Goal: Task Accomplishment & Management: Complete application form

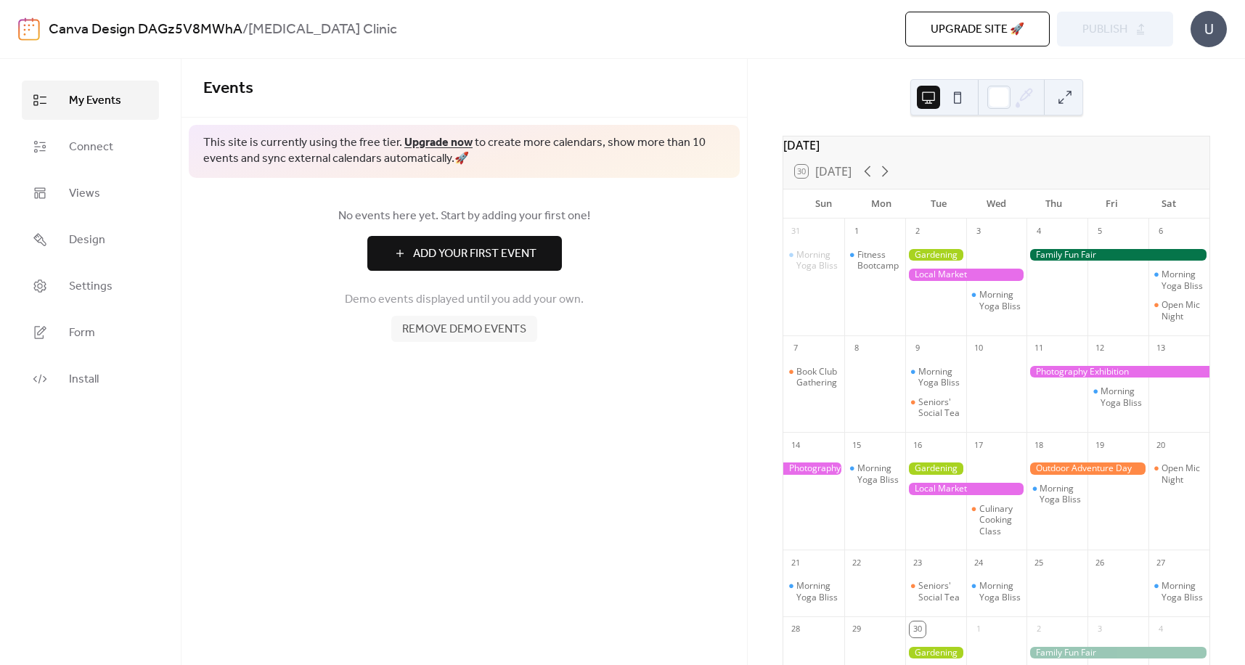
click at [459, 255] on span "Add Your First Event" at bounding box center [474, 253] width 123 height 17
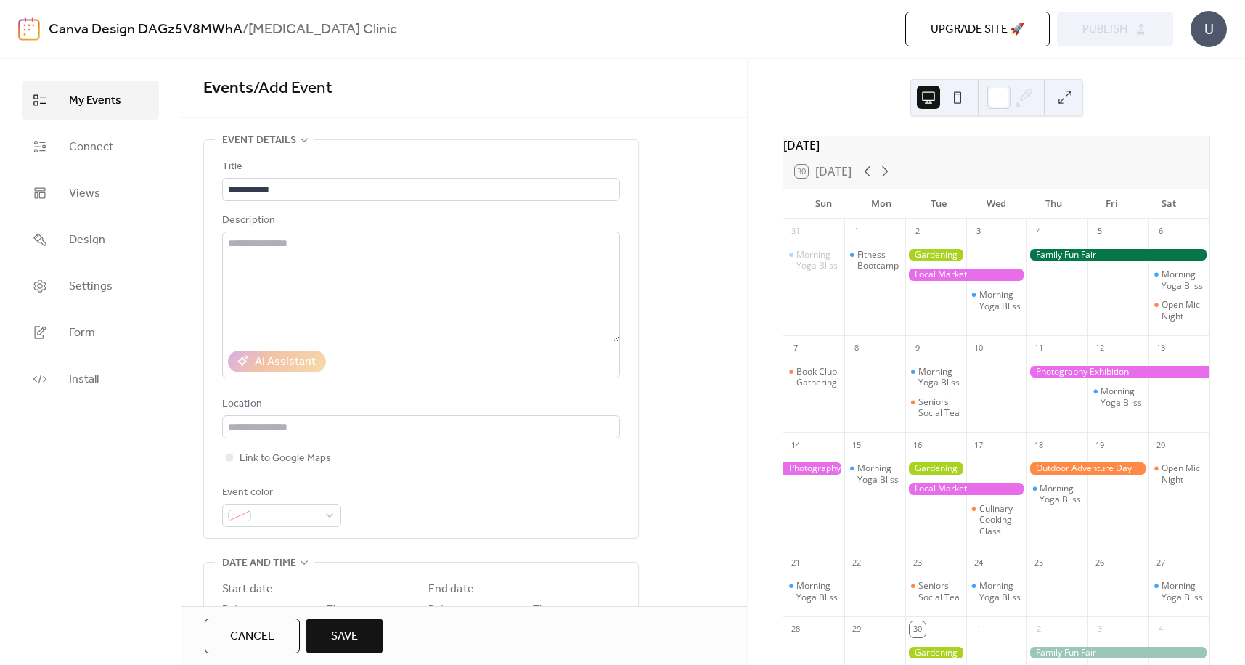
click at [860, 152] on div "[DATE]" at bounding box center [996, 144] width 426 height 17
click at [886, 180] on icon at bounding box center [884, 171] width 17 height 17
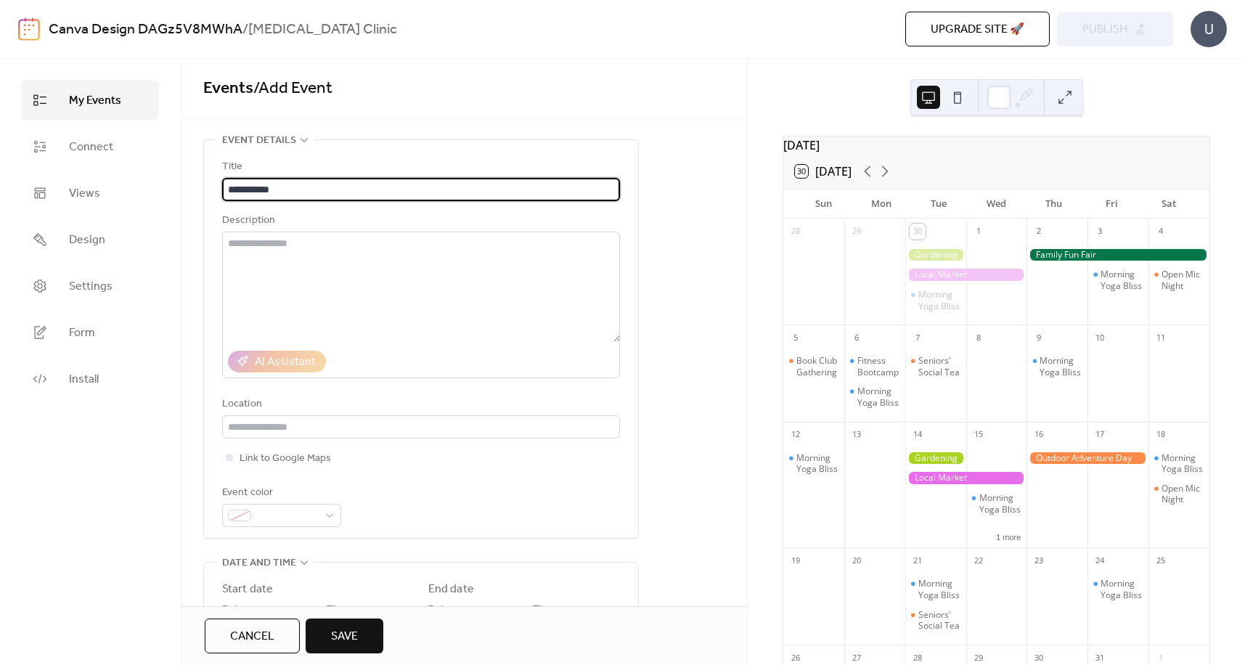
click at [285, 188] on input "**********" at bounding box center [421, 189] width 398 height 23
type input "**********"
click at [246, 420] on input "text" at bounding box center [421, 426] width 398 height 23
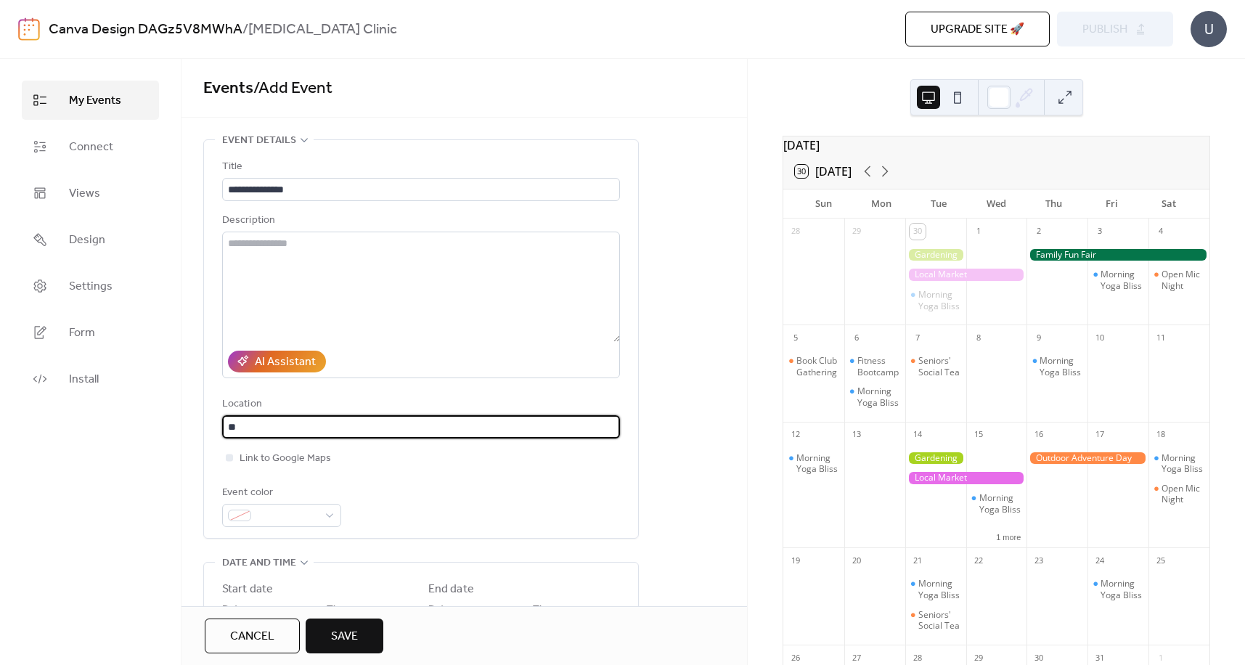
type input "*"
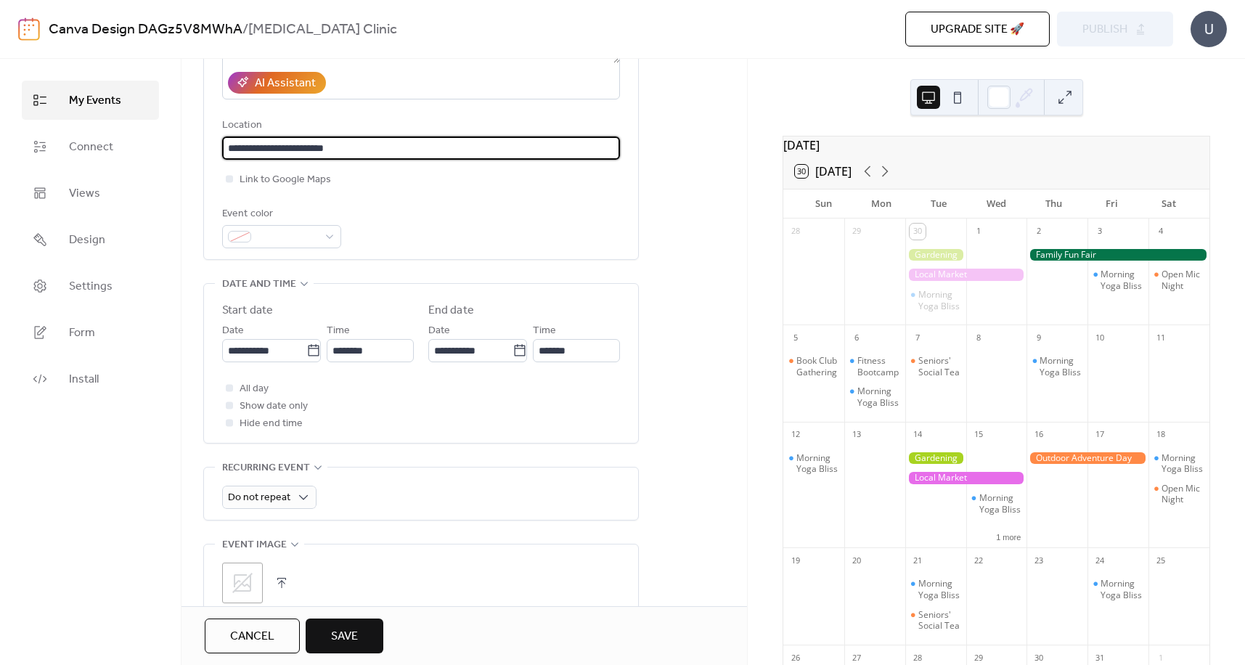
scroll to position [290, 0]
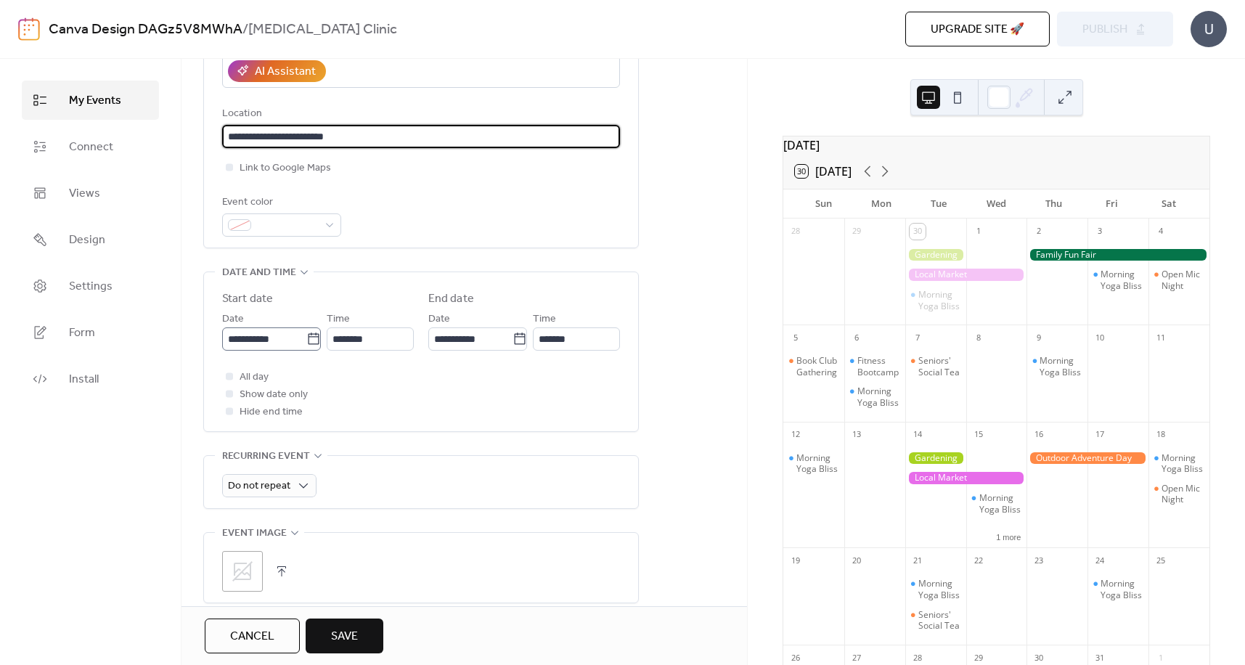
type input "**********"
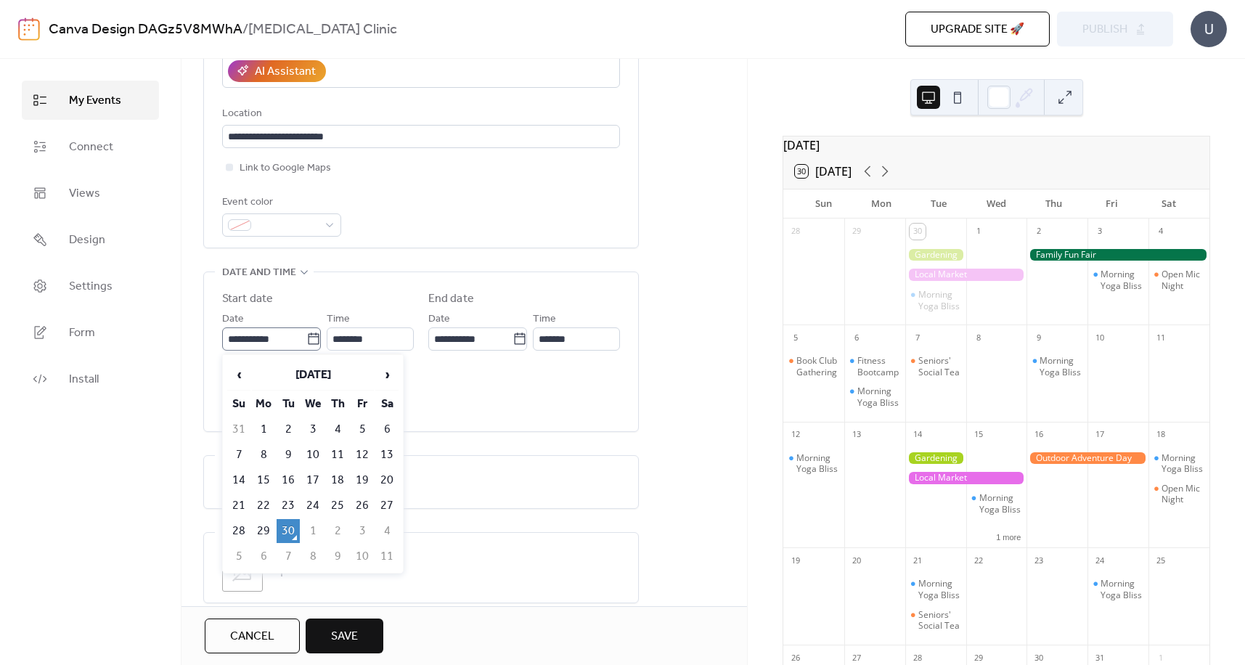
click at [309, 337] on icon at bounding box center [313, 339] width 11 height 12
click at [306, 337] on input "**********" at bounding box center [264, 338] width 84 height 23
click at [380, 379] on span "›" at bounding box center [387, 374] width 22 height 29
click at [307, 343] on icon at bounding box center [313, 339] width 15 height 15
click at [306, 343] on input "**********" at bounding box center [264, 338] width 84 height 23
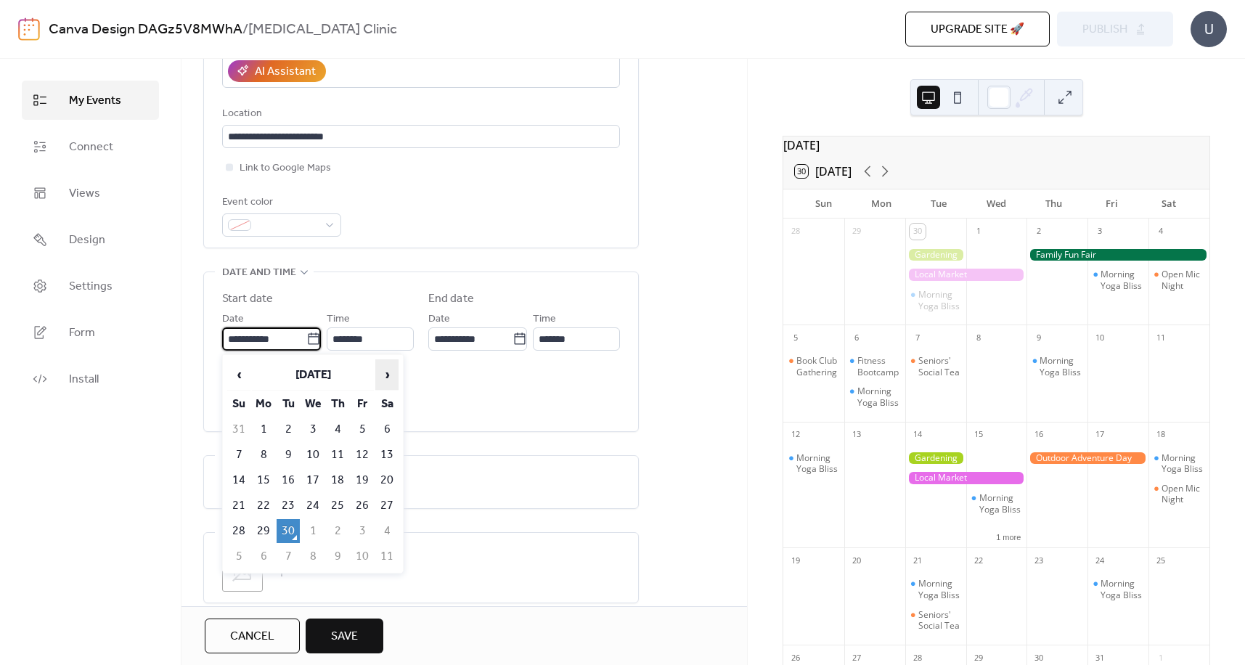
click at [386, 379] on span "›" at bounding box center [387, 374] width 22 height 29
click at [359, 427] on td "3" at bounding box center [362, 429] width 23 height 24
type input "**********"
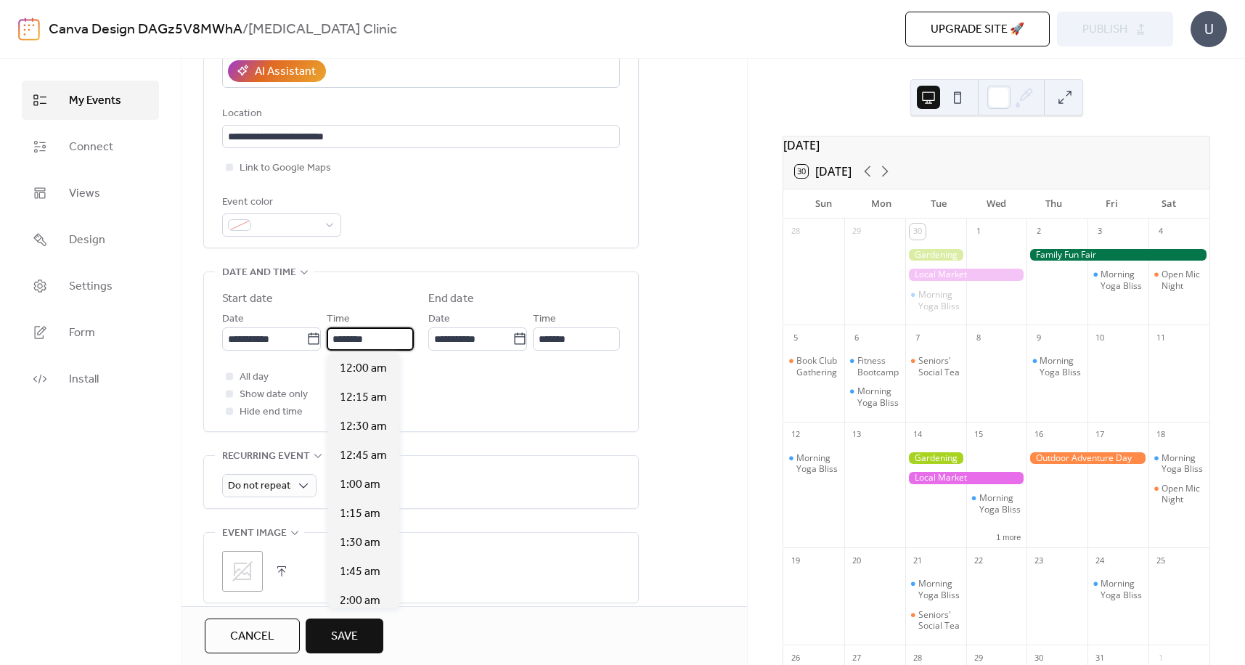
click at [346, 338] on input "********" at bounding box center [370, 338] width 87 height 23
drag, startPoint x: 361, startPoint y: 487, endPoint x: 370, endPoint y: 481, distance: 10.5
click at [362, 487] on span "8:00 am" at bounding box center [360, 484] width 41 height 17
type input "*******"
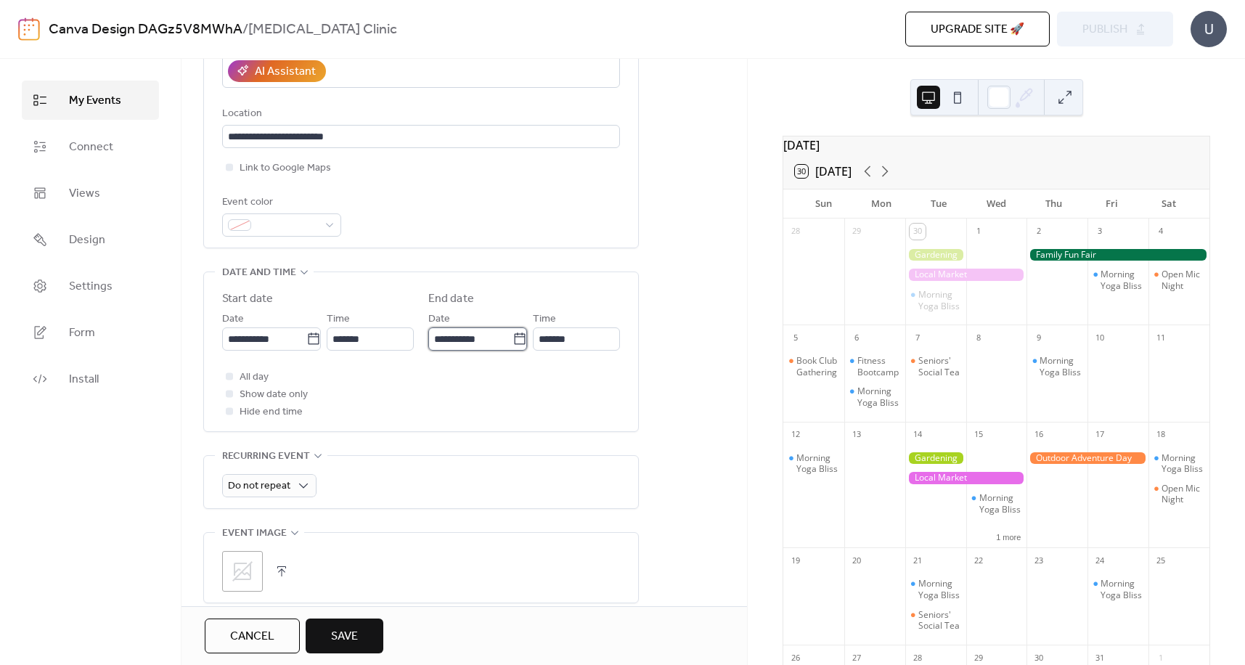
click at [457, 340] on input "**********" at bounding box center [470, 338] width 84 height 23
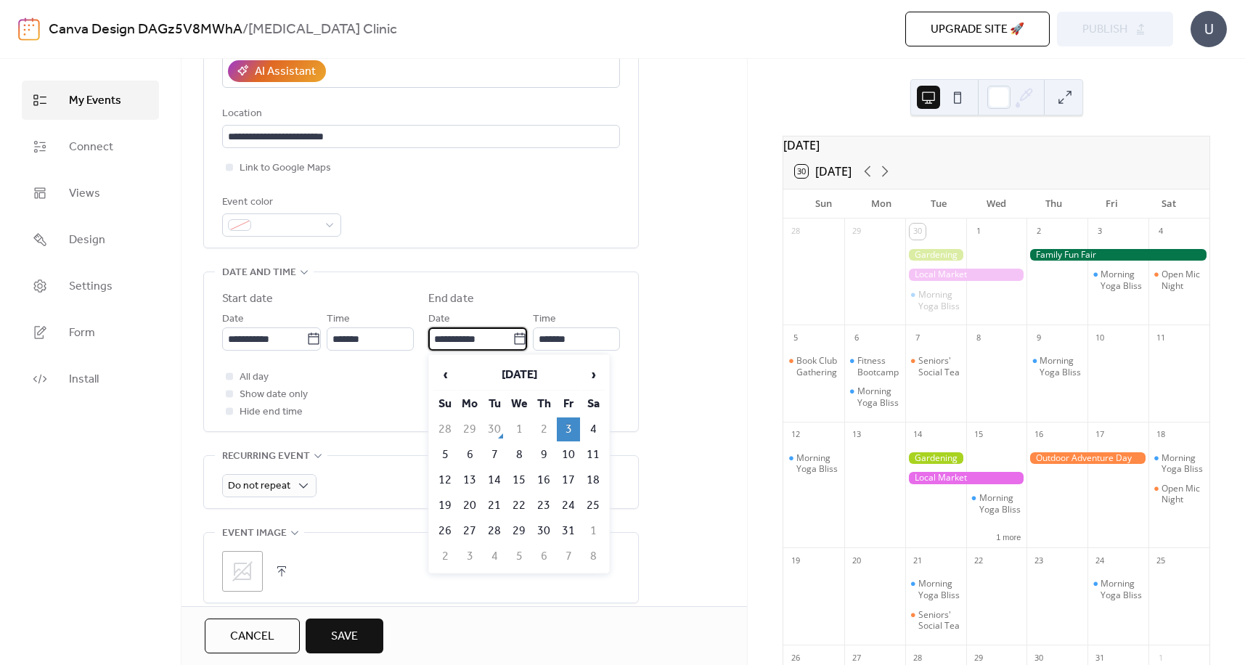
click at [567, 426] on td "3" at bounding box center [568, 429] width 23 height 24
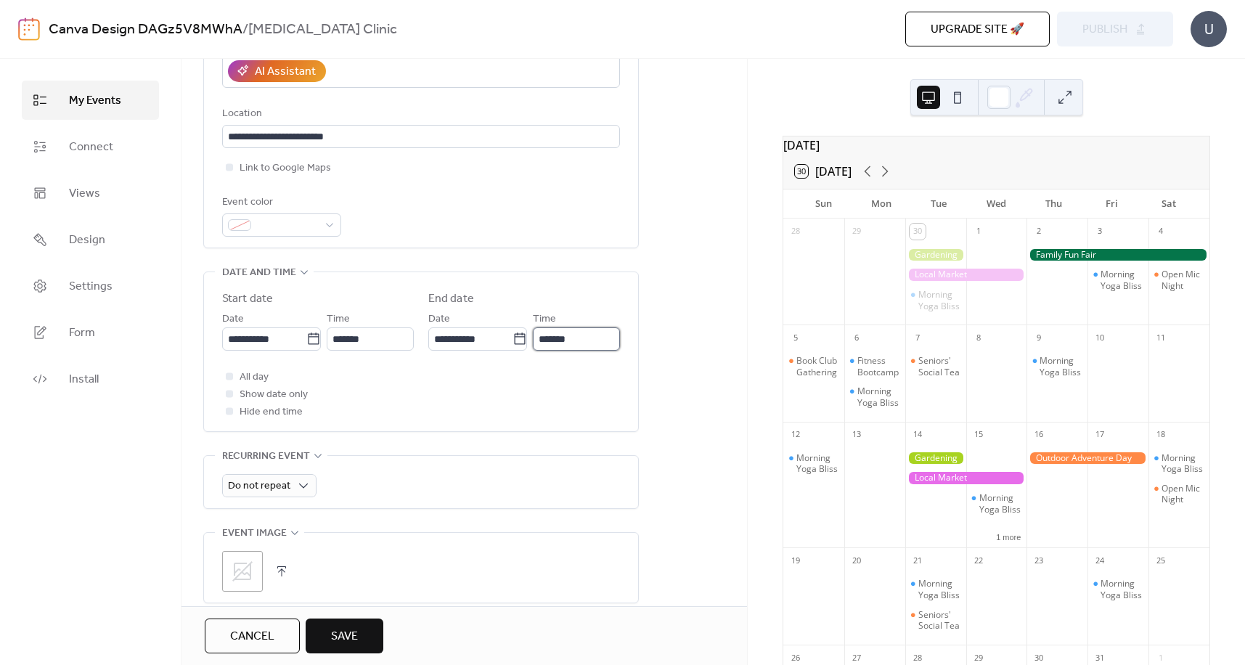
click at [571, 333] on input "*******" at bounding box center [576, 338] width 87 height 23
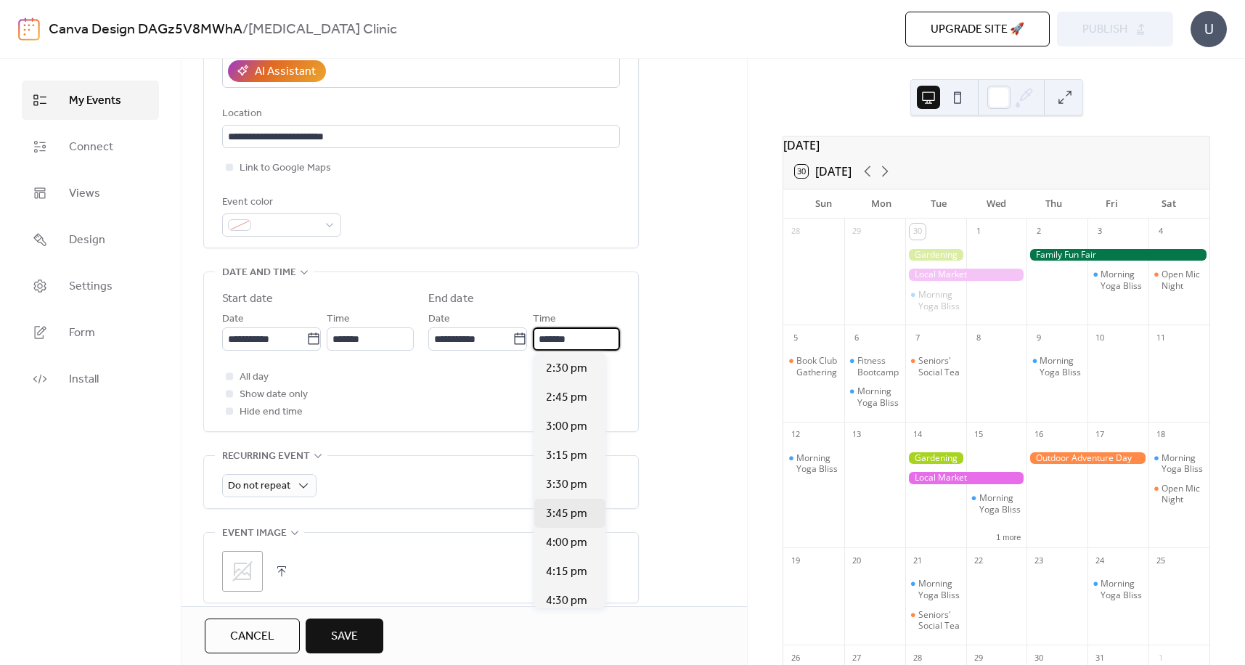
scroll to position [799, 0]
click at [566, 465] on span "4:00 pm" at bounding box center [566, 470] width 41 height 17
type input "*******"
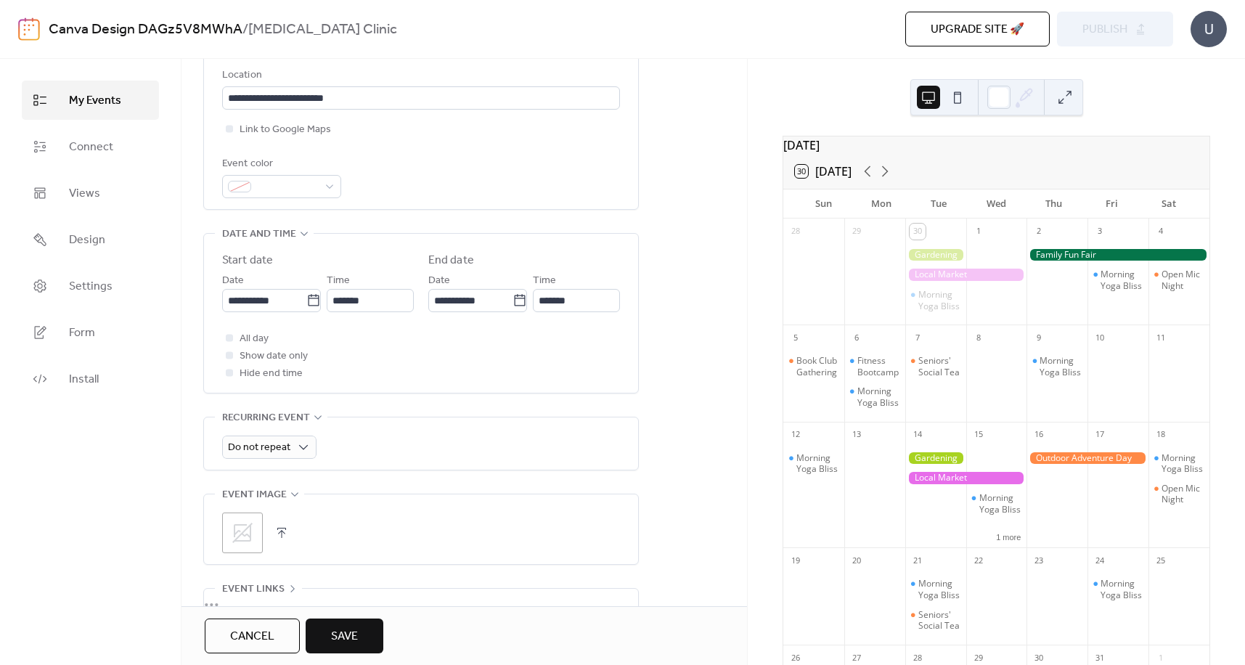
scroll to position [363, 0]
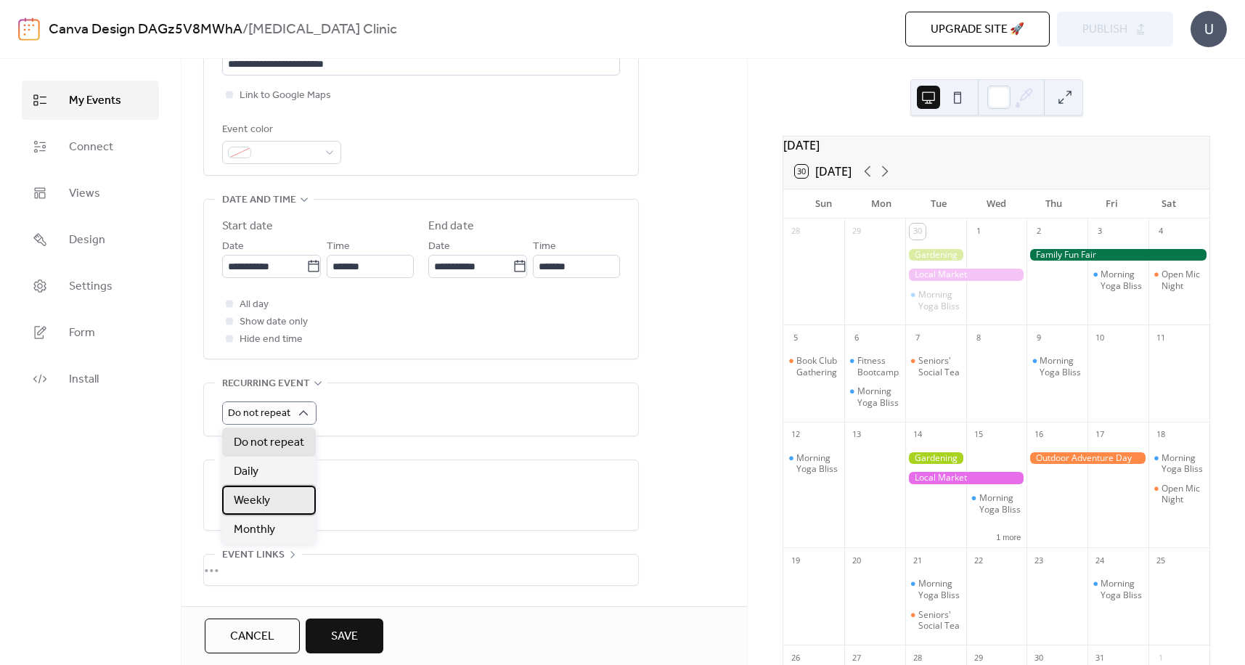
click at [267, 498] on span "Weekly" at bounding box center [252, 500] width 36 height 17
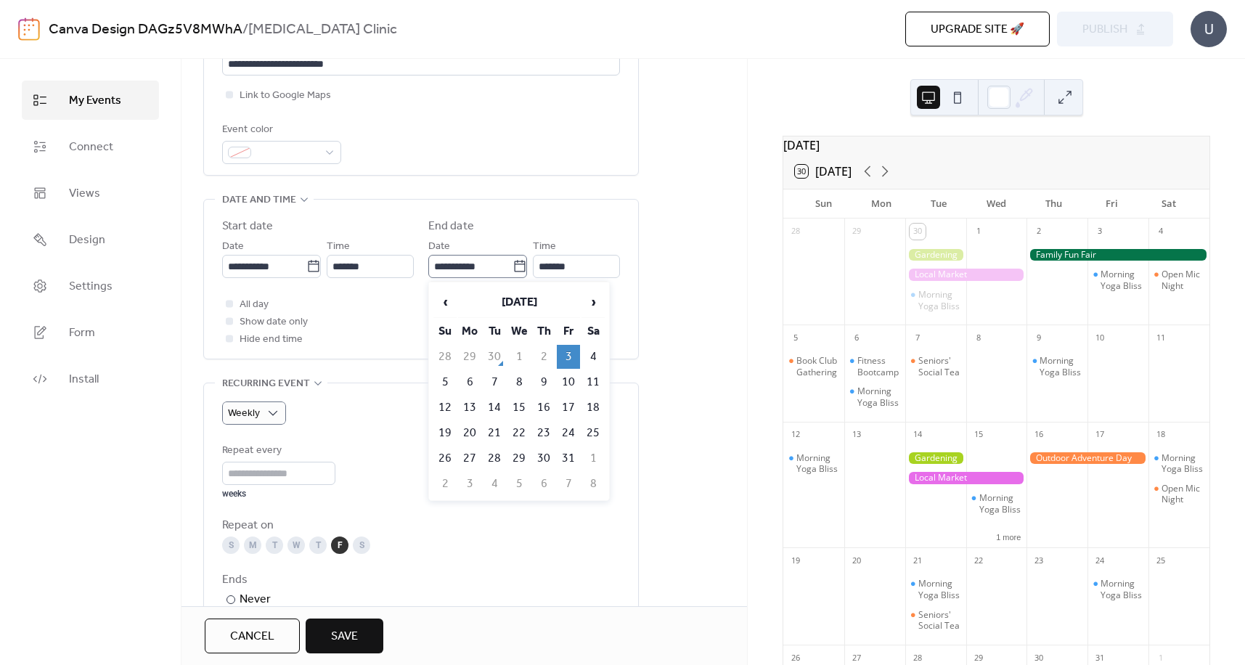
click at [518, 269] on icon at bounding box center [520, 266] width 15 height 15
click at [513, 269] on input "**********" at bounding box center [470, 266] width 84 height 23
click at [518, 269] on icon at bounding box center [520, 266] width 15 height 15
click at [513, 269] on input "**********" at bounding box center [470, 266] width 84 height 23
click at [384, 369] on div "**********" at bounding box center [421, 372] width 436 height 1193
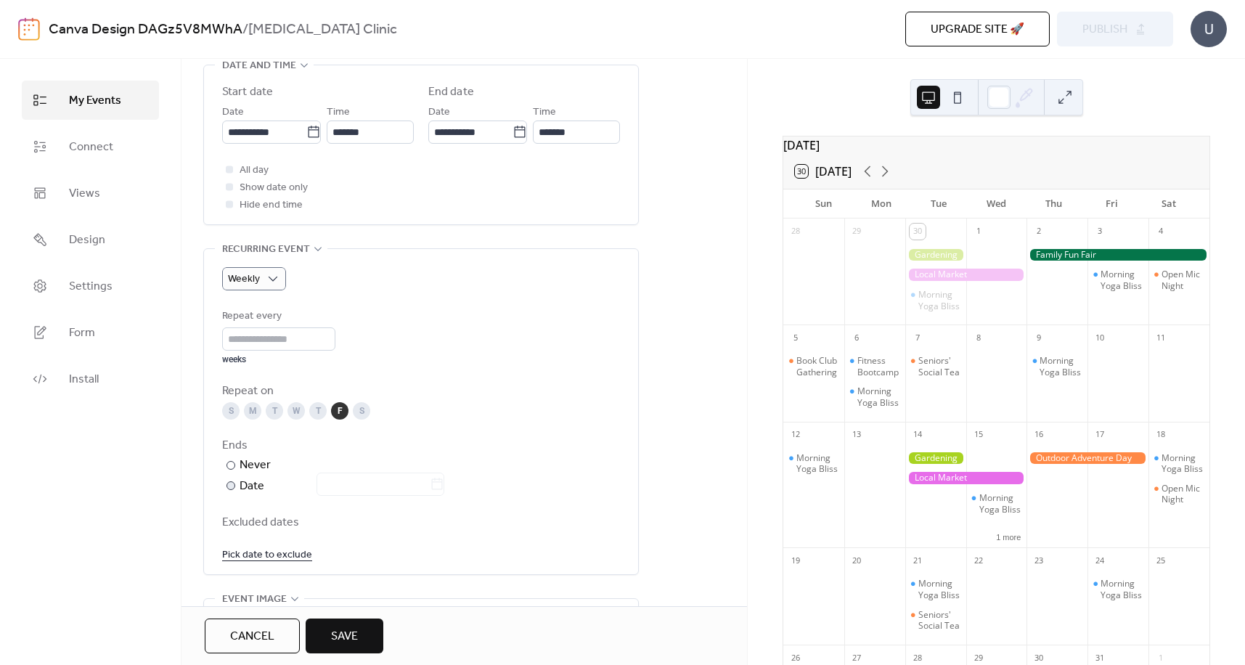
scroll to position [508, 0]
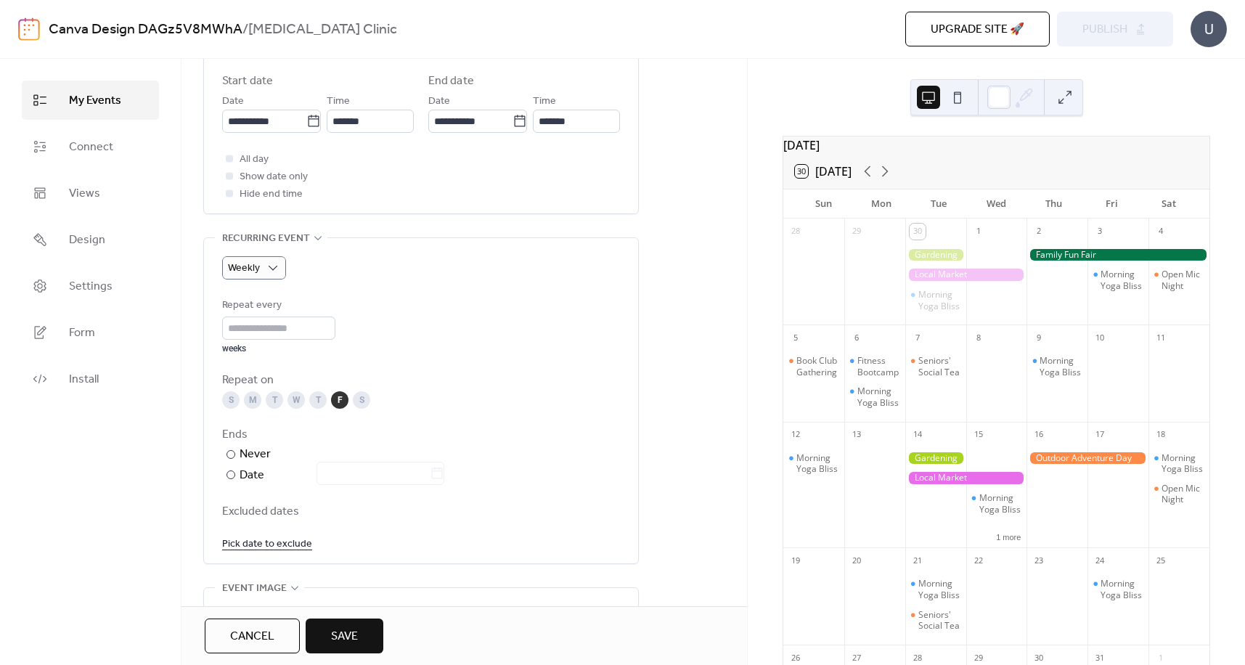
click at [297, 397] on div "W" at bounding box center [295, 399] width 17 height 17
click at [338, 403] on div "F" at bounding box center [339, 399] width 17 height 17
click at [514, 117] on icon at bounding box center [519, 121] width 11 height 12
click at [513, 117] on input "**********" at bounding box center [470, 121] width 84 height 23
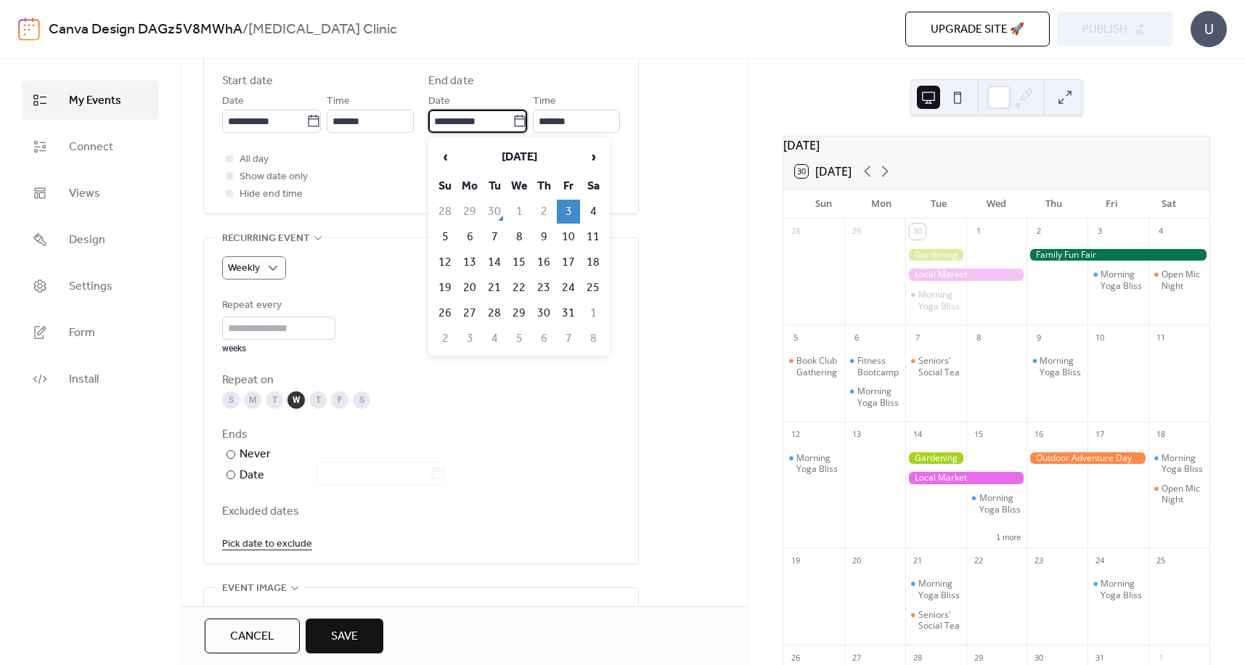
click at [317, 401] on div "T" at bounding box center [317, 399] width 17 height 17
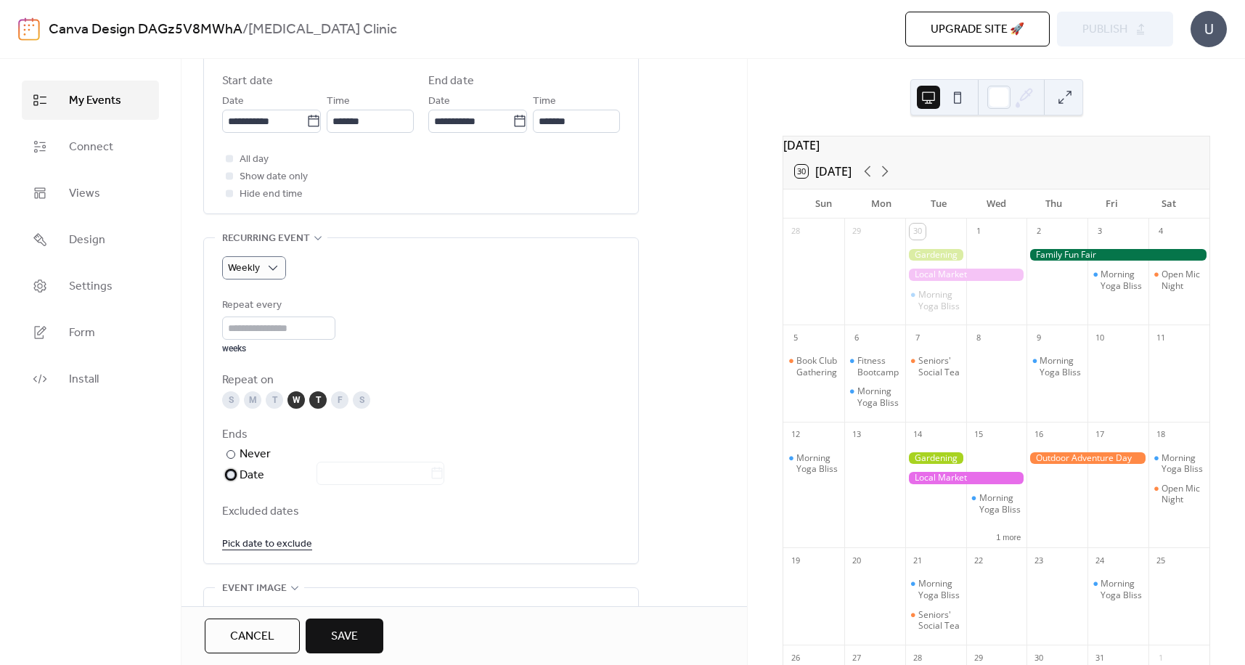
click at [230, 475] on div at bounding box center [231, 474] width 9 height 9
click at [234, 452] on div at bounding box center [231, 454] width 9 height 9
click at [253, 514] on span "Excluded dates" at bounding box center [421, 511] width 398 height 17
click at [245, 544] on link "Pick date to exclude" at bounding box center [267, 543] width 90 height 18
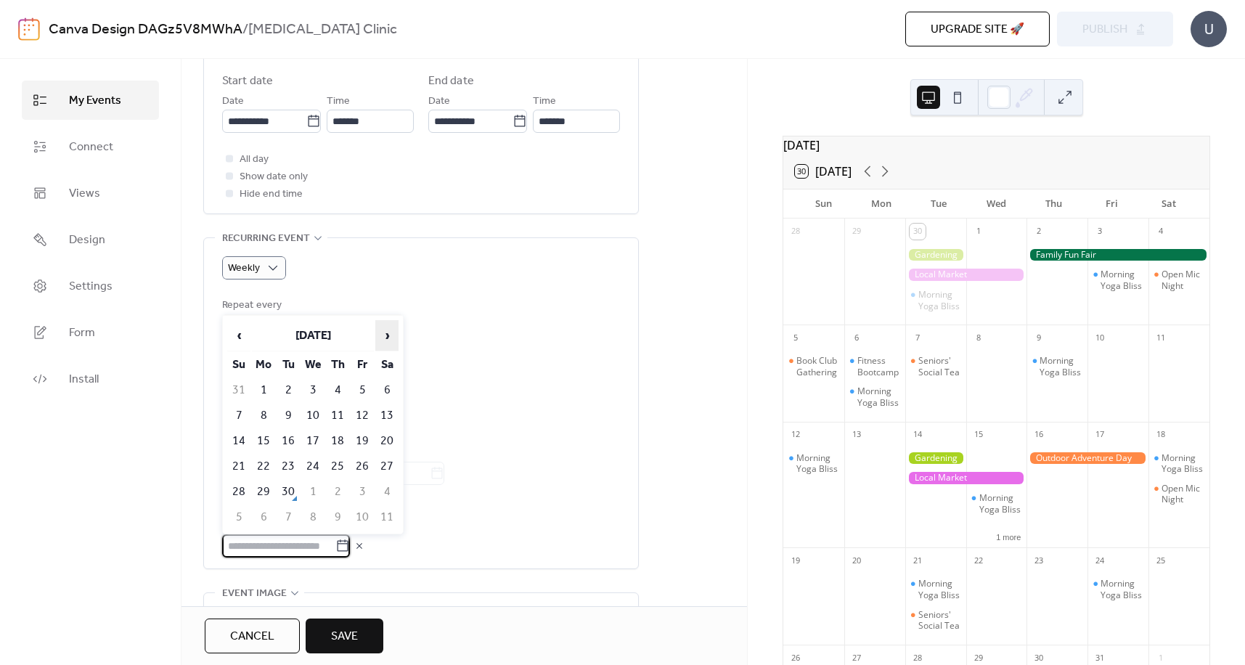
click at [394, 341] on span "›" at bounding box center [387, 335] width 22 height 29
click at [336, 412] on td "9" at bounding box center [337, 416] width 23 height 24
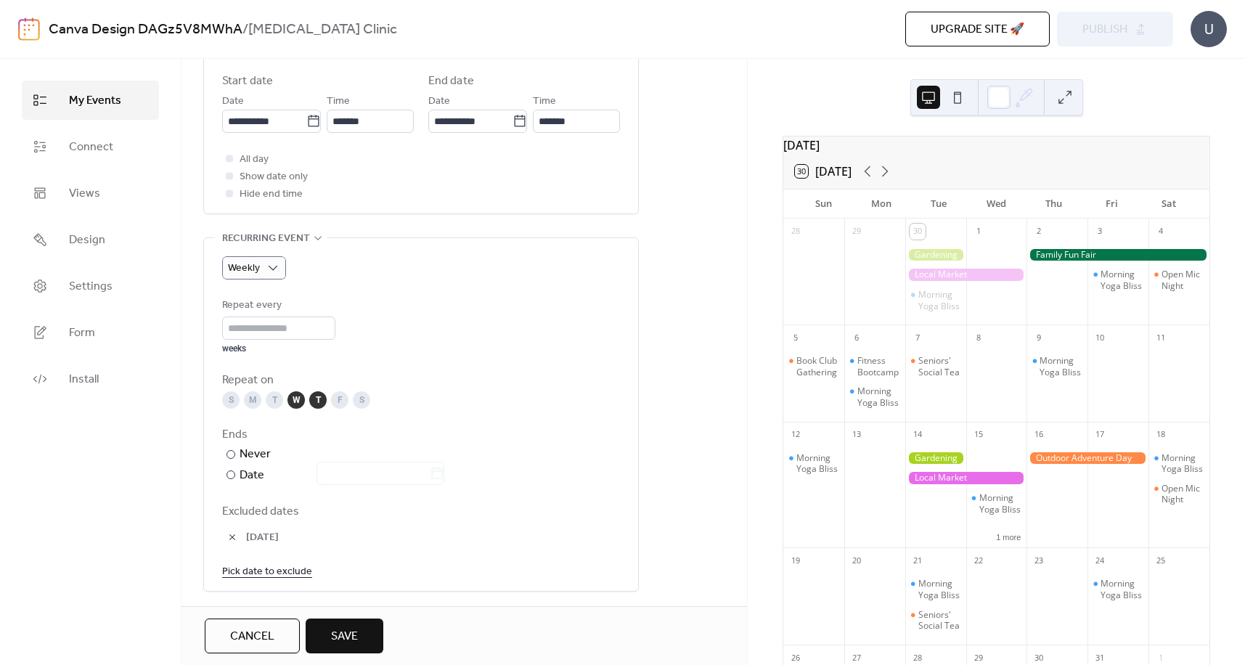
click at [274, 569] on link "Pick date to exclude" at bounding box center [267, 571] width 90 height 18
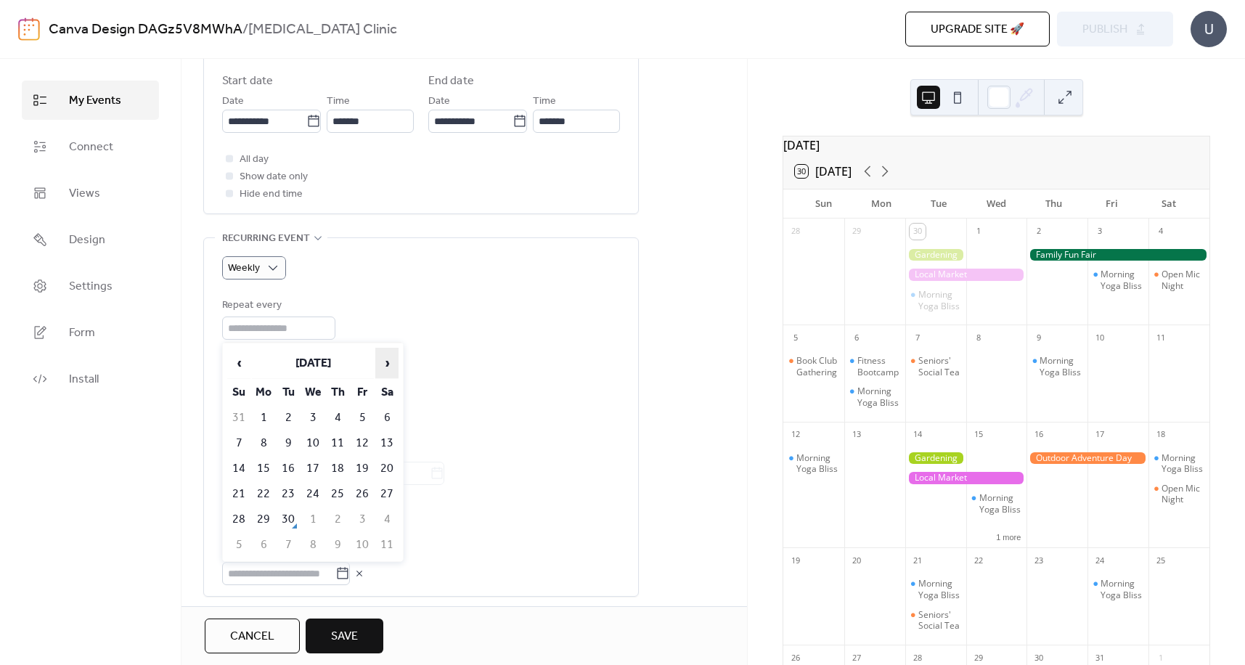
click at [386, 362] on span "›" at bounding box center [387, 362] width 22 height 29
click at [310, 493] on td "22" at bounding box center [312, 494] width 23 height 24
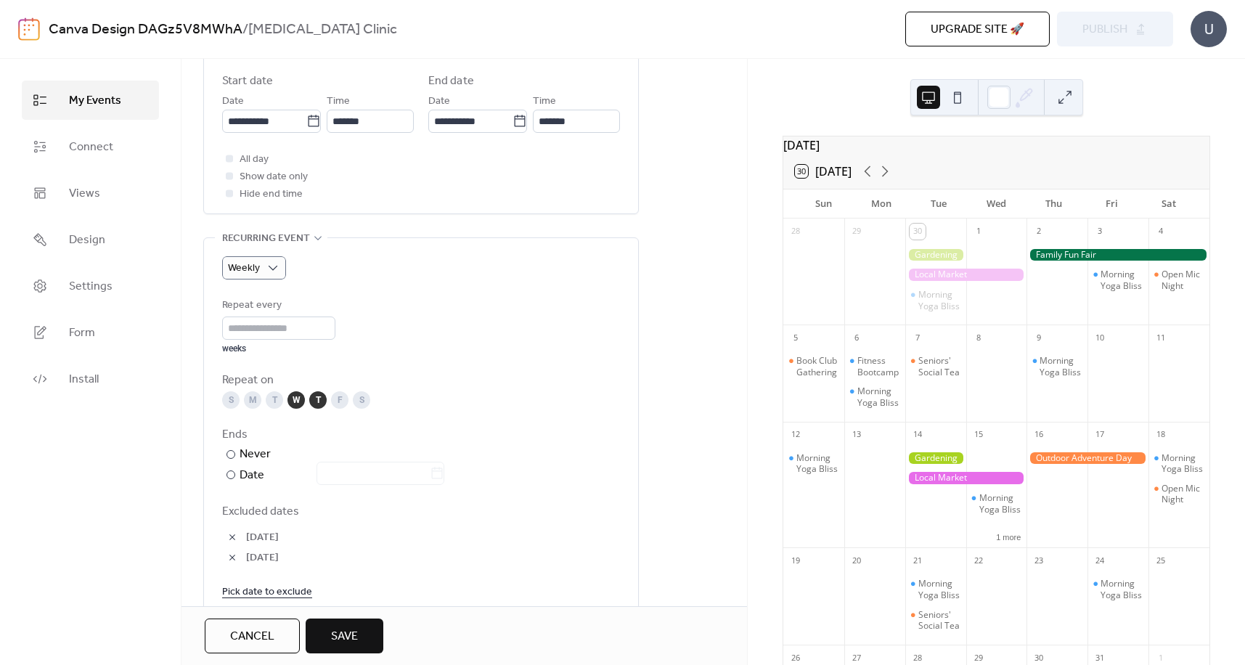
click at [261, 592] on link "Pick date to exclude" at bounding box center [267, 591] width 90 height 18
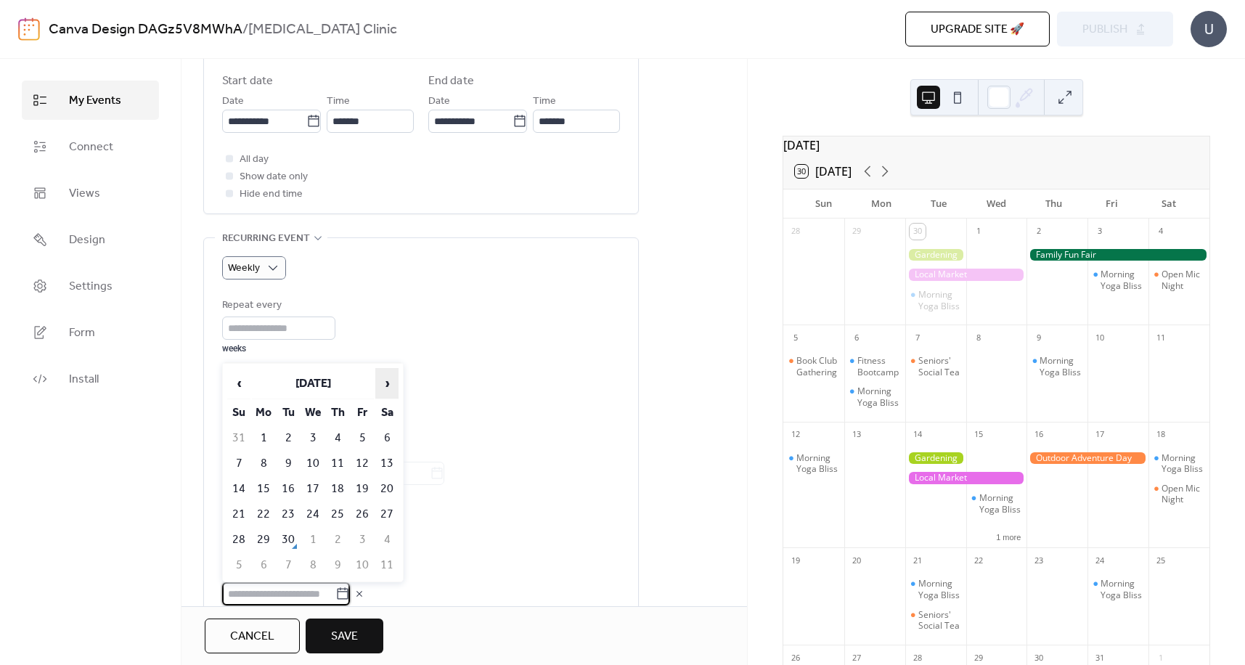
click at [384, 382] on span "›" at bounding box center [387, 383] width 22 height 29
click at [364, 515] on td "24" at bounding box center [362, 514] width 23 height 24
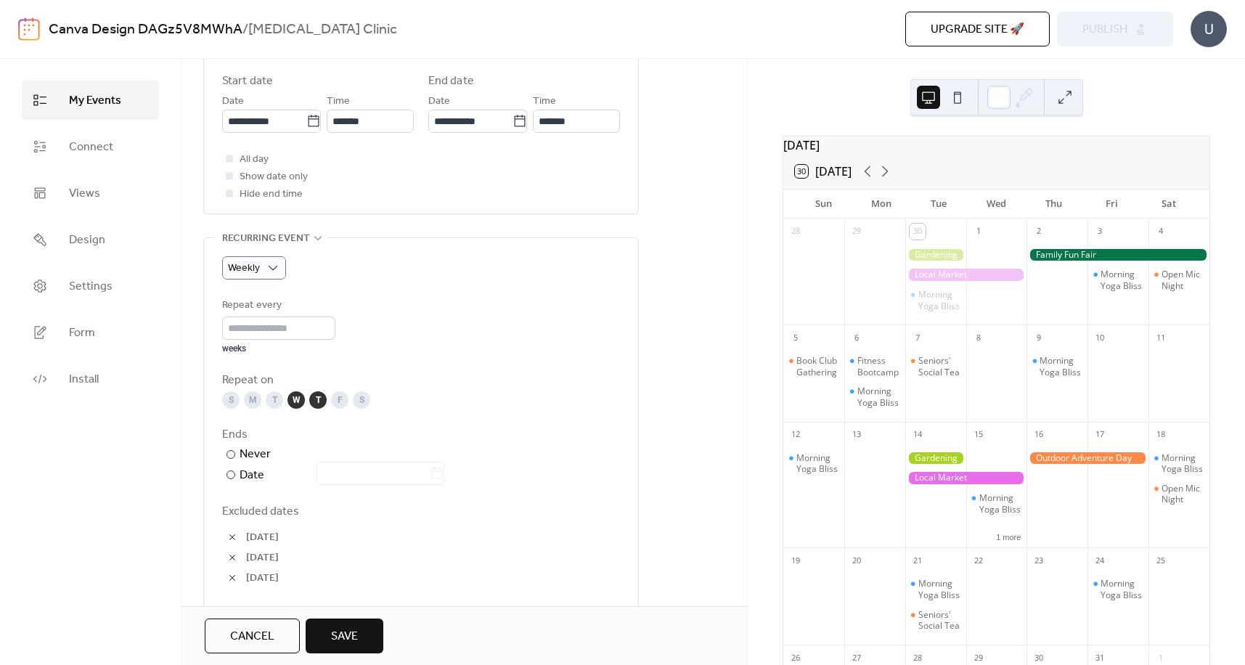
click at [243, 511] on span "Excluded dates" at bounding box center [421, 511] width 398 height 17
click at [254, 507] on span "Excluded dates" at bounding box center [421, 511] width 398 height 17
click at [321, 529] on div "[DATE]" at bounding box center [421, 537] width 398 height 20
click at [333, 398] on div "F" at bounding box center [339, 399] width 17 height 17
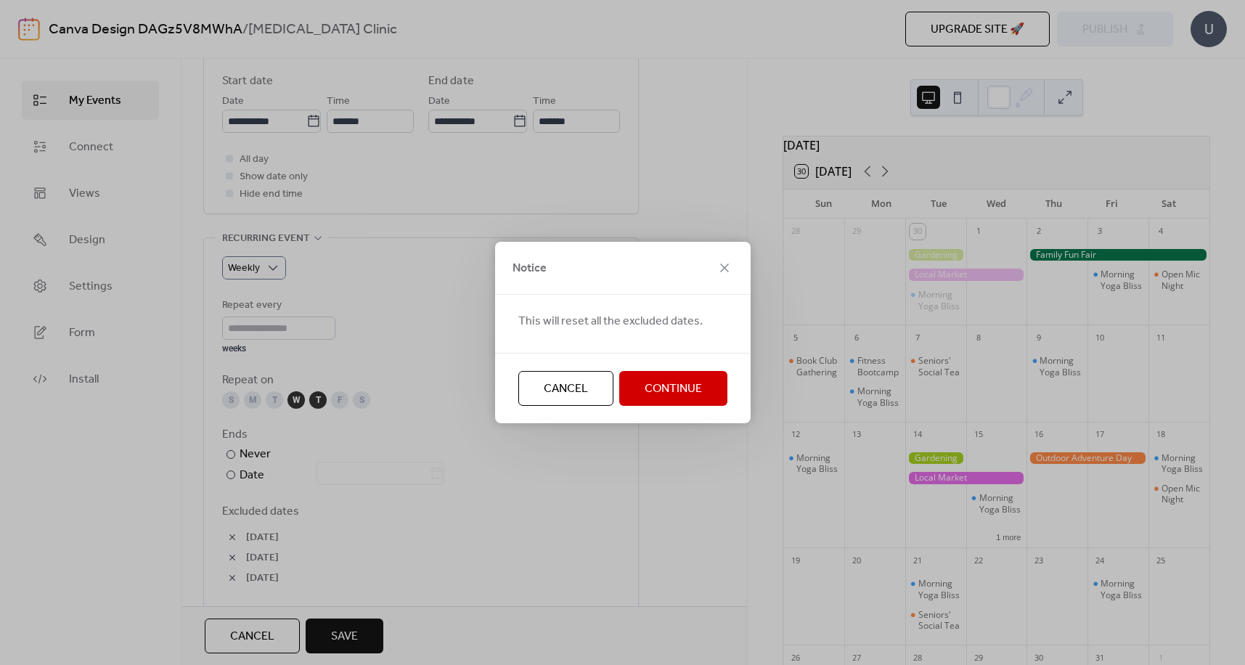
click at [643, 387] on button "Continue" at bounding box center [673, 388] width 108 height 35
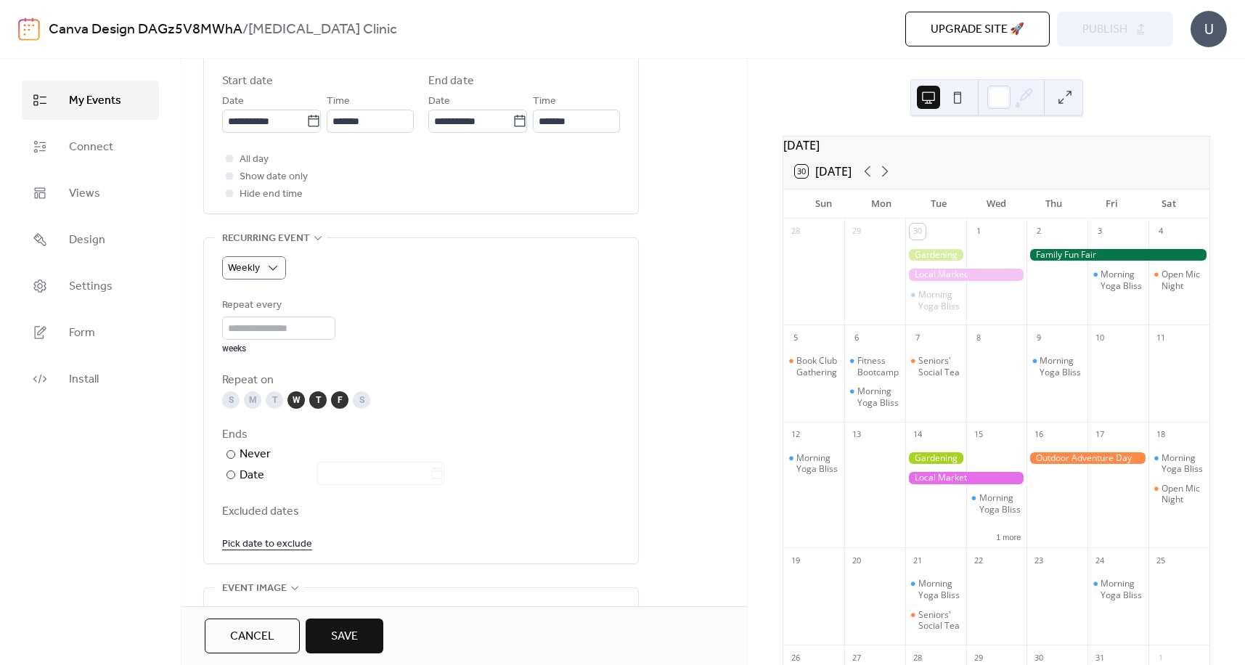
click at [253, 543] on link "Pick date to exclude" at bounding box center [267, 543] width 90 height 18
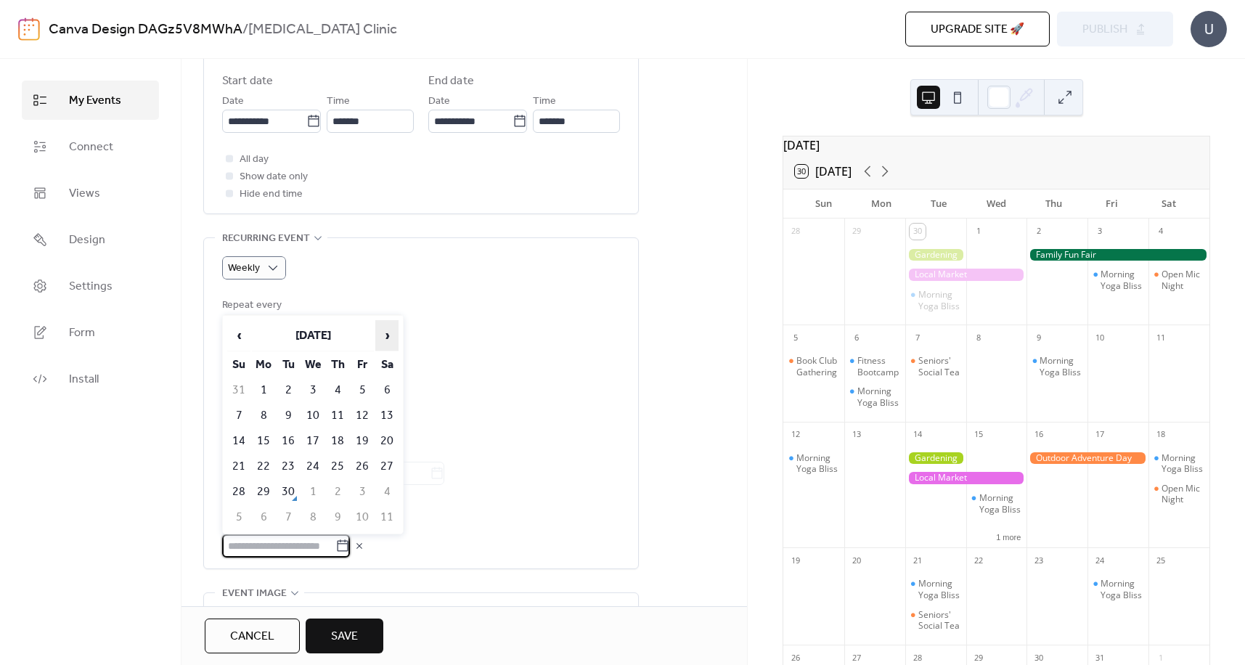
click at [381, 333] on span "›" at bounding box center [387, 335] width 22 height 29
click at [363, 386] on td "3" at bounding box center [362, 390] width 23 height 24
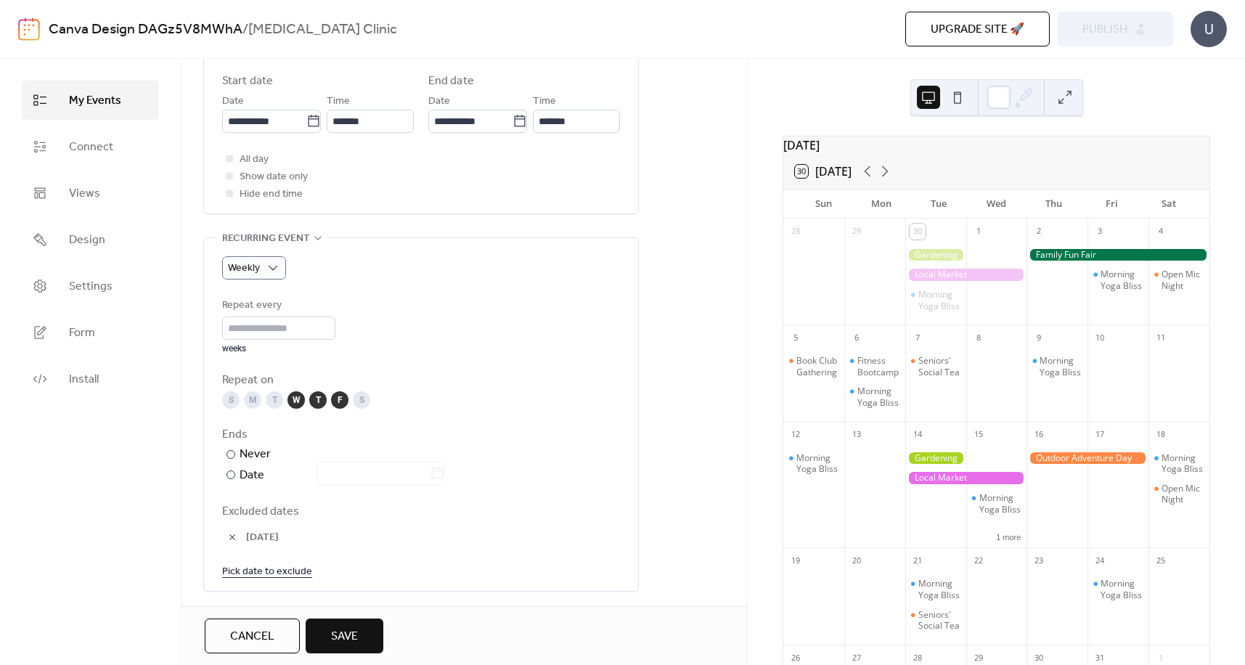
click at [248, 571] on link "Pick date to exclude" at bounding box center [267, 571] width 90 height 18
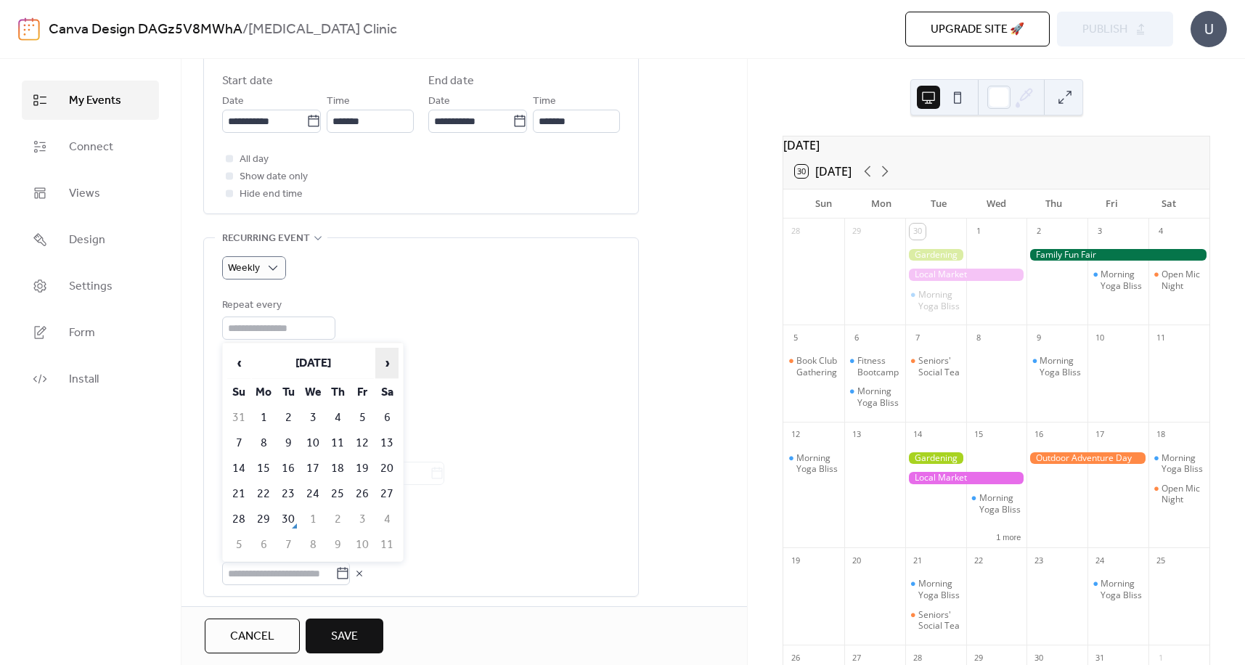
click at [393, 362] on span "›" at bounding box center [387, 362] width 22 height 29
click at [338, 440] on td "9" at bounding box center [337, 443] width 23 height 24
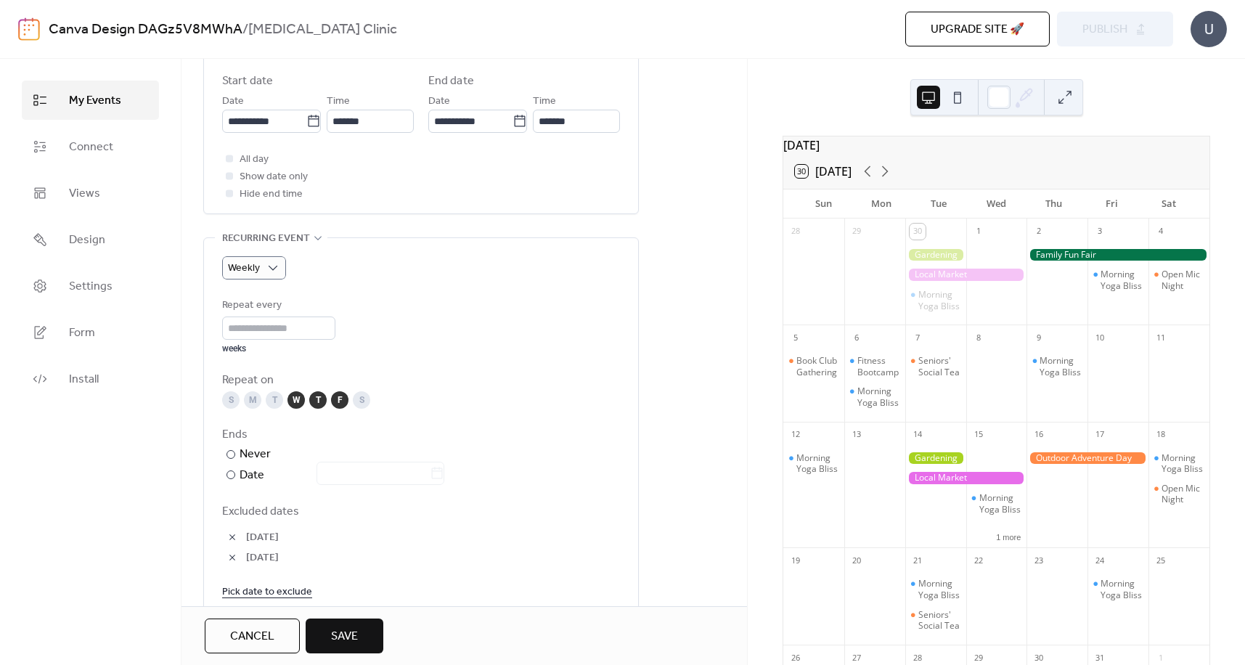
click at [261, 590] on link "Pick date to exclude" at bounding box center [267, 591] width 90 height 18
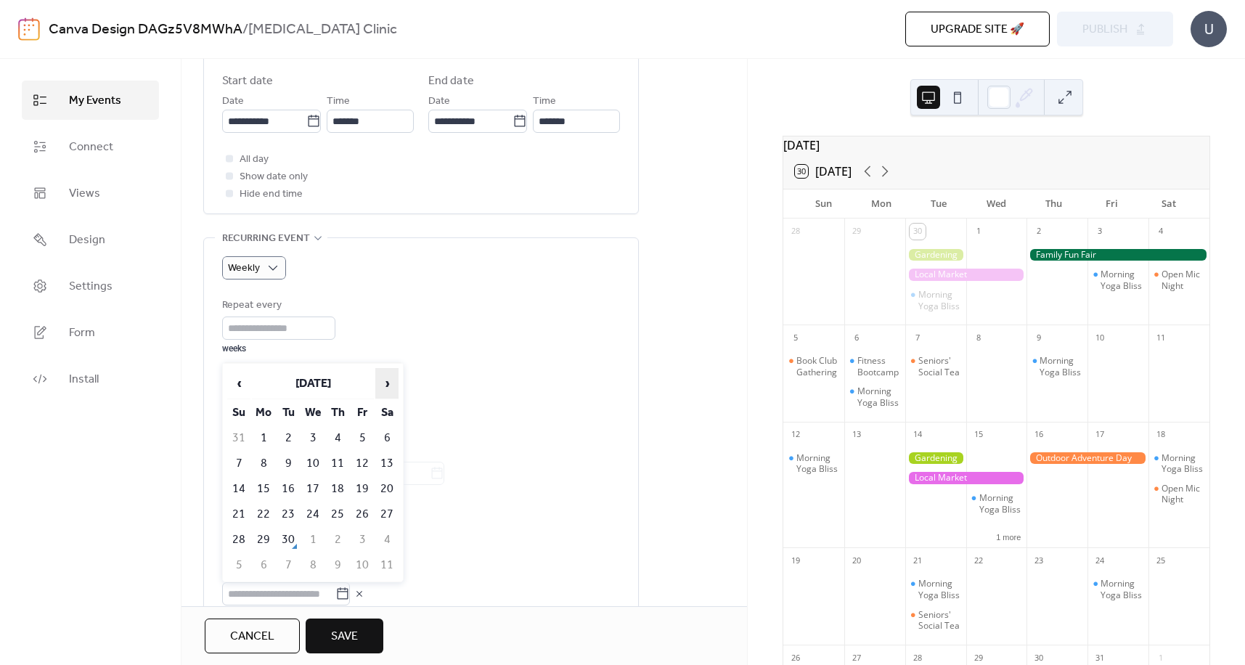
click at [382, 385] on span "›" at bounding box center [387, 383] width 22 height 29
click at [364, 463] on td "10" at bounding box center [362, 464] width 23 height 24
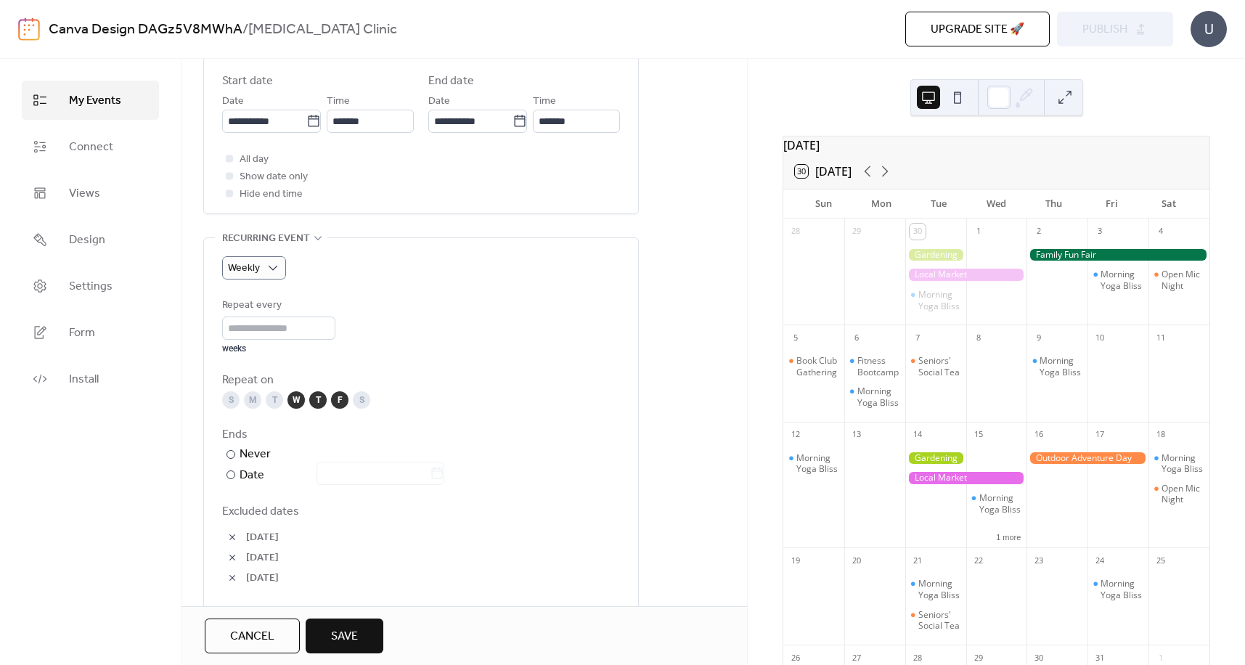
click at [255, 513] on span "Excluded dates" at bounding box center [421, 511] width 398 height 17
drag, startPoint x: 255, startPoint y: 513, endPoint x: 325, endPoint y: 507, distance: 69.9
click at [324, 507] on span "Excluded dates" at bounding box center [421, 511] width 398 height 17
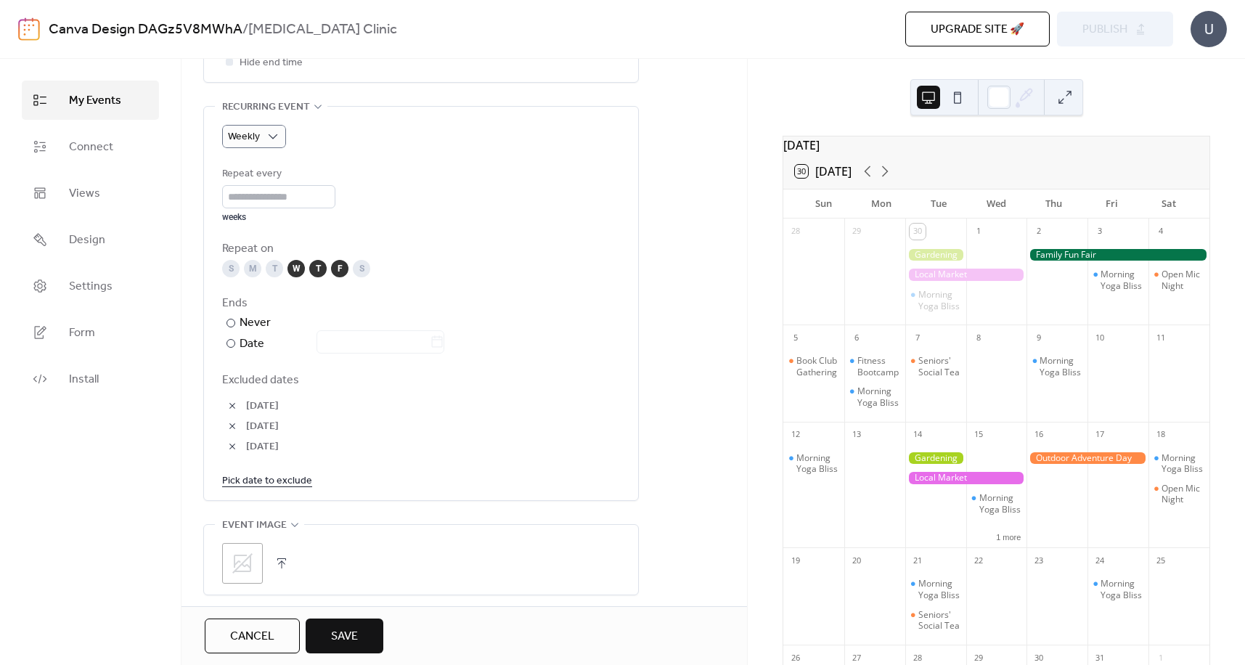
scroll to position [653, 0]
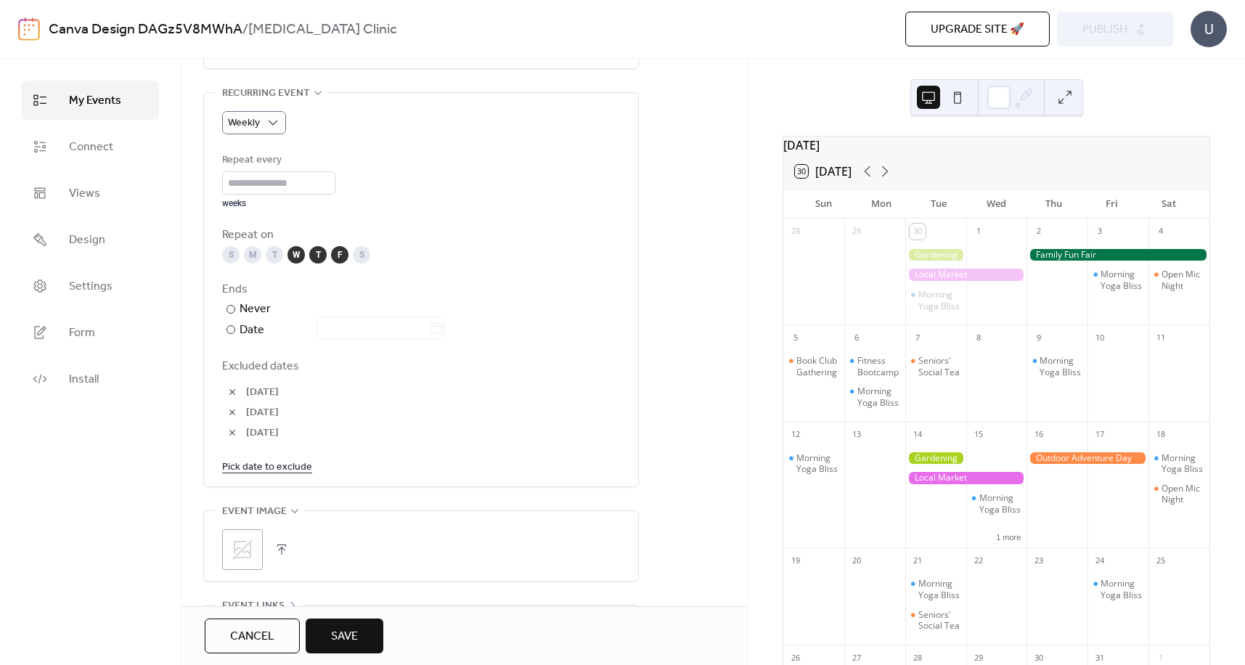
click at [266, 468] on link "Pick date to exclude" at bounding box center [267, 466] width 90 height 18
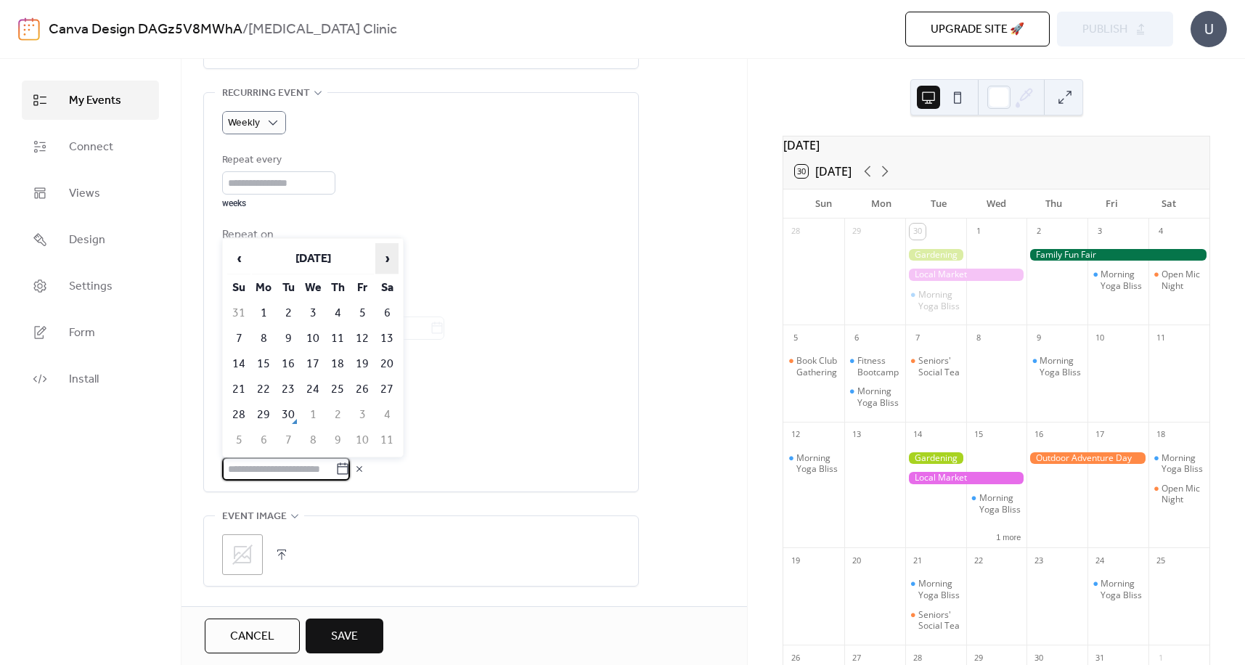
click at [391, 260] on span "›" at bounding box center [387, 258] width 22 height 29
click at [308, 392] on td "22" at bounding box center [312, 390] width 23 height 24
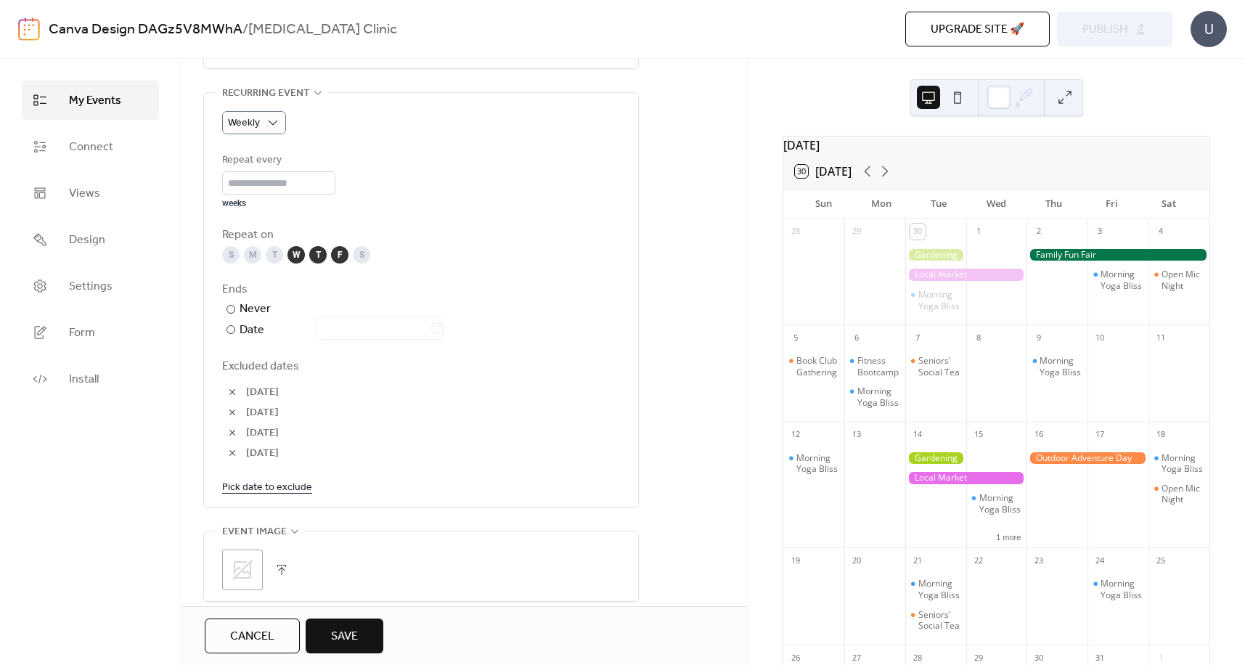
click at [265, 491] on link "Pick date to exclude" at bounding box center [267, 487] width 90 height 18
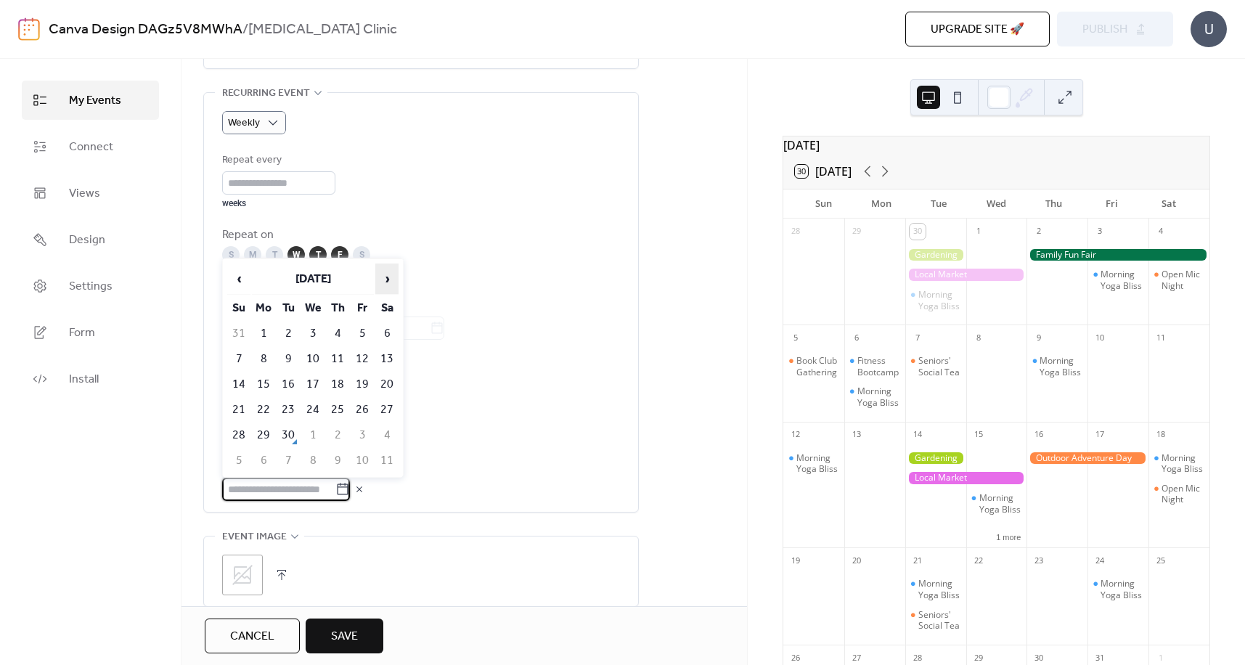
click at [385, 274] on span "›" at bounding box center [387, 278] width 22 height 29
click at [362, 409] on td "24" at bounding box center [362, 410] width 23 height 24
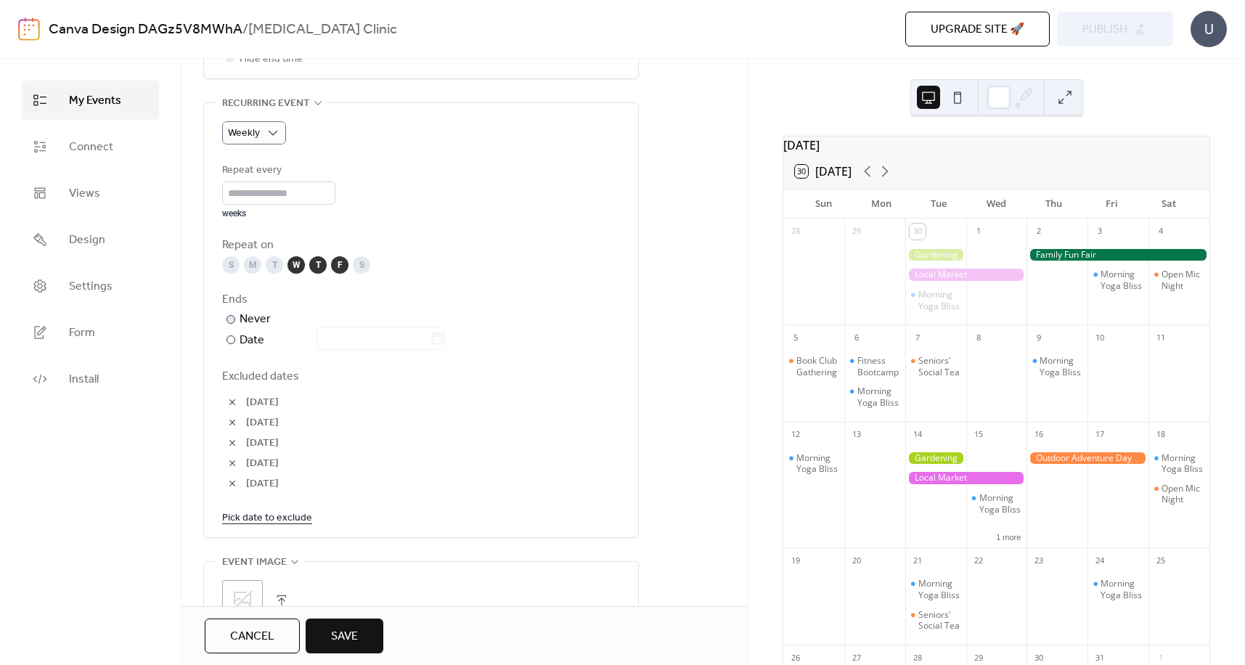
scroll to position [636, 0]
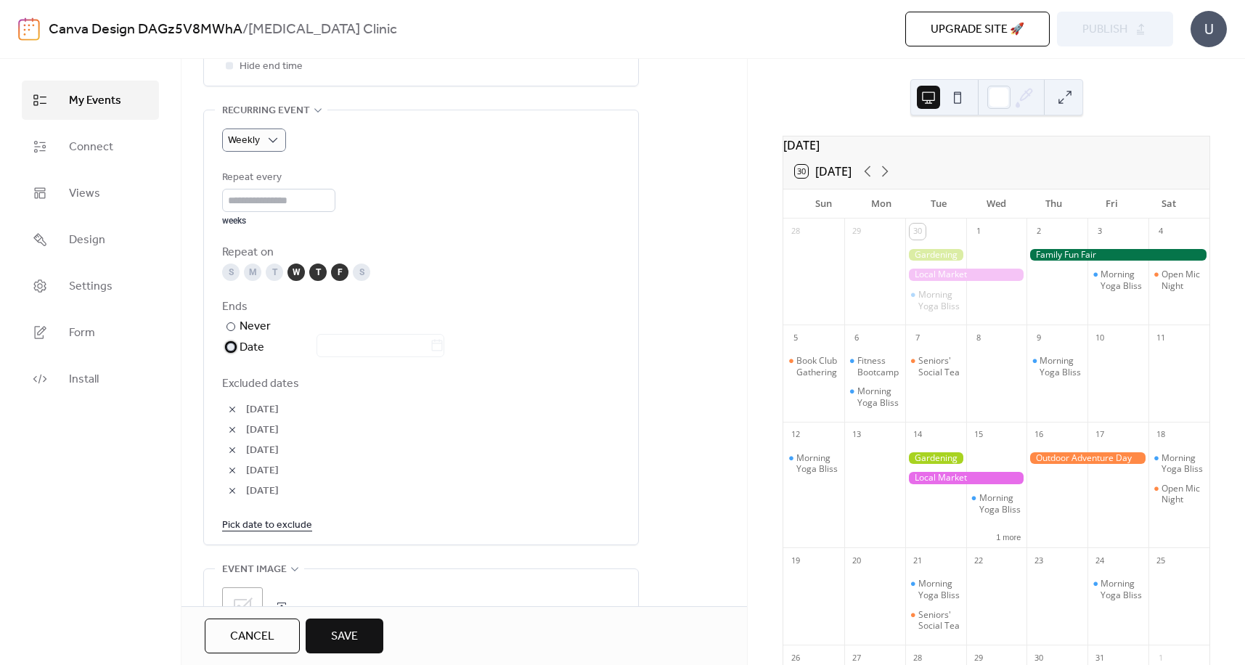
click at [229, 345] on div at bounding box center [231, 347] width 9 height 9
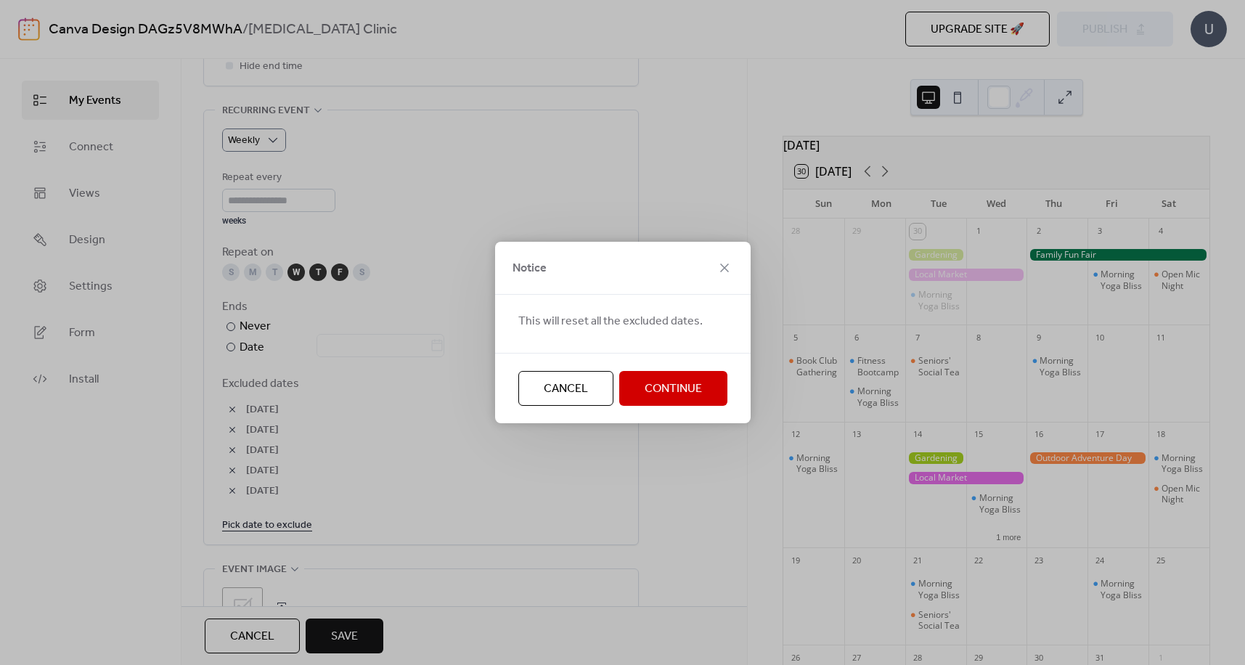
click at [550, 389] on span "Cancel" at bounding box center [566, 388] width 44 height 17
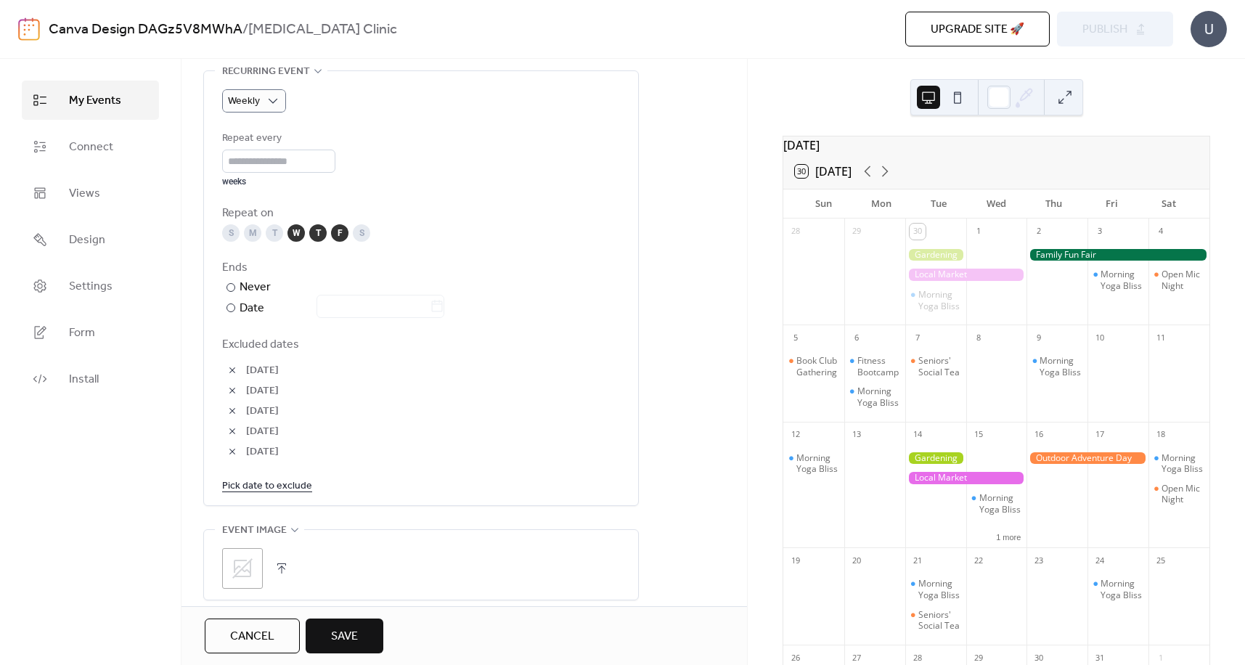
scroll to position [709, 0]
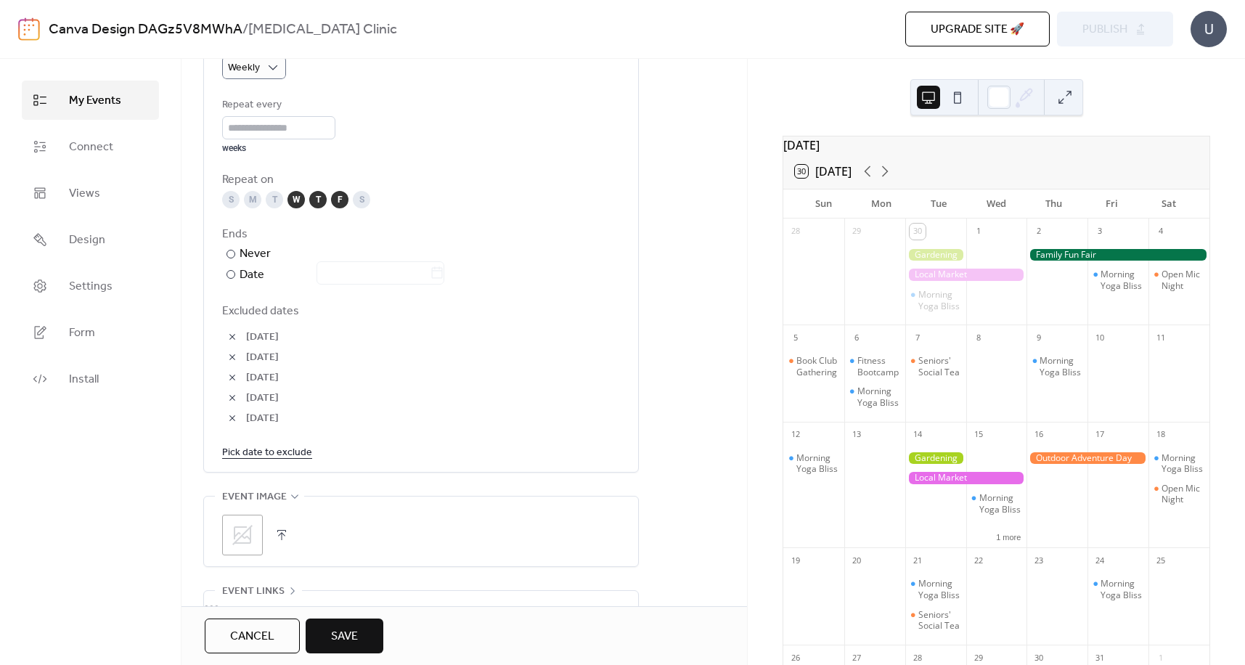
click at [278, 450] on link "Pick date to exclude" at bounding box center [267, 452] width 90 height 18
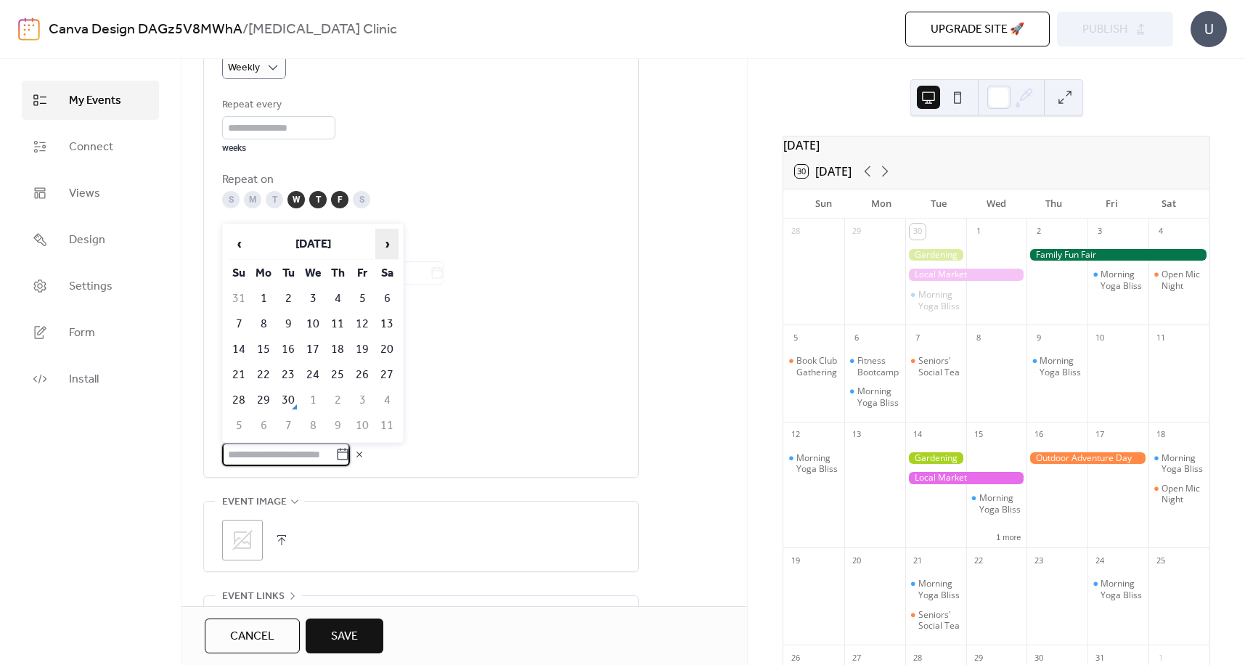
click at [388, 247] on span "›" at bounding box center [387, 243] width 22 height 29
click at [334, 400] on td "30" at bounding box center [337, 400] width 23 height 24
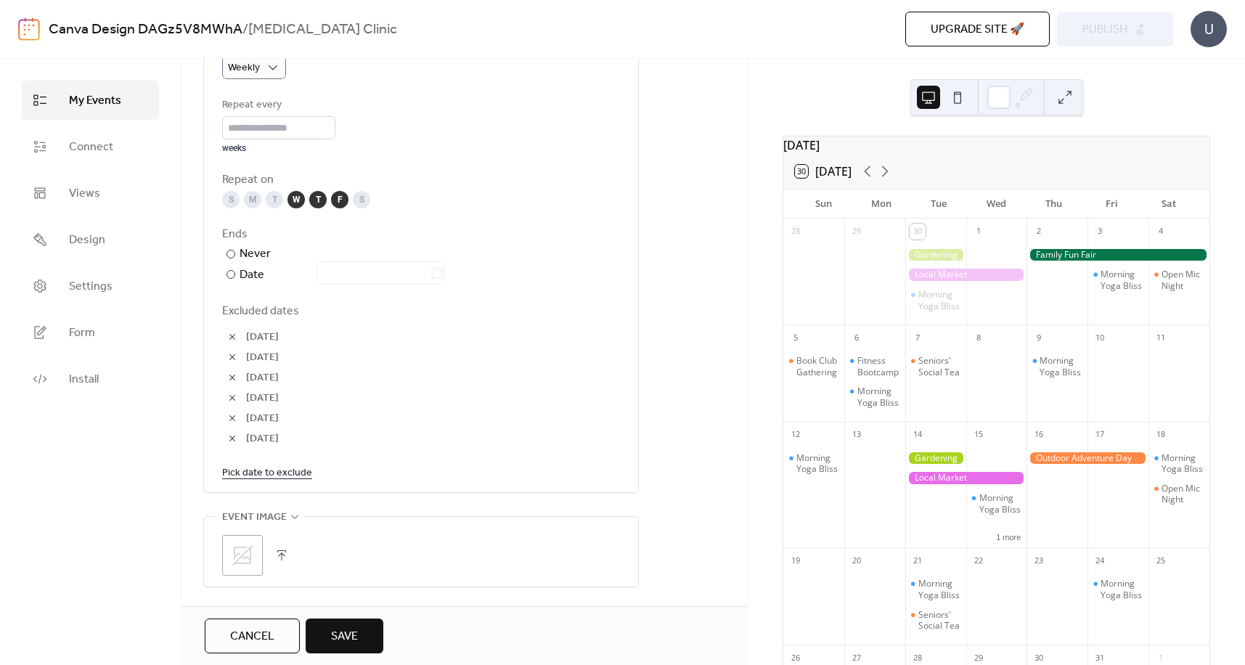
click at [265, 473] on link "Pick date to exclude" at bounding box center [267, 472] width 90 height 18
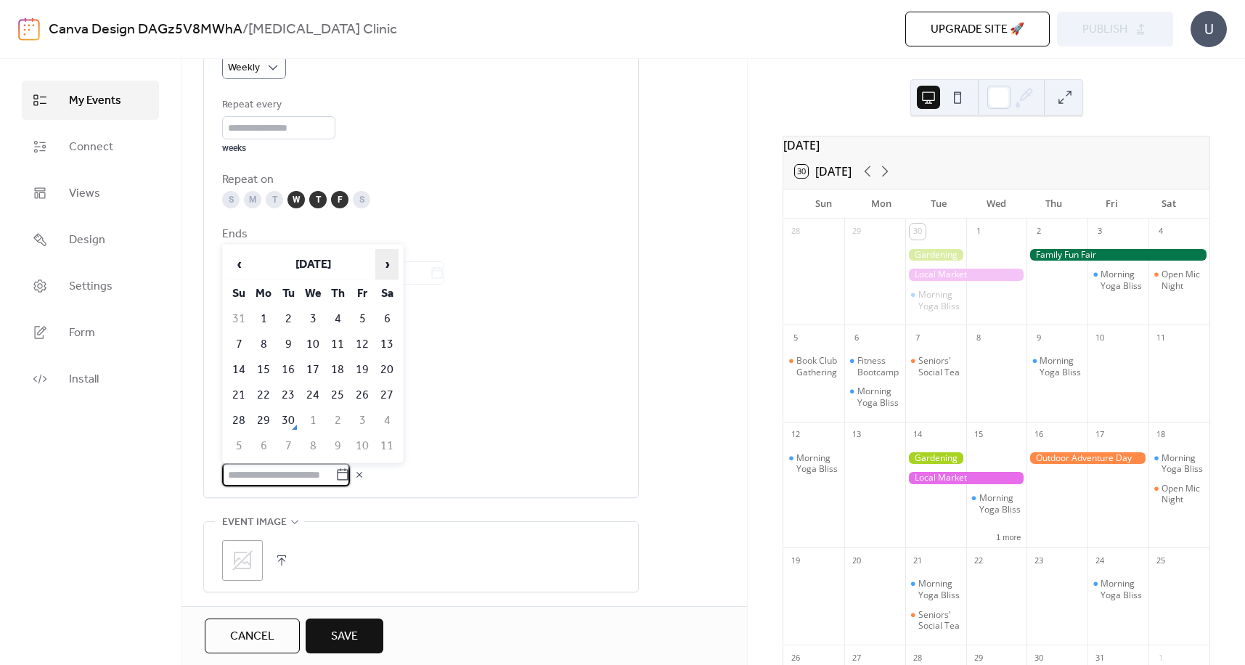
click at [384, 265] on span "›" at bounding box center [387, 264] width 22 height 29
click at [366, 419] on td "31" at bounding box center [362, 421] width 23 height 24
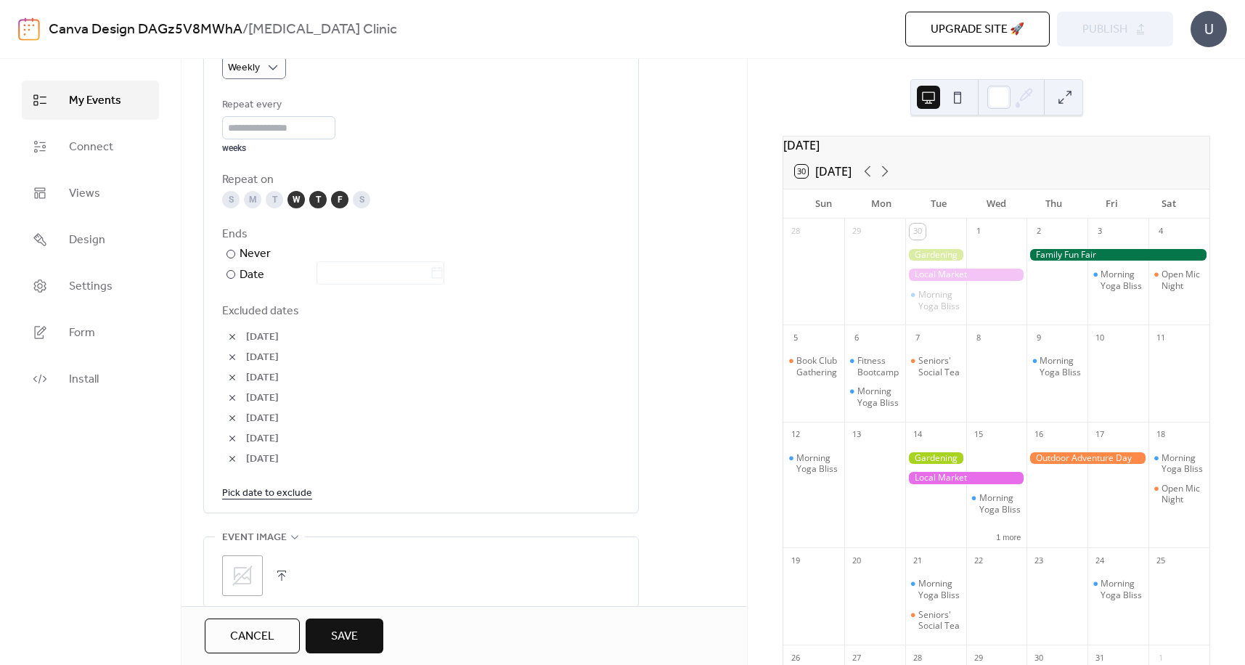
click at [431, 446] on span "[DATE]" at bounding box center [433, 439] width 374 height 17
click at [232, 335] on button "button" at bounding box center [232, 337] width 20 height 20
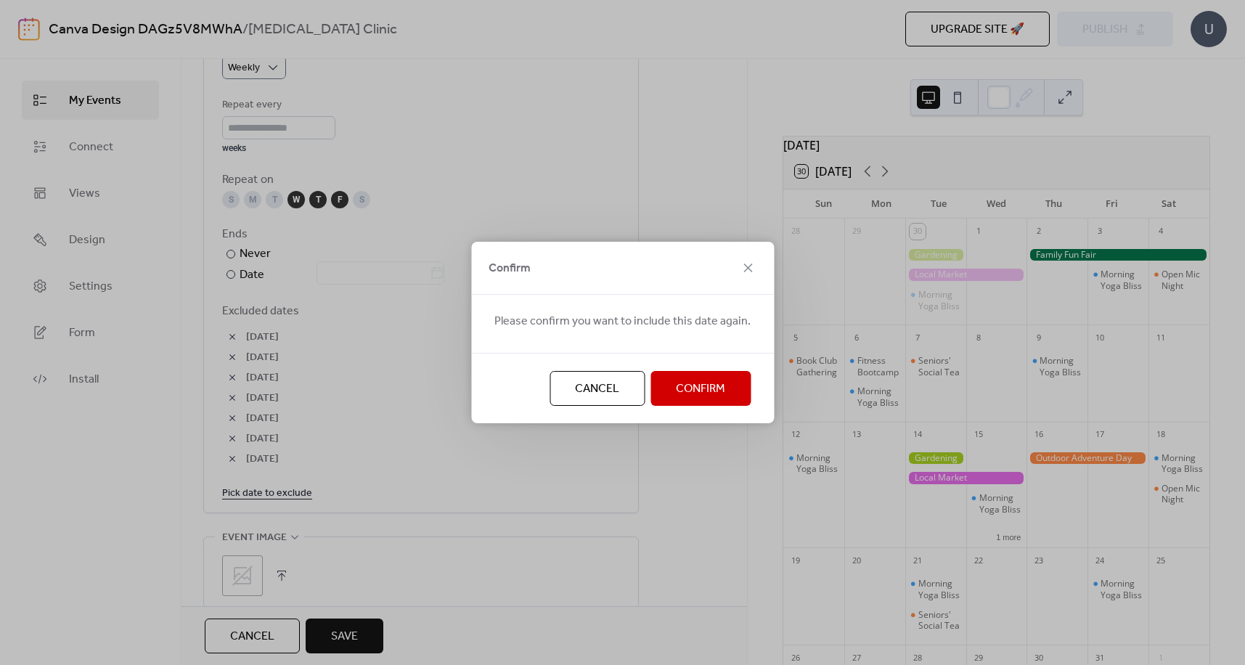
click at [684, 384] on span "Confirm" at bounding box center [700, 388] width 49 height 17
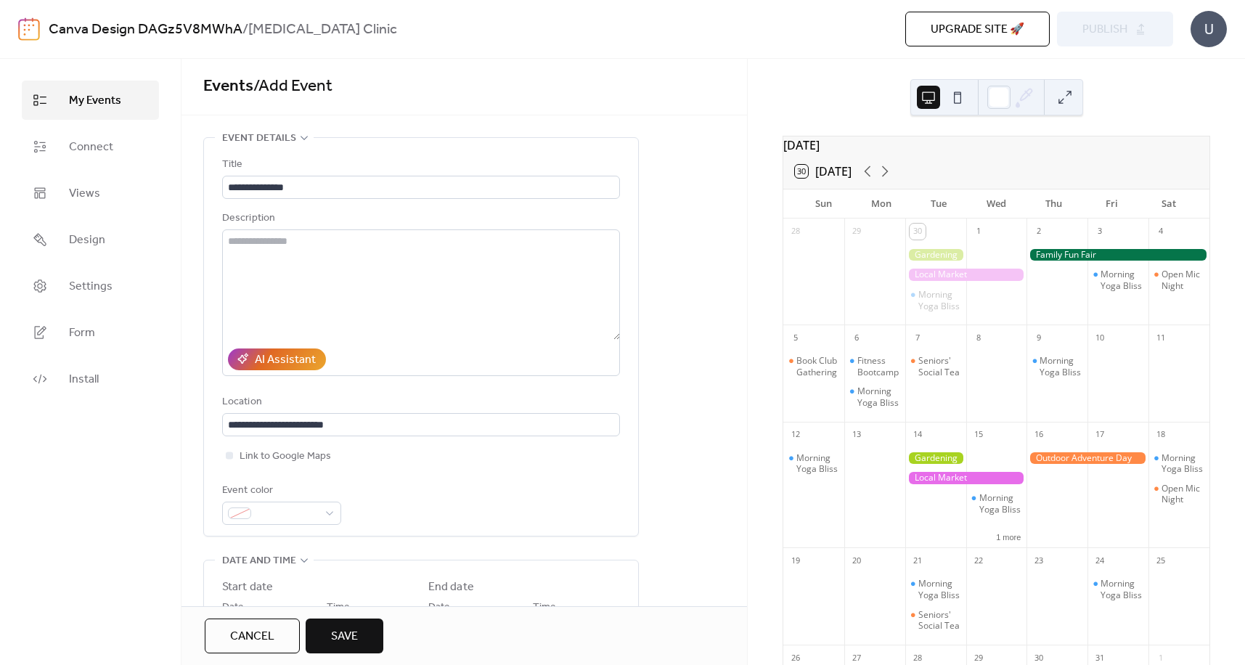
scroll to position [0, 0]
click at [345, 631] on span "Save" at bounding box center [344, 636] width 27 height 17
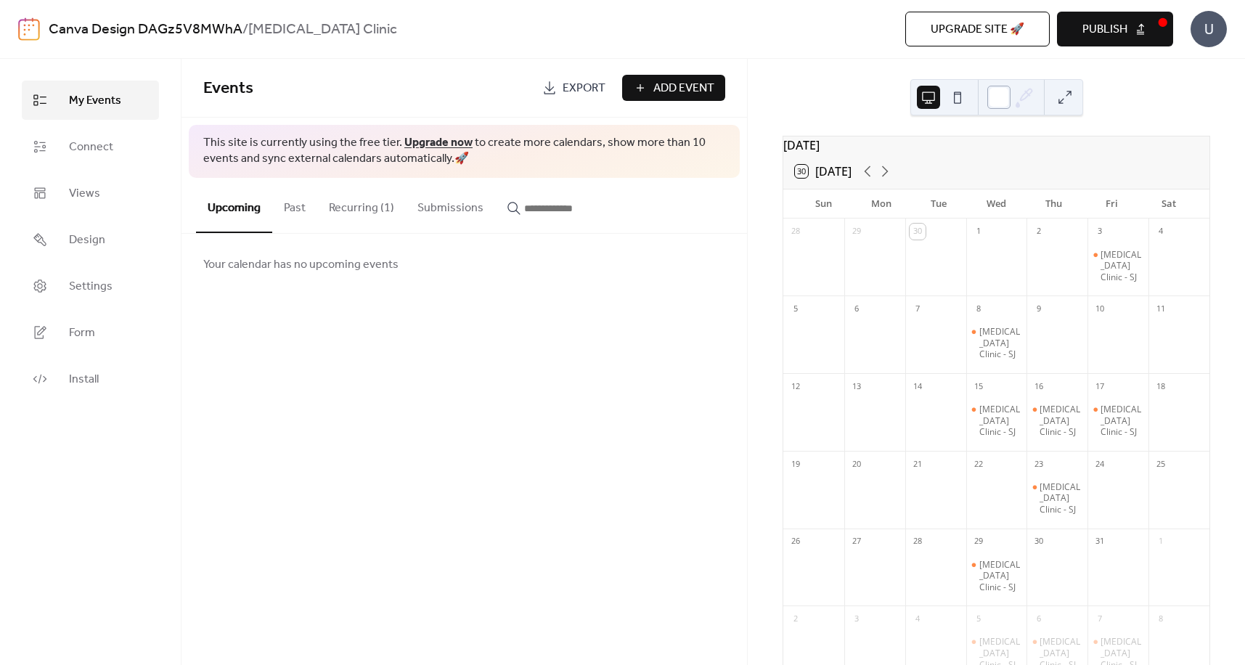
click at [1004, 97] on div at bounding box center [998, 97] width 23 height 23
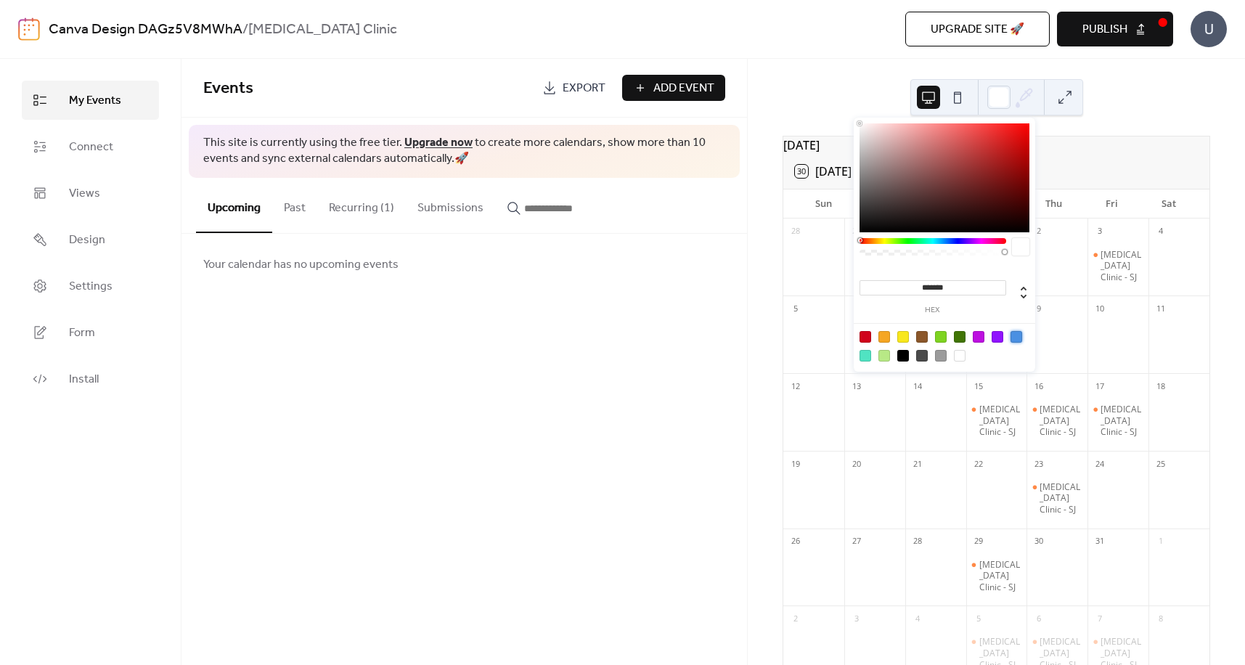
click at [1014, 335] on div at bounding box center [1017, 337] width 12 height 12
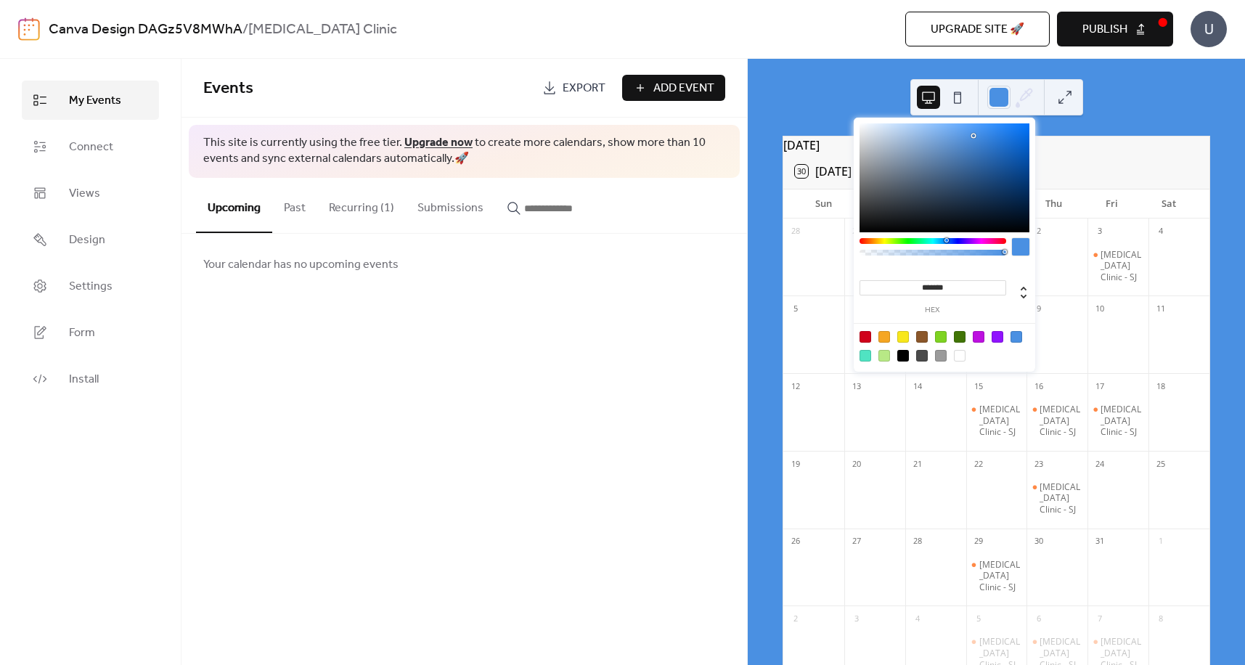
click at [958, 355] on div at bounding box center [960, 356] width 12 height 12
type input "*******"
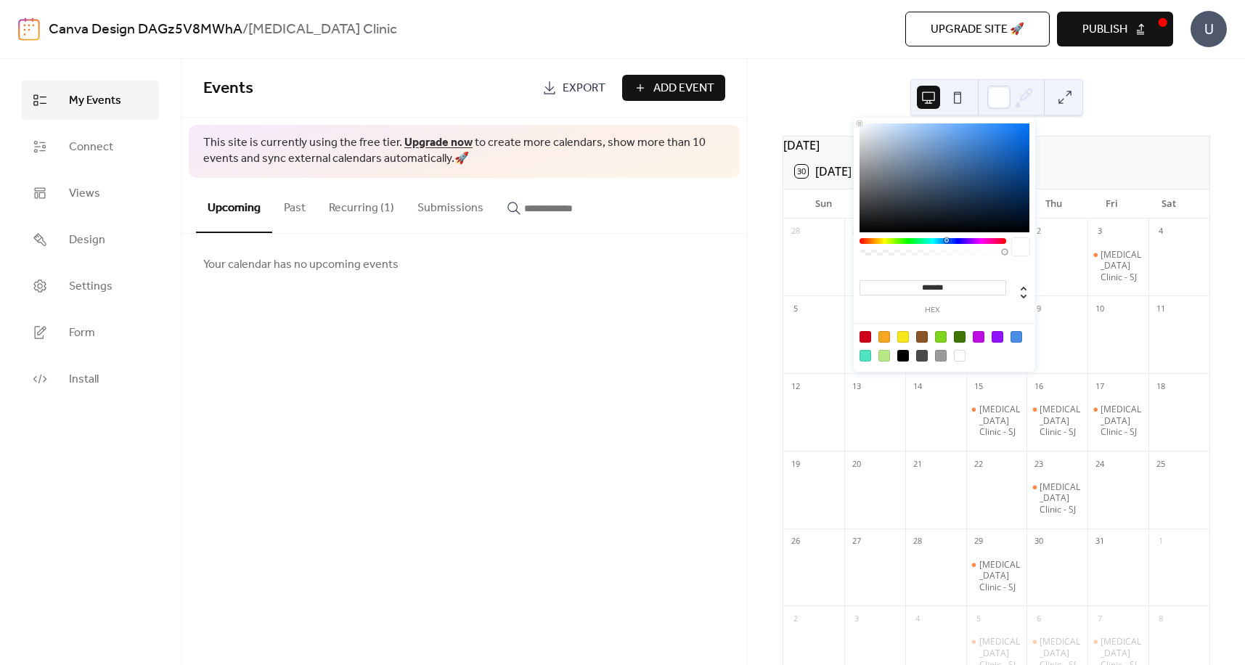
click at [1140, 92] on div "[DATE] 30 [DATE] Sun Mon Tue Wed Thu Fri Sat 28 29 30 1 2 3 [MEDICAL_DATA] Clin…" at bounding box center [996, 362] width 497 height 606
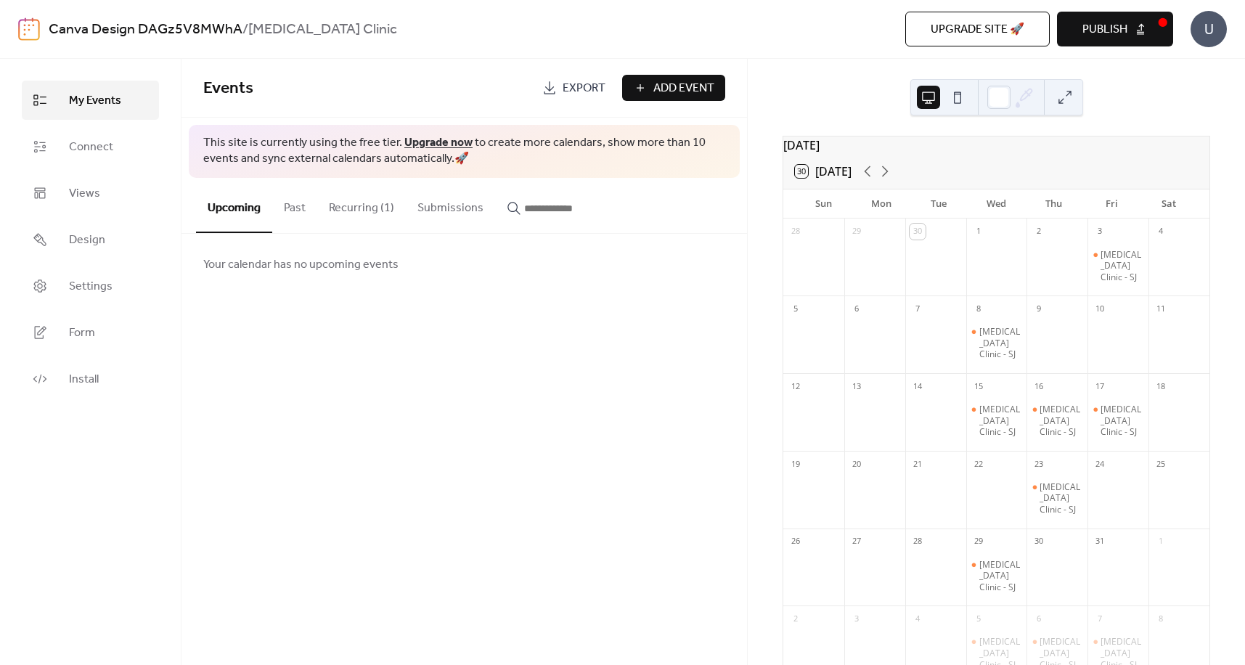
click at [294, 207] on button "Past" at bounding box center [294, 205] width 45 height 54
click at [351, 208] on button "Recurring (1)" at bounding box center [361, 205] width 89 height 54
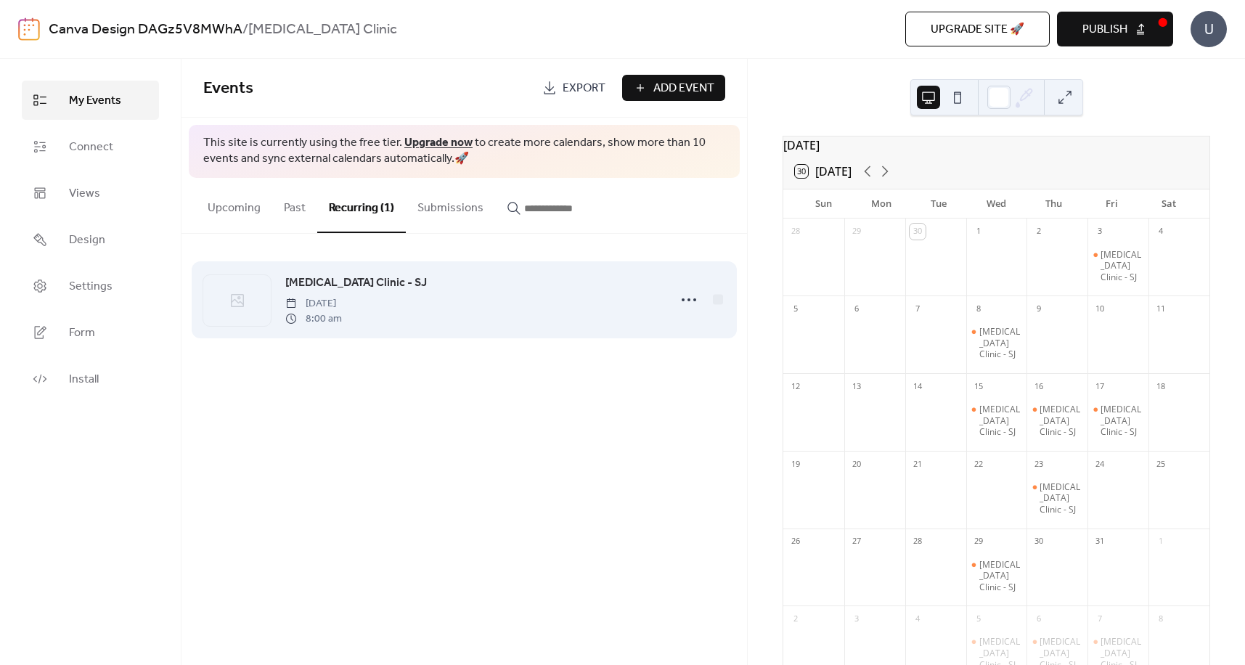
click at [383, 290] on div "[MEDICAL_DATA] Clinic - SJ [DATE] 8:00 am" at bounding box center [472, 300] width 375 height 52
click at [253, 296] on div at bounding box center [237, 300] width 68 height 51
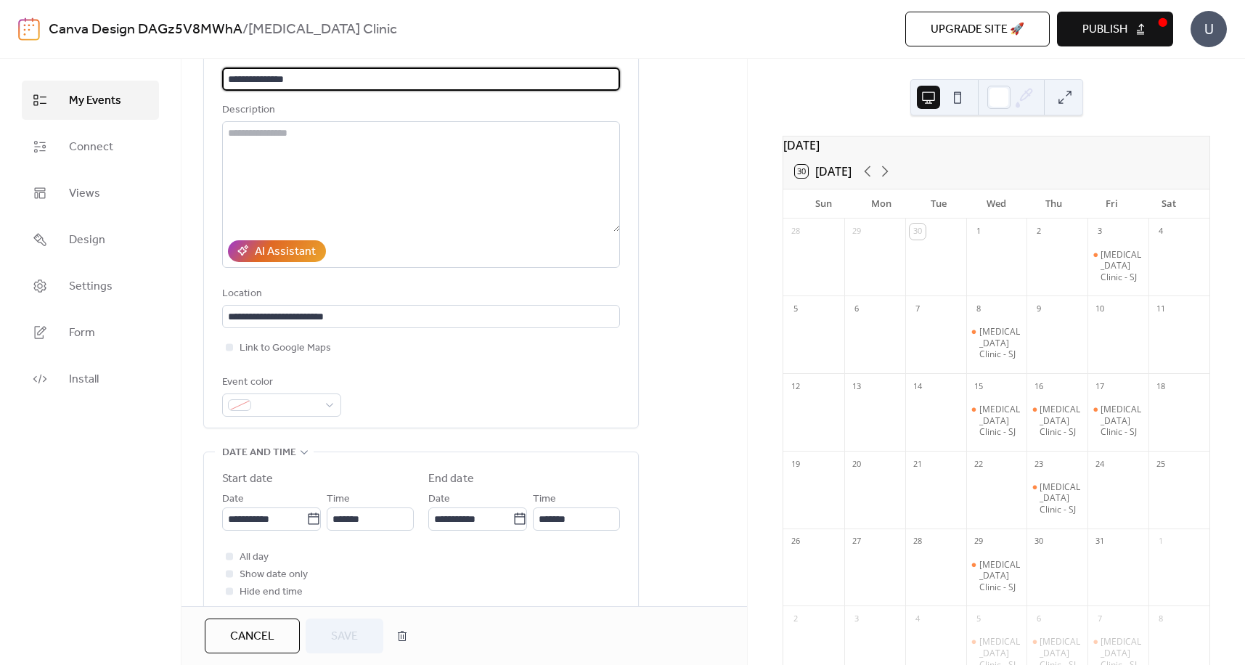
scroll to position [145, 0]
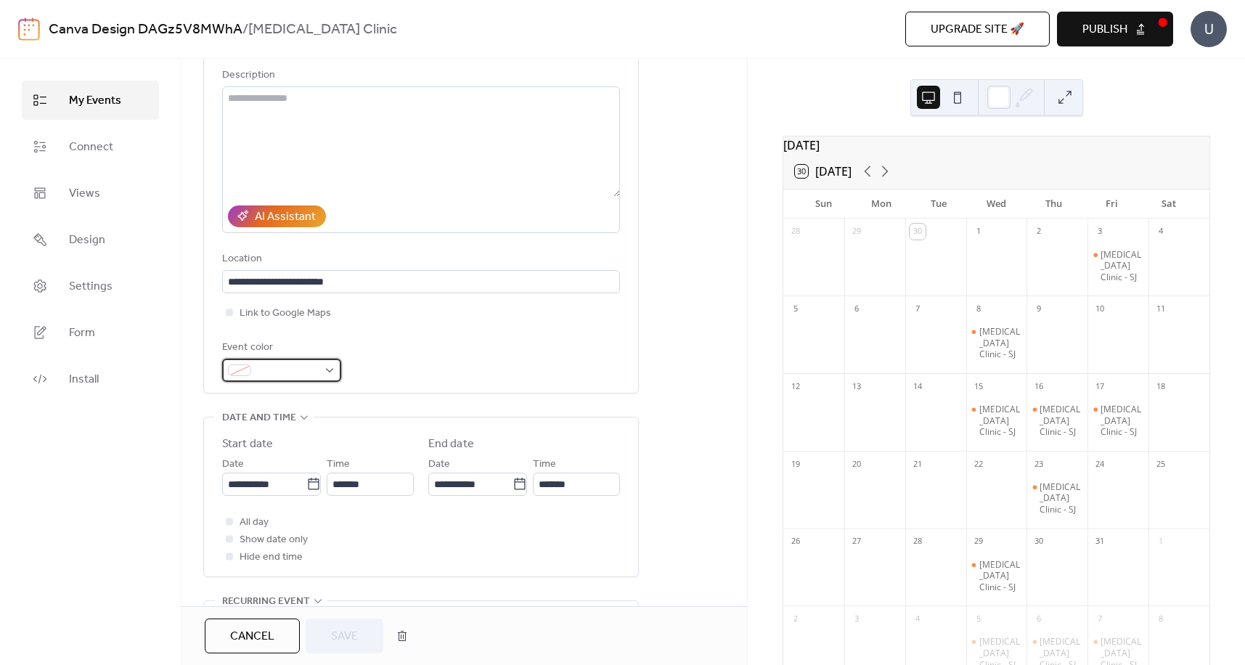
click at [327, 370] on div at bounding box center [281, 370] width 119 height 23
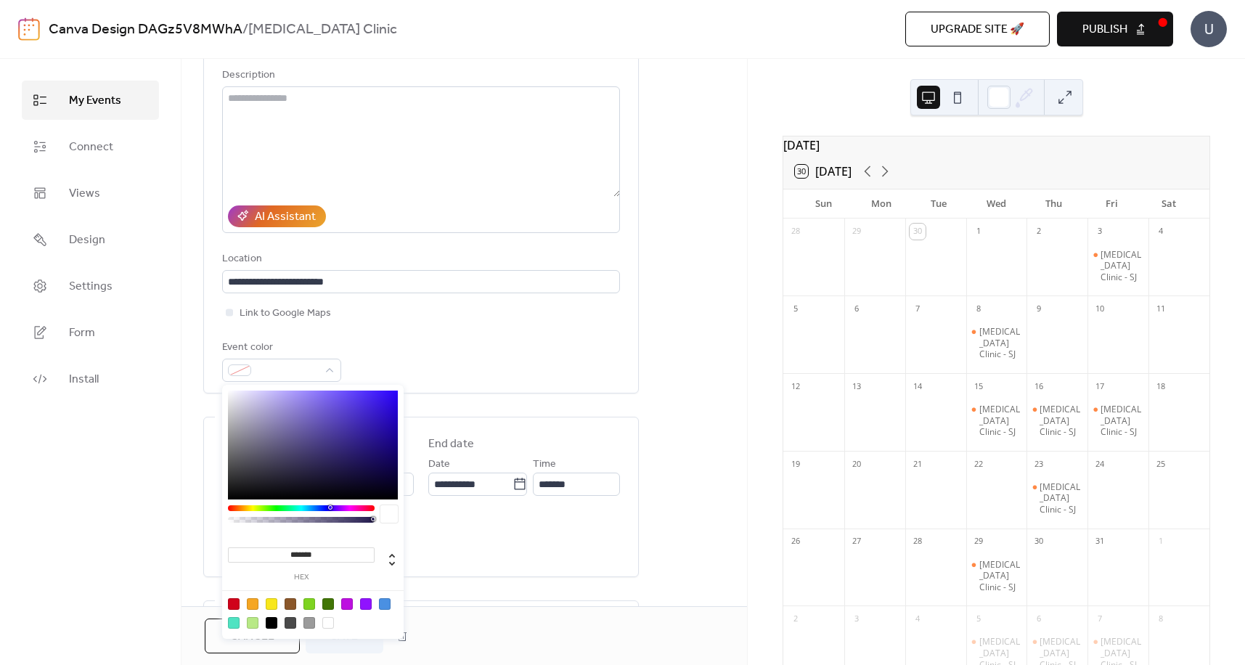
click at [387, 607] on div at bounding box center [385, 604] width 12 height 12
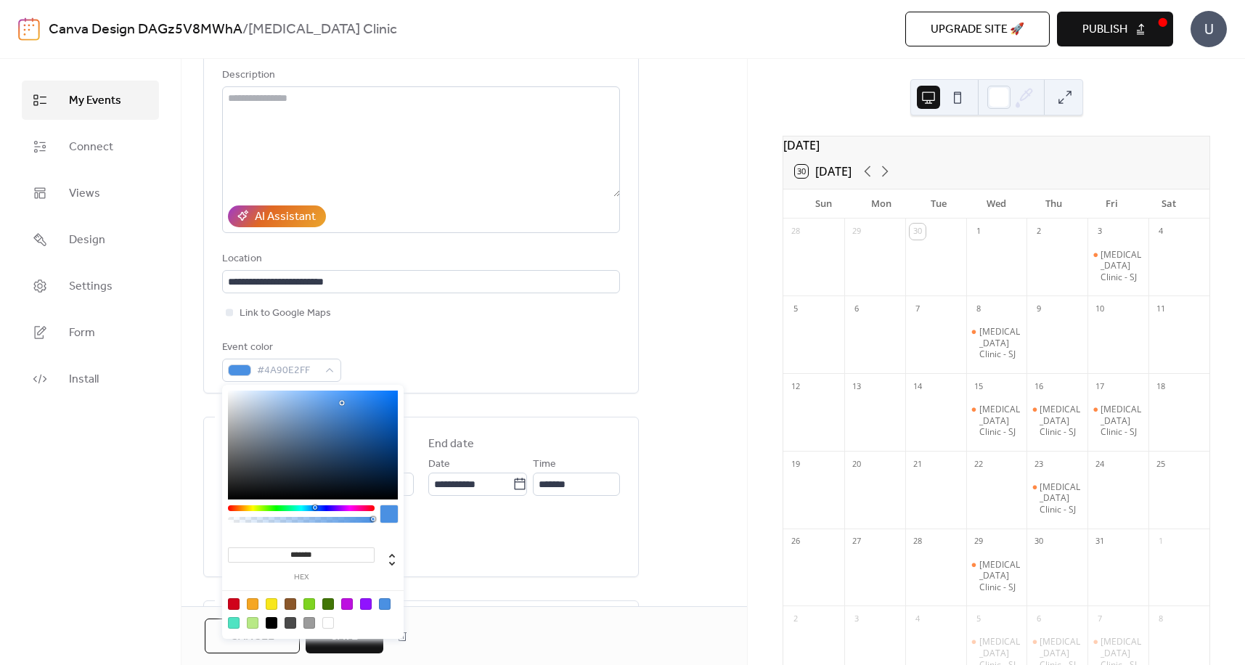
click at [319, 505] on div "******* hex" at bounding box center [312, 513] width 181 height 257
click at [325, 507] on div at bounding box center [301, 508] width 147 height 6
click at [319, 507] on div at bounding box center [301, 508] width 147 height 6
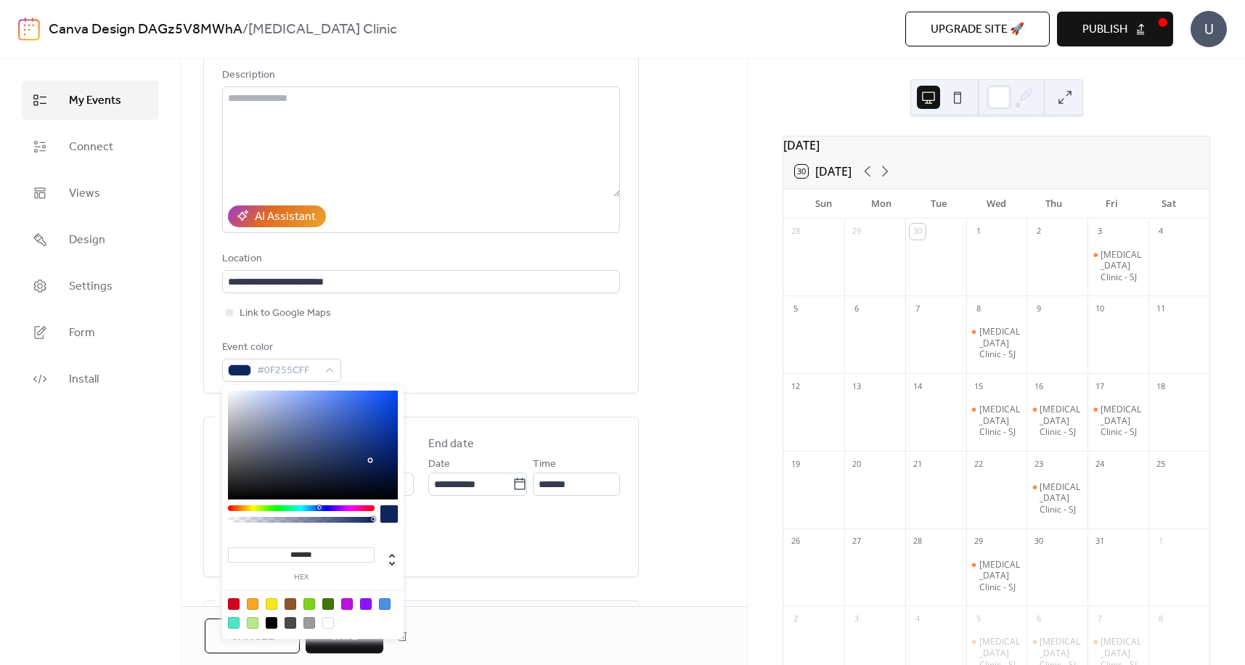
click at [370, 460] on div at bounding box center [313, 445] width 170 height 109
type input "*******"
click at [368, 443] on div at bounding box center [313, 445] width 170 height 109
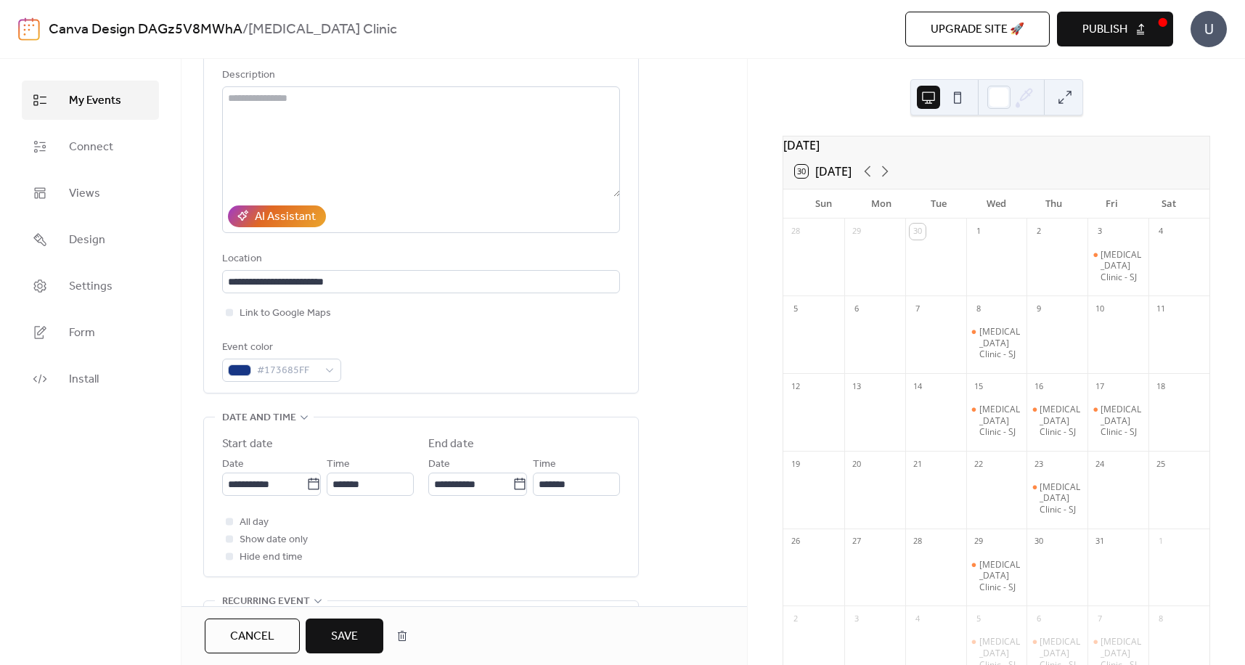
click at [473, 354] on div "Event color #173685FF" at bounding box center [421, 360] width 398 height 43
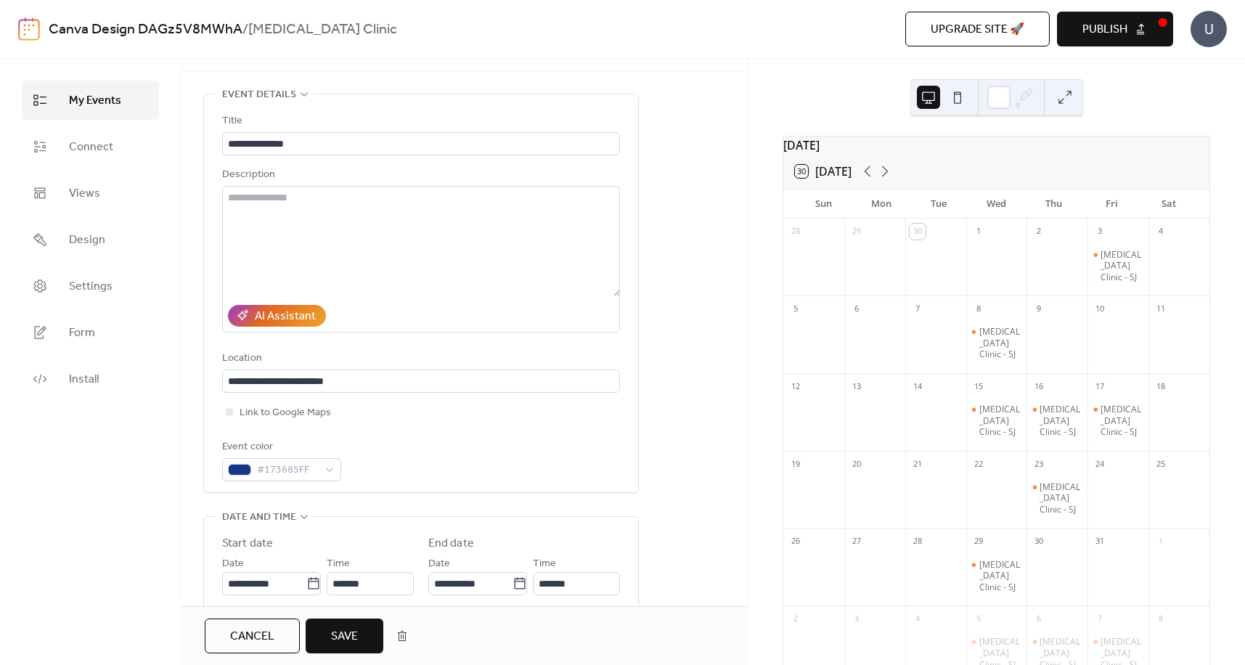
scroll to position [3, 0]
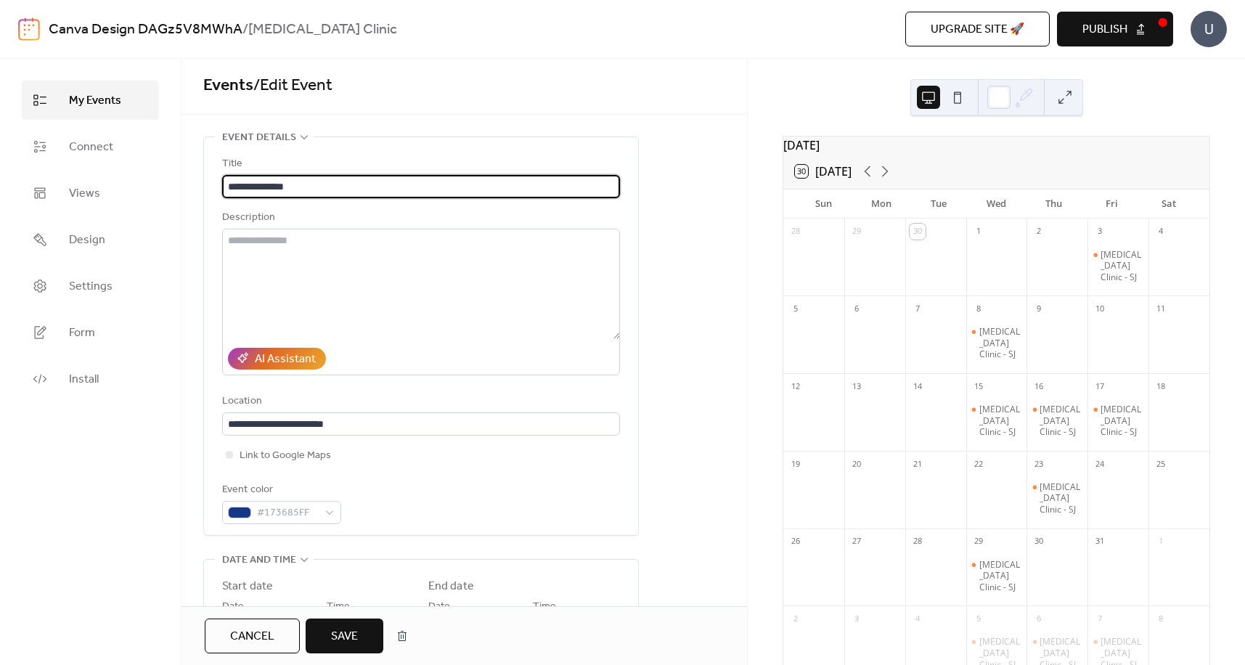
click at [297, 185] on input "**********" at bounding box center [421, 186] width 398 height 23
type input "**********"
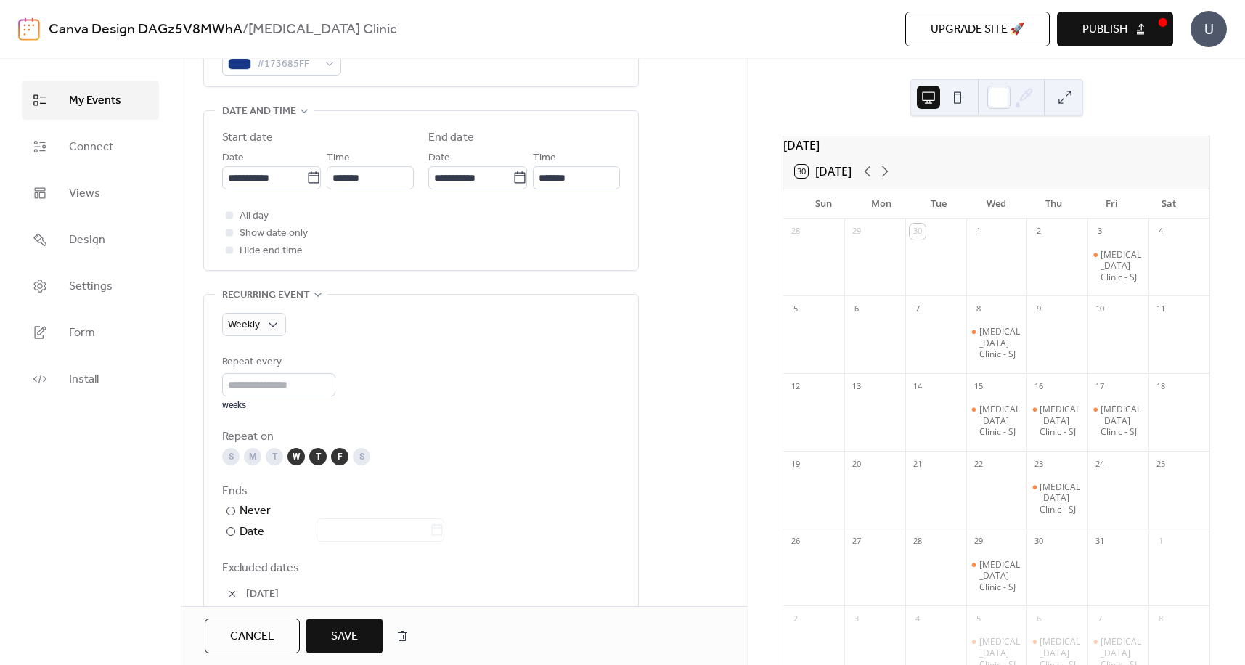
scroll to position [874, 0]
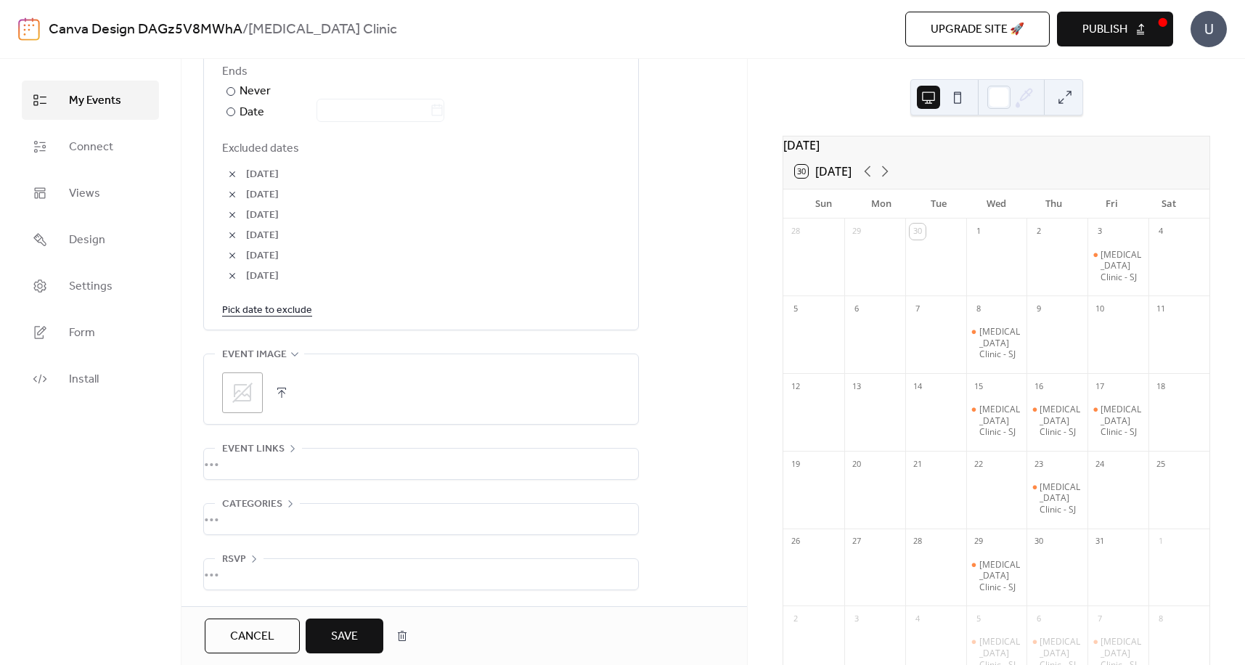
click at [355, 640] on span "Save" at bounding box center [344, 636] width 27 height 17
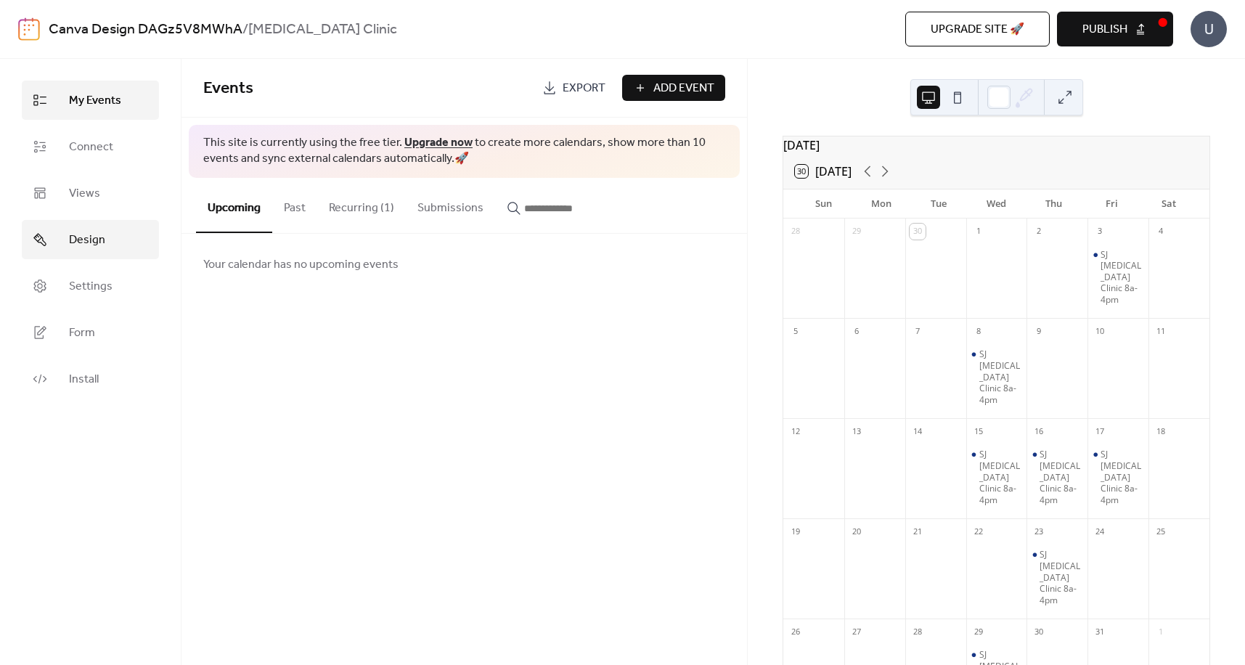
click at [72, 241] on span "Design" at bounding box center [87, 240] width 36 height 17
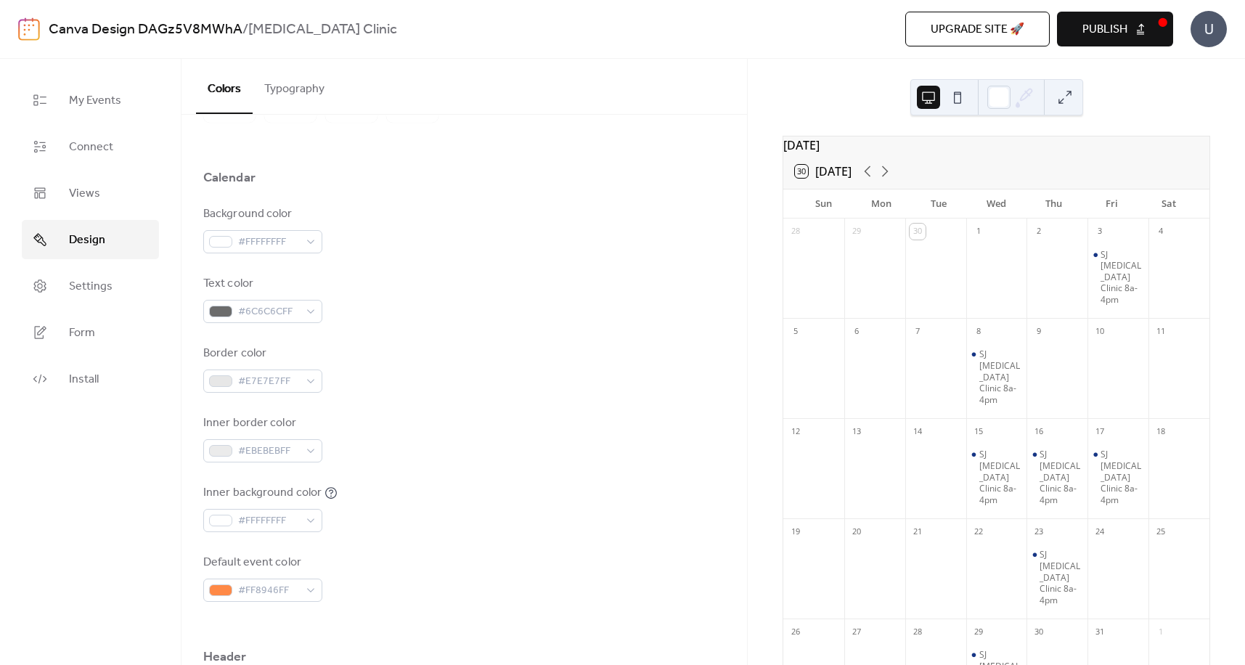
scroll to position [145, 0]
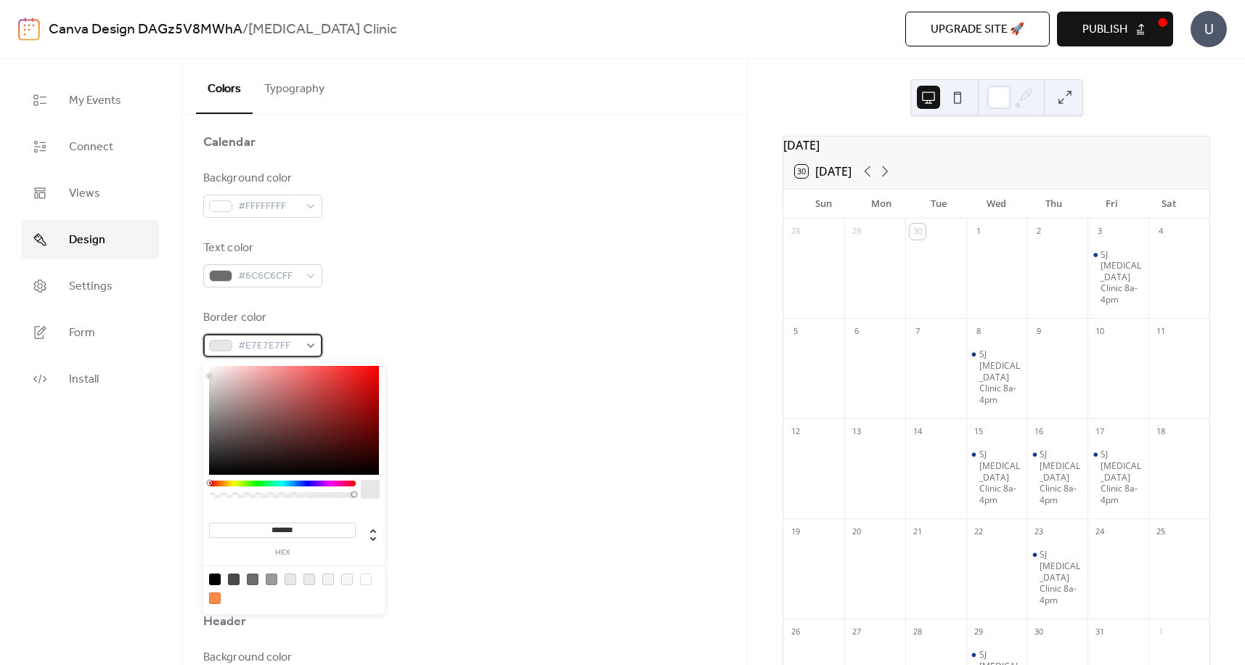
click at [316, 348] on div "#E7E7E7FF" at bounding box center [262, 345] width 119 height 23
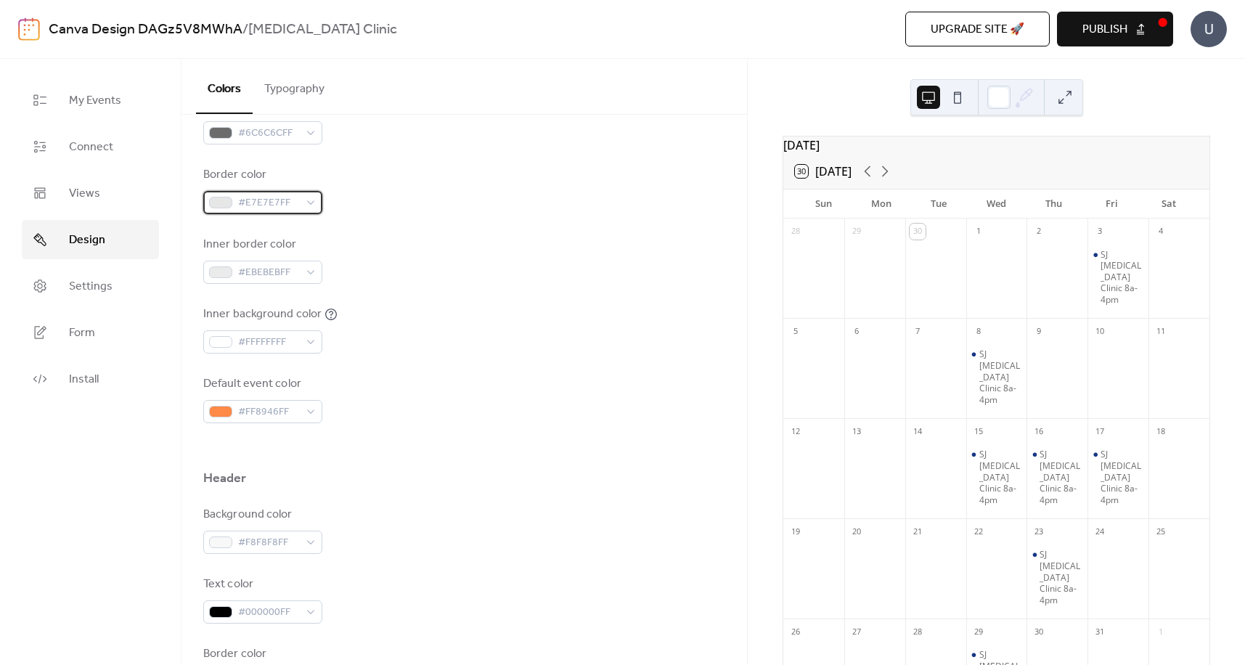
scroll to position [290, 0]
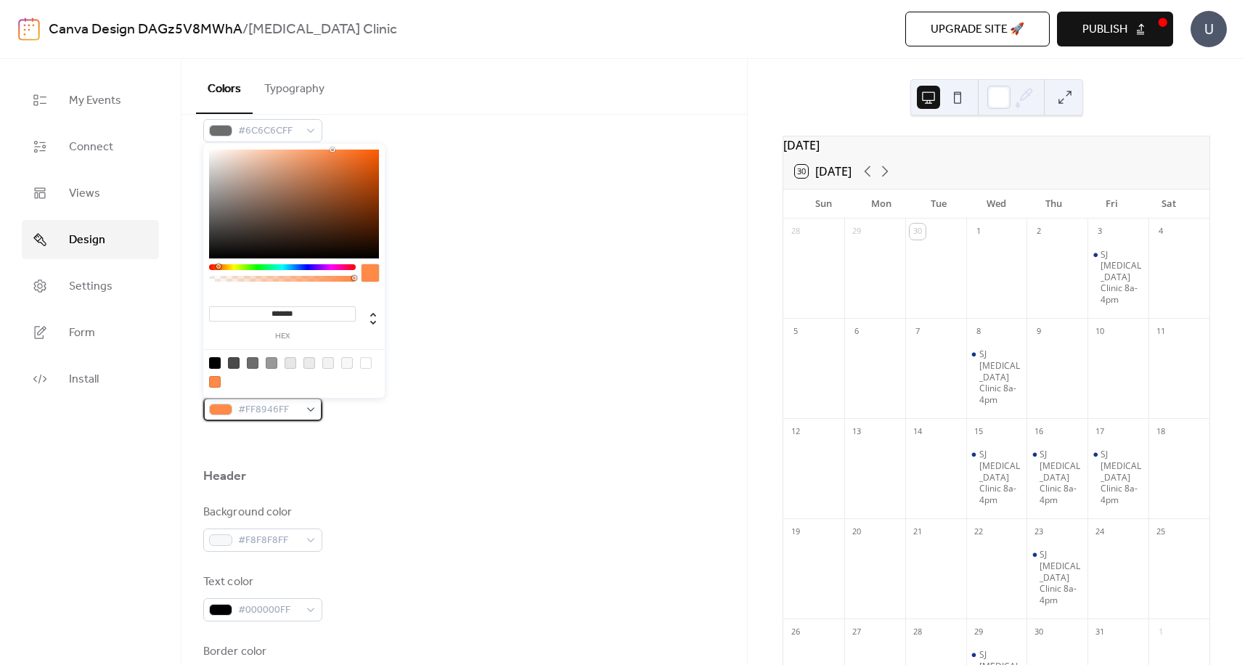
click at [310, 409] on div "#FF8946FF" at bounding box center [262, 409] width 119 height 23
click at [401, 405] on div "Default event color #FF8946FF" at bounding box center [464, 397] width 522 height 48
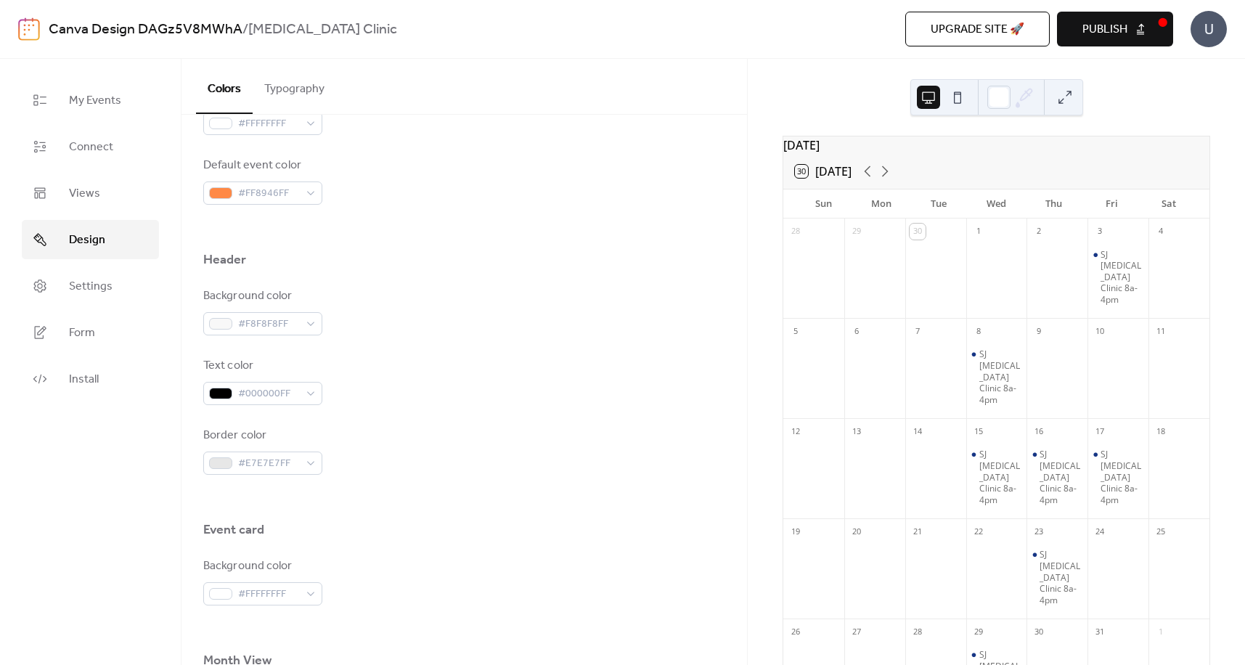
scroll to position [508, 0]
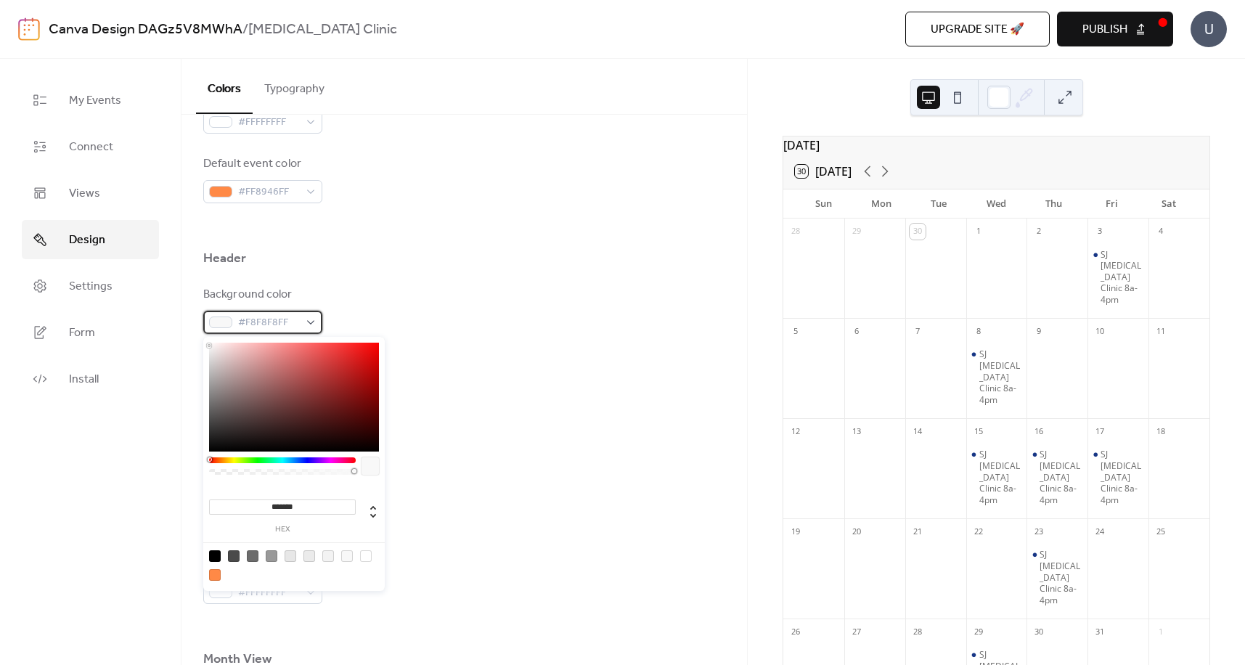
click at [309, 322] on div "#F8F8F8FF" at bounding box center [262, 322] width 119 height 23
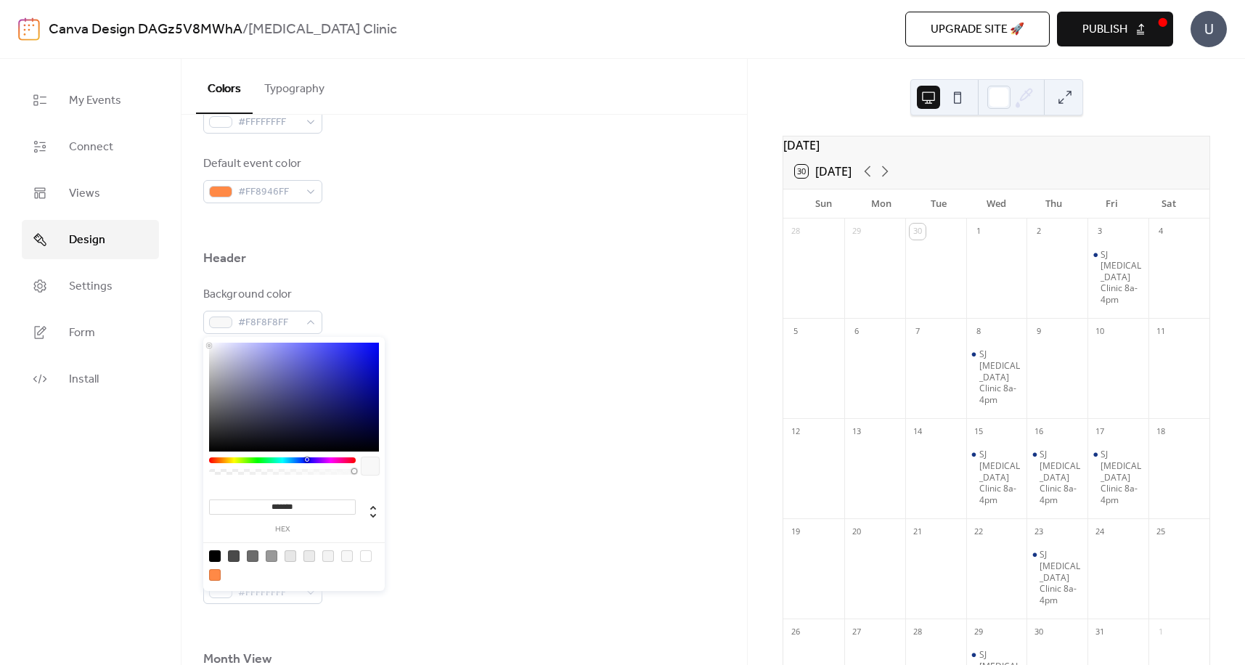
click at [306, 460] on div at bounding box center [282, 460] width 147 height 6
type input "*******"
click at [357, 404] on div at bounding box center [294, 397] width 170 height 109
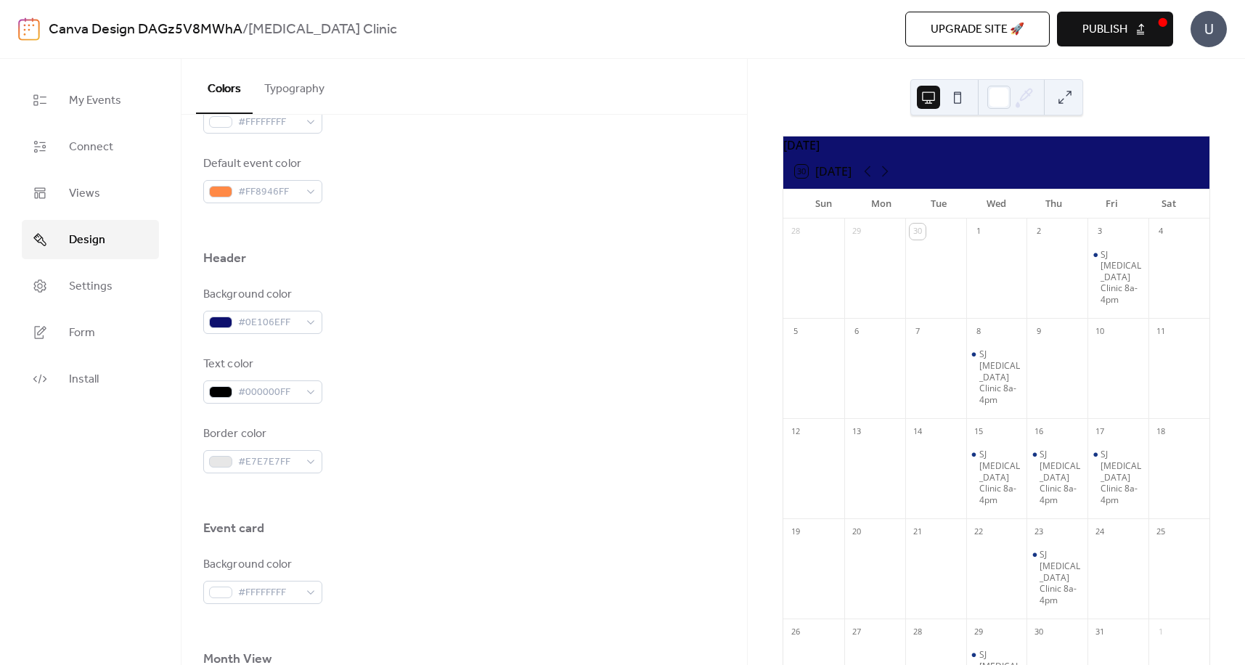
click at [457, 383] on div "Text color #000000FF" at bounding box center [464, 380] width 522 height 48
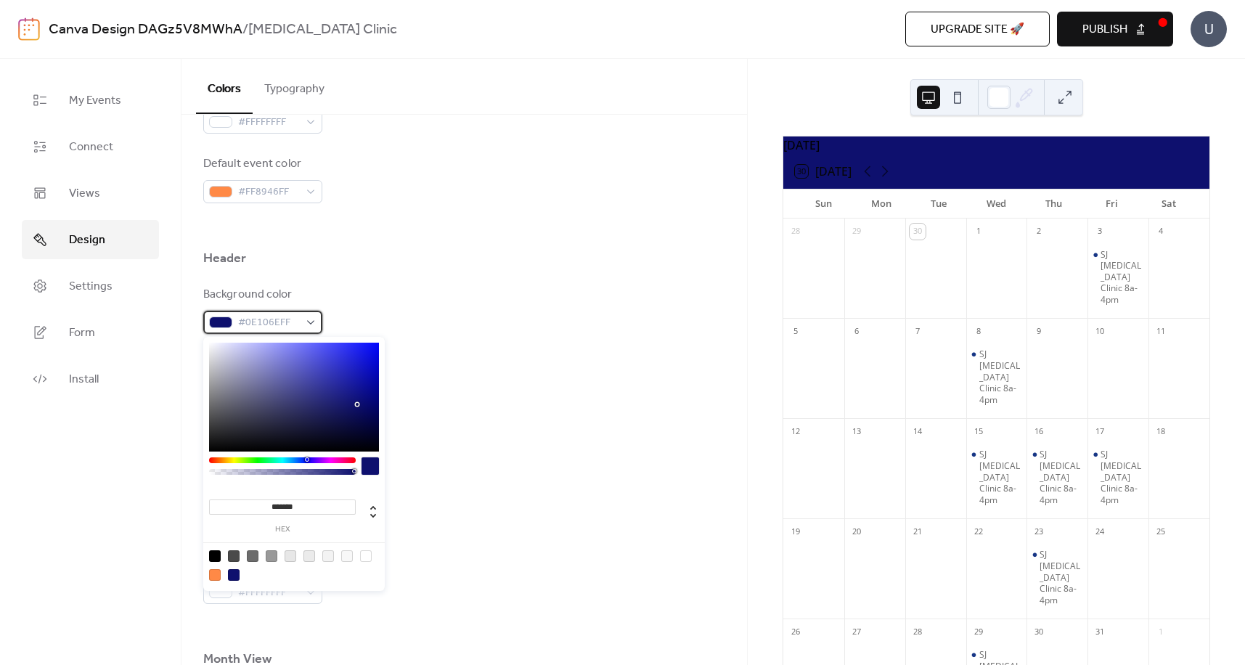
click at [309, 318] on div "#0E106EFF" at bounding box center [262, 322] width 119 height 23
type input "*******"
click at [322, 415] on div at bounding box center [294, 397] width 170 height 109
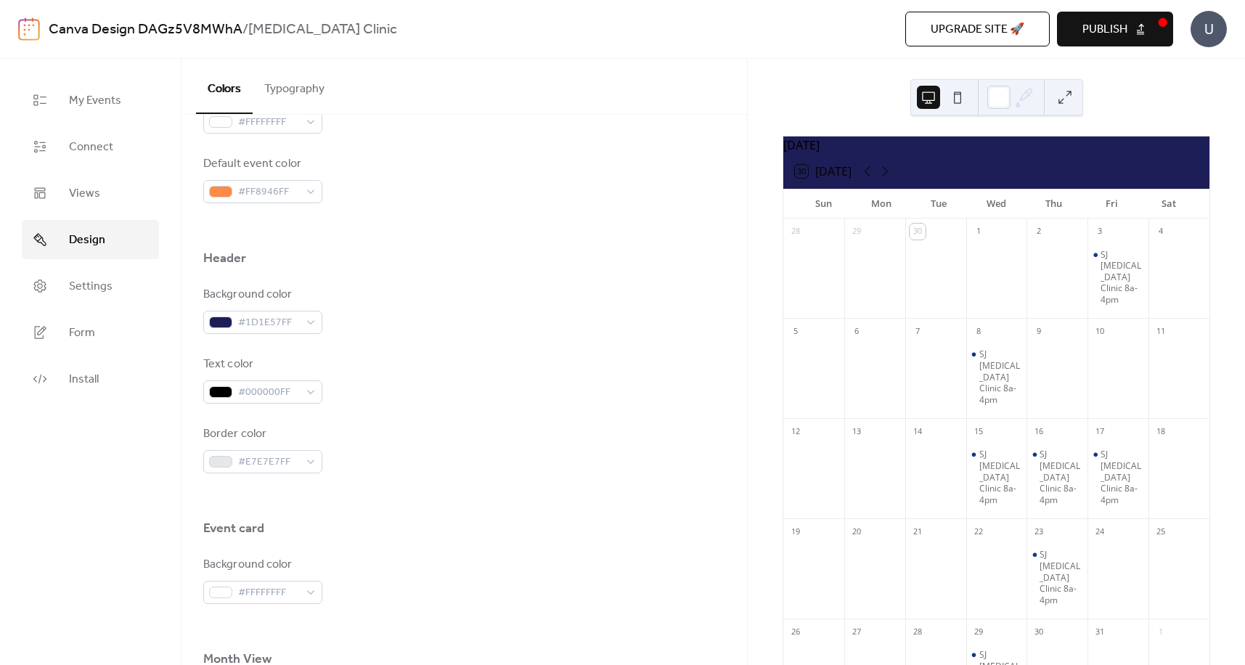
click at [439, 411] on div "Background color #1D1E57FF Text color #000000FF Border color #E7E7E7FF" at bounding box center [464, 379] width 522 height 187
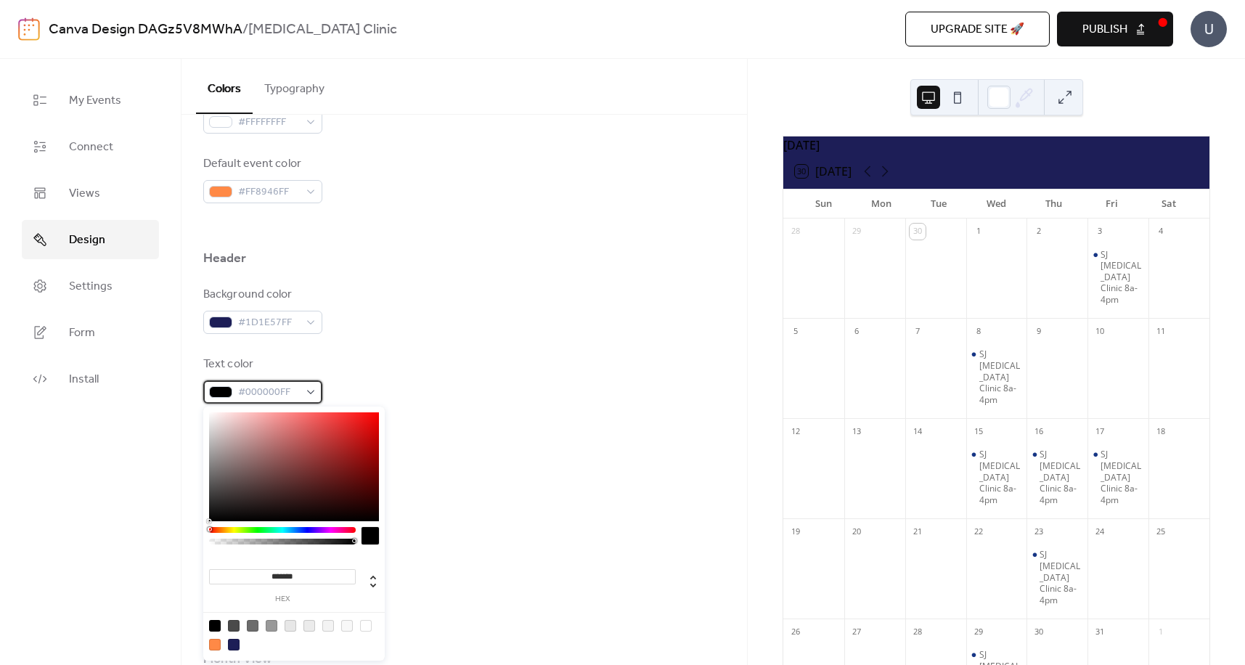
click at [313, 394] on div "#000000FF" at bounding box center [262, 391] width 119 height 23
click at [362, 628] on div at bounding box center [366, 626] width 12 height 12
type input "*******"
click at [369, 625] on div at bounding box center [366, 626] width 12 height 12
click at [518, 502] on div at bounding box center [464, 496] width 522 height 46
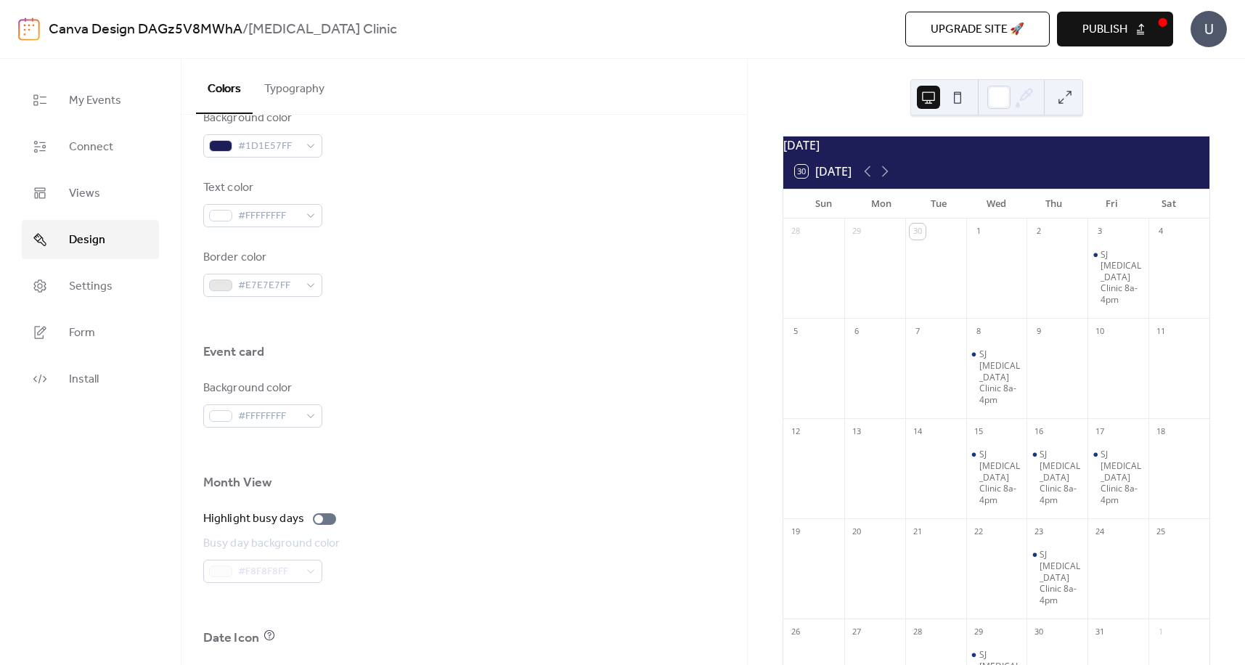
scroll to position [726, 0]
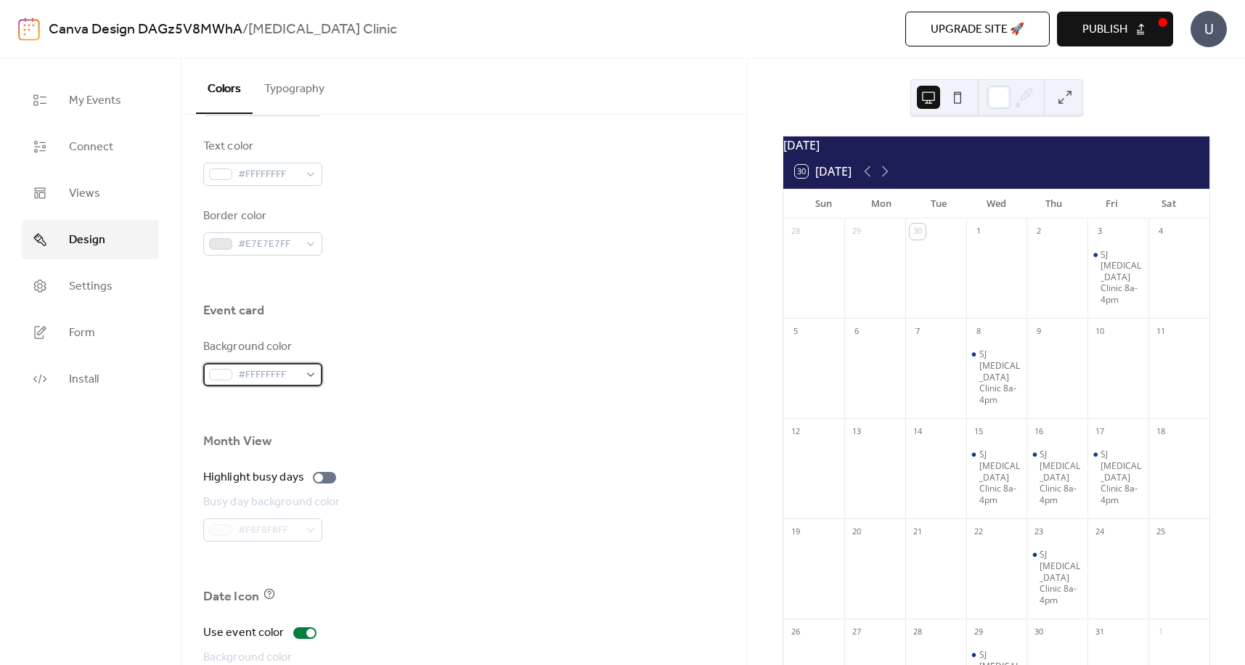
click at [316, 376] on div "#FFFFFFFF" at bounding box center [262, 374] width 119 height 23
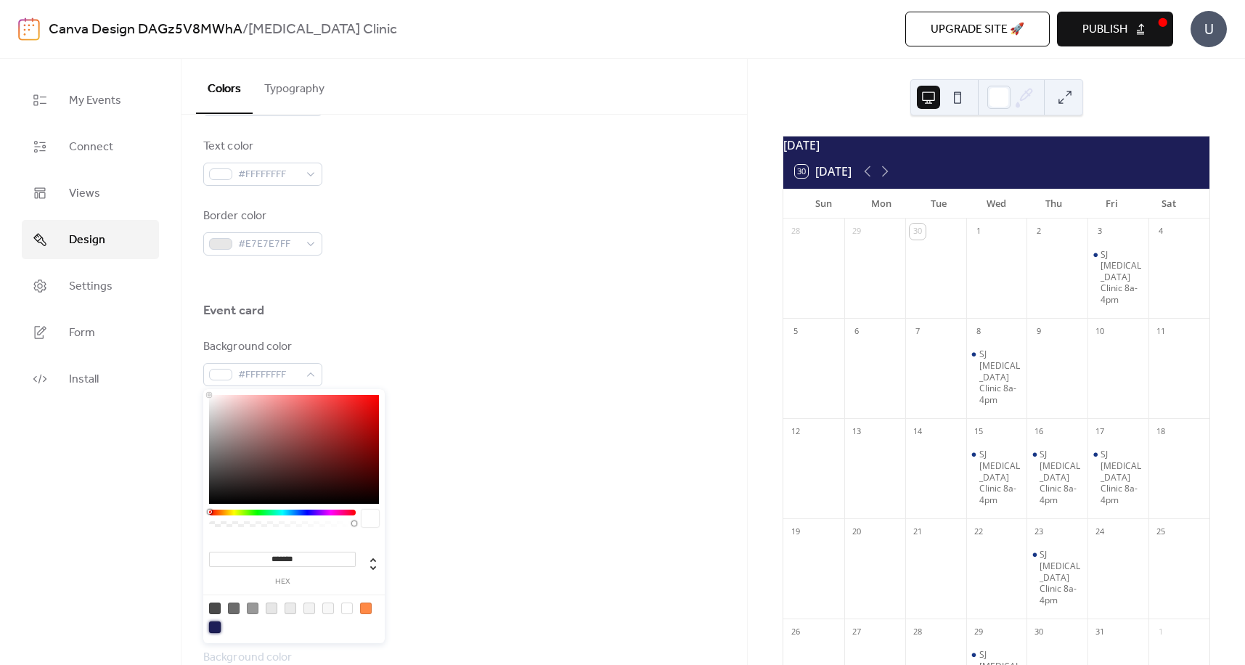
click at [213, 627] on div at bounding box center [215, 627] width 12 height 12
type input "*******"
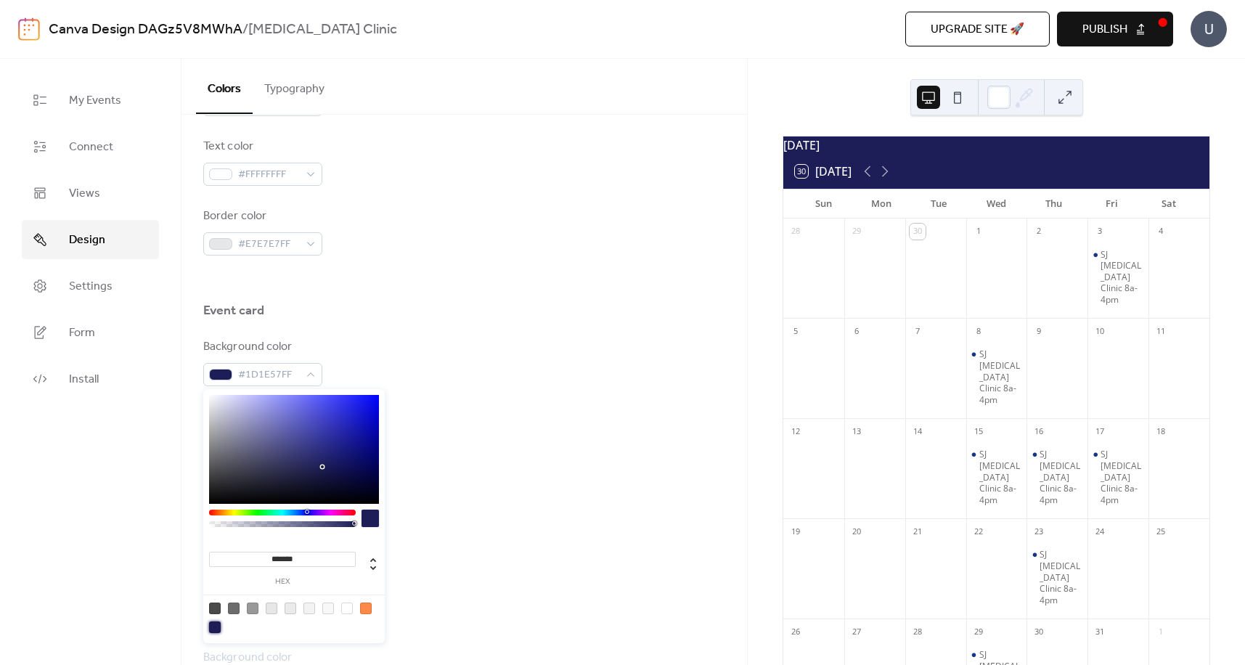
click at [489, 465] on div at bounding box center [464, 463] width 522 height 12
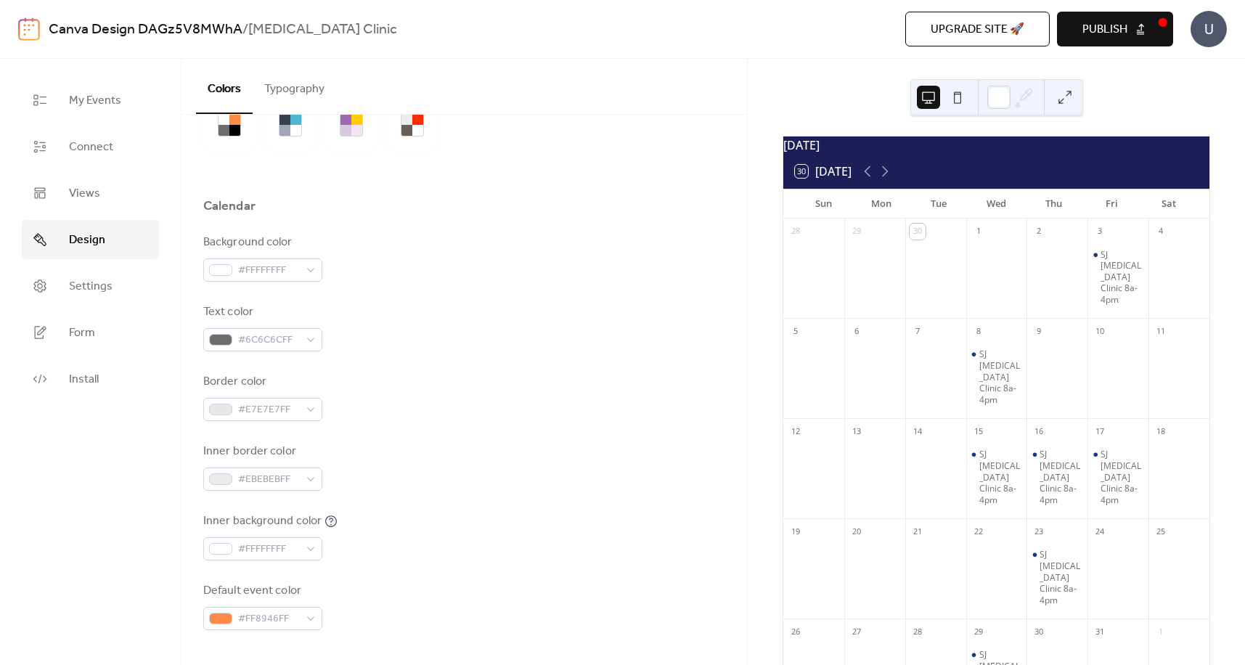
scroll to position [0, 0]
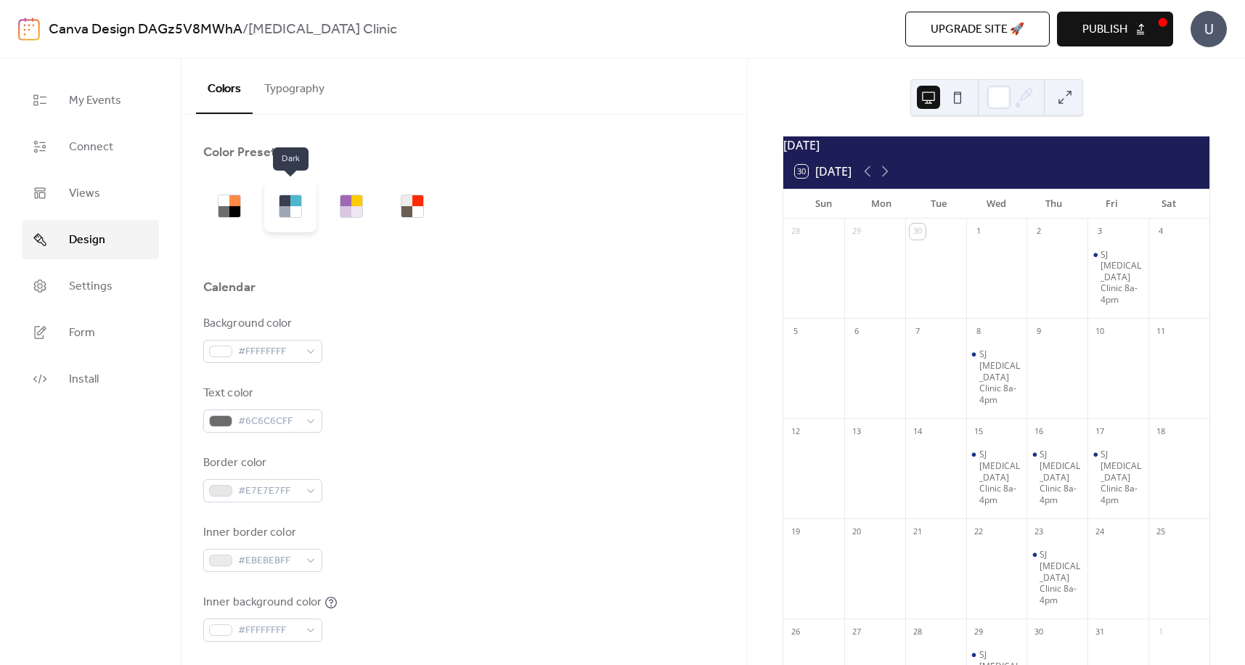
click at [293, 203] on div at bounding box center [295, 200] width 11 height 11
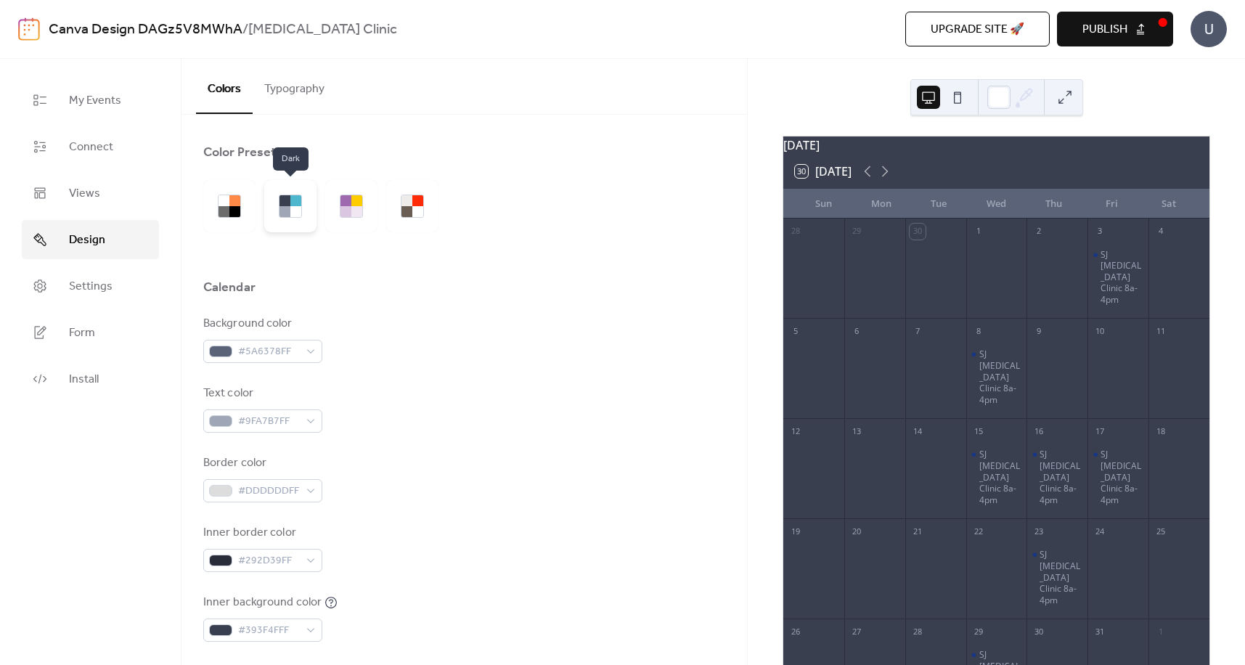
click at [292, 208] on div at bounding box center [295, 211] width 11 height 11
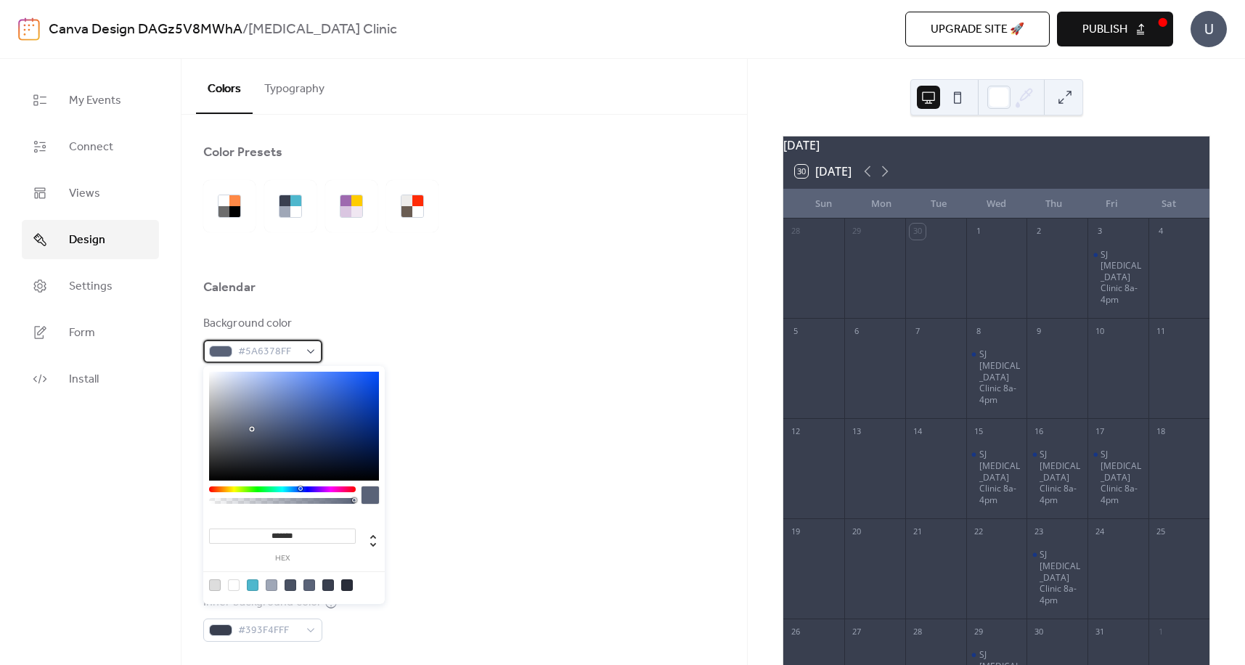
click at [307, 351] on div "#5A6378FF" at bounding box center [262, 351] width 119 height 23
click at [214, 584] on div at bounding box center [215, 585] width 12 height 12
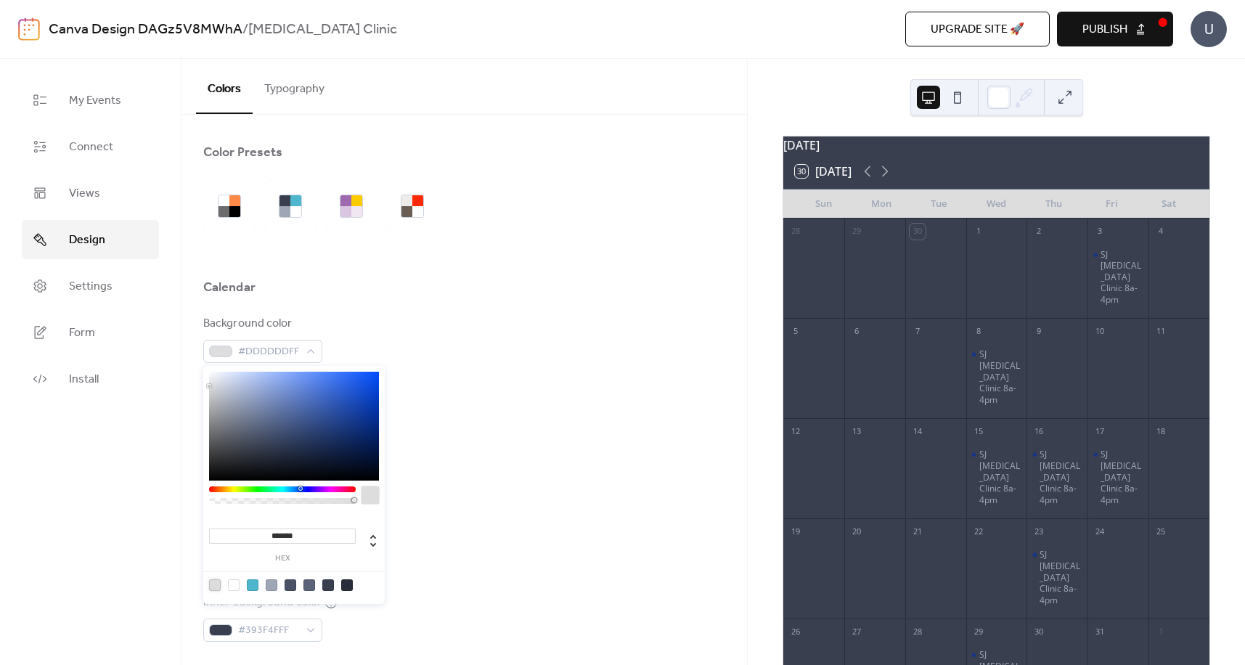
click at [235, 587] on div at bounding box center [234, 585] width 12 height 12
type input "*******"
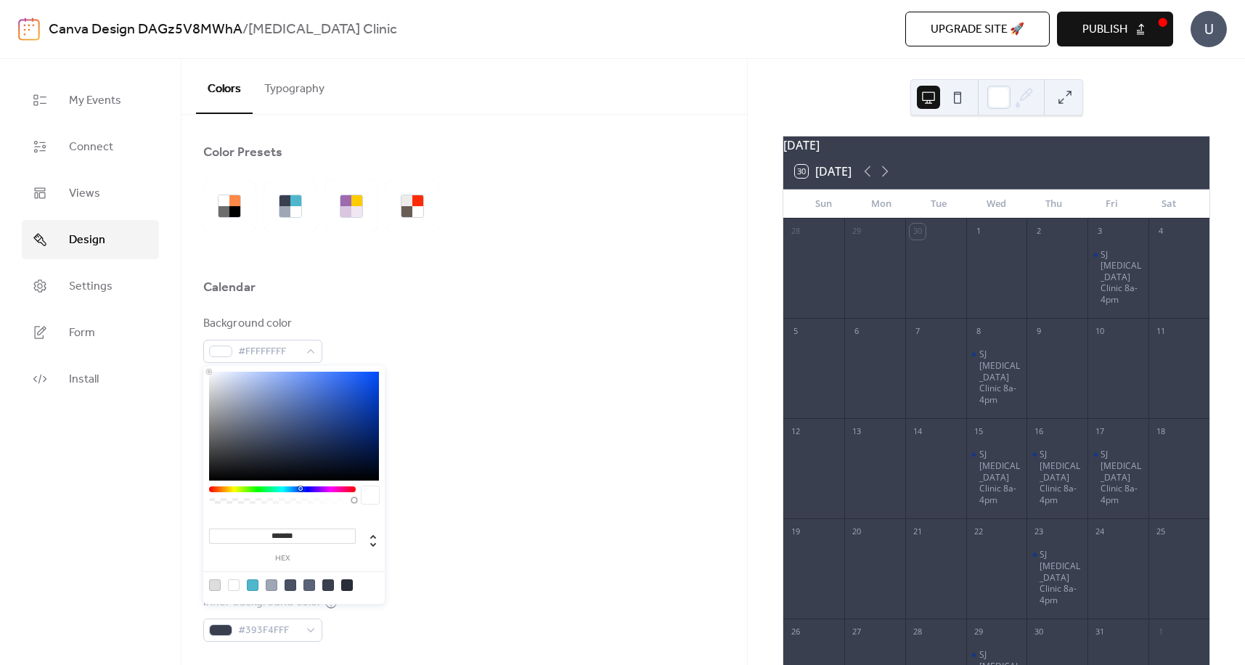
click at [232, 589] on div at bounding box center [234, 585] width 12 height 12
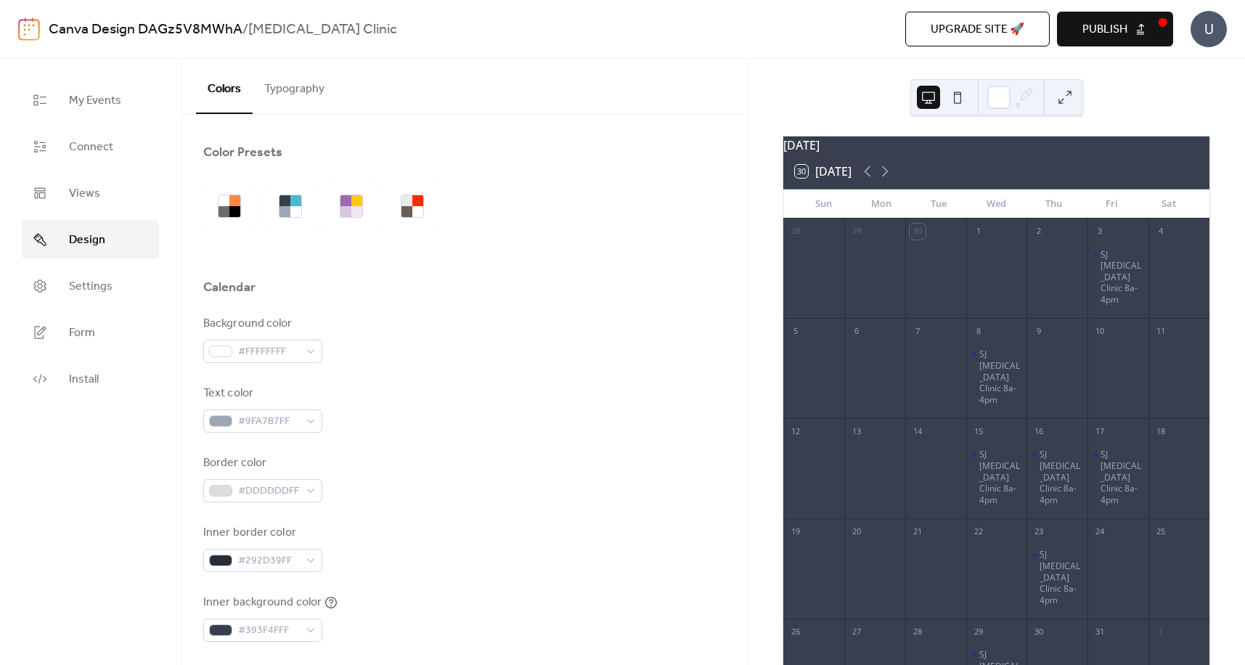
click at [478, 462] on div "Border color #DDDDDDFF" at bounding box center [464, 478] width 522 height 48
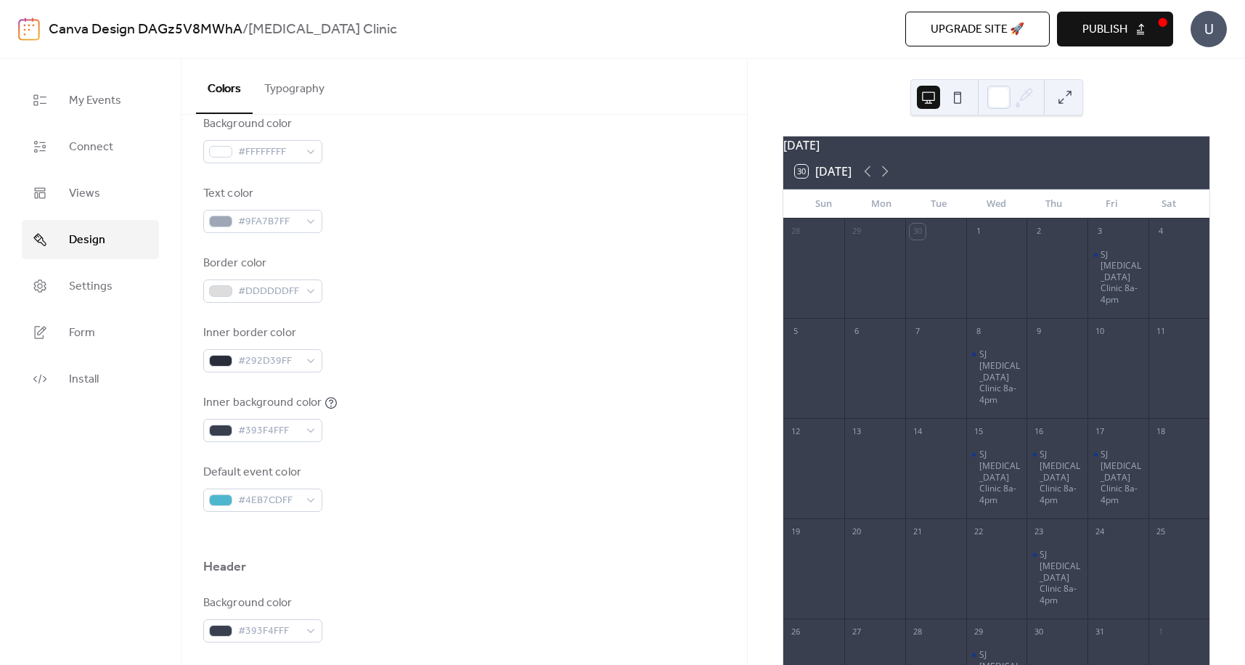
scroll to position [218, 0]
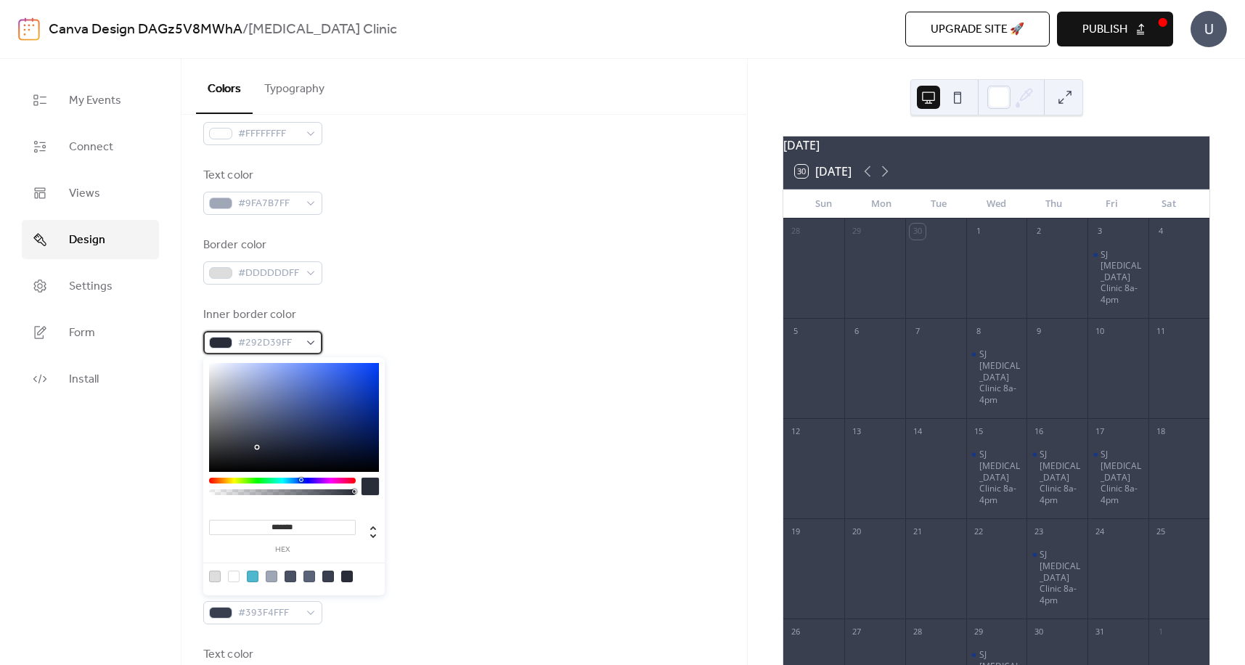
click at [307, 343] on div "#292D39FF" at bounding box center [262, 342] width 119 height 23
click at [234, 579] on div at bounding box center [234, 577] width 12 height 12
type input "*******"
click at [439, 491] on div "Default event color #4EB7CDFF" at bounding box center [464, 470] width 522 height 48
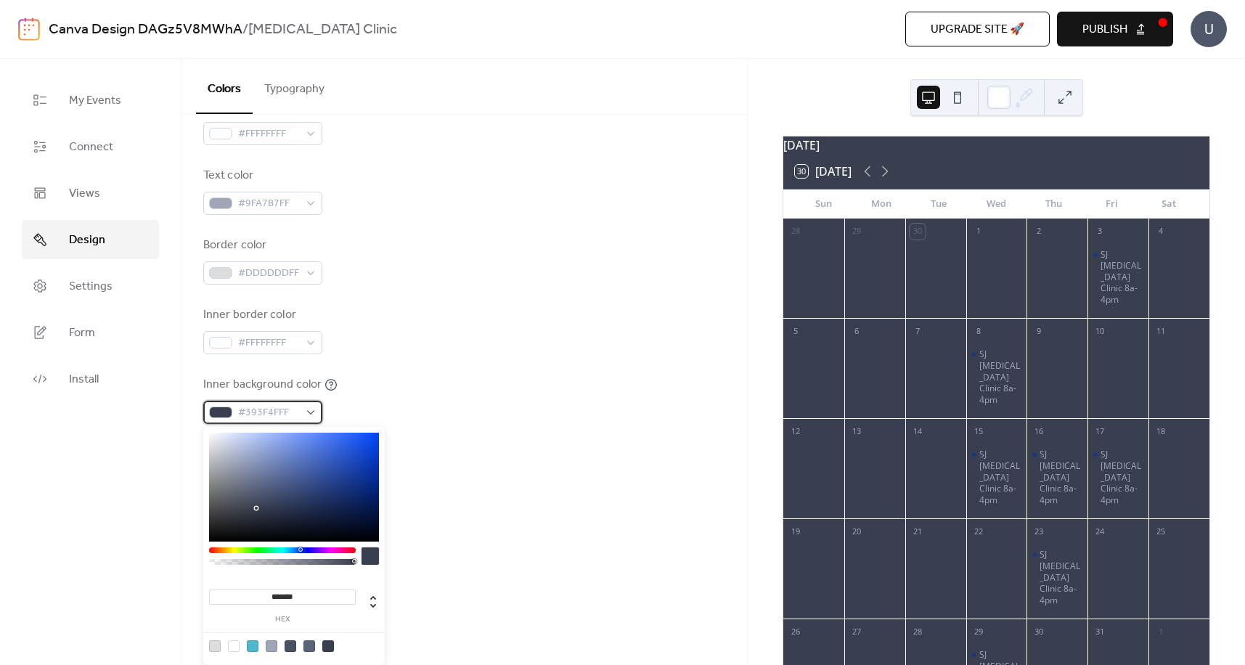
click at [314, 411] on div "#393F4FFF" at bounding box center [262, 412] width 119 height 23
click at [234, 648] on div at bounding box center [234, 646] width 12 height 12
type input "*******"
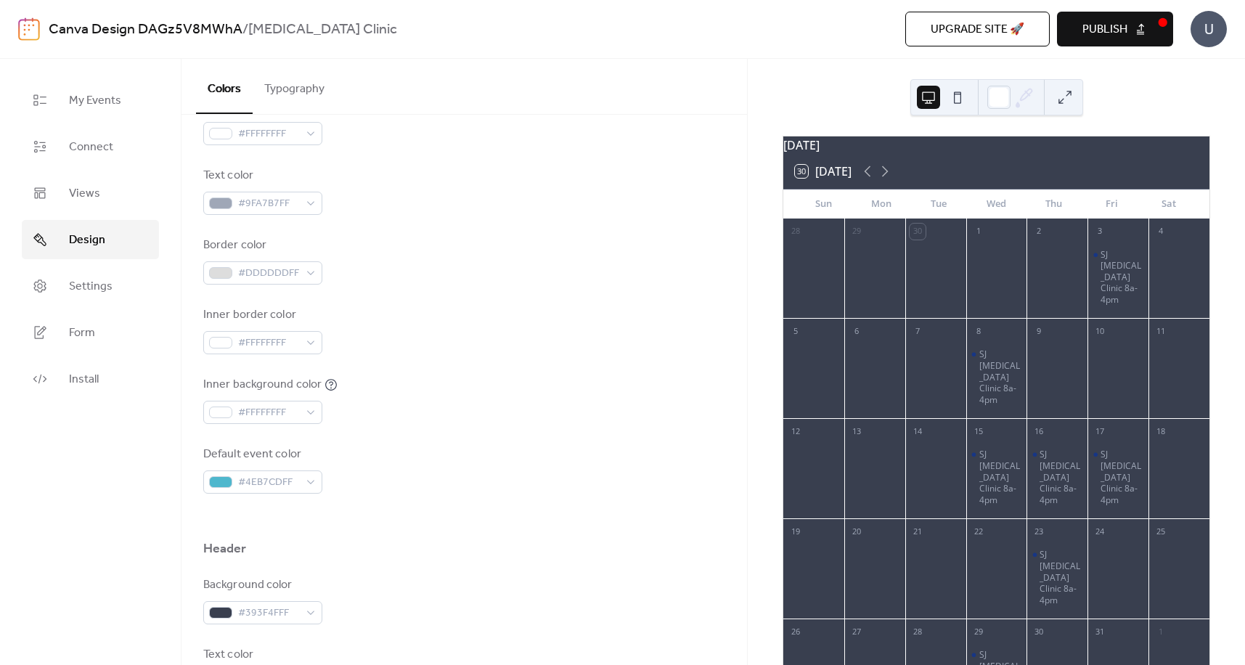
click at [431, 497] on div at bounding box center [464, 517] width 522 height 46
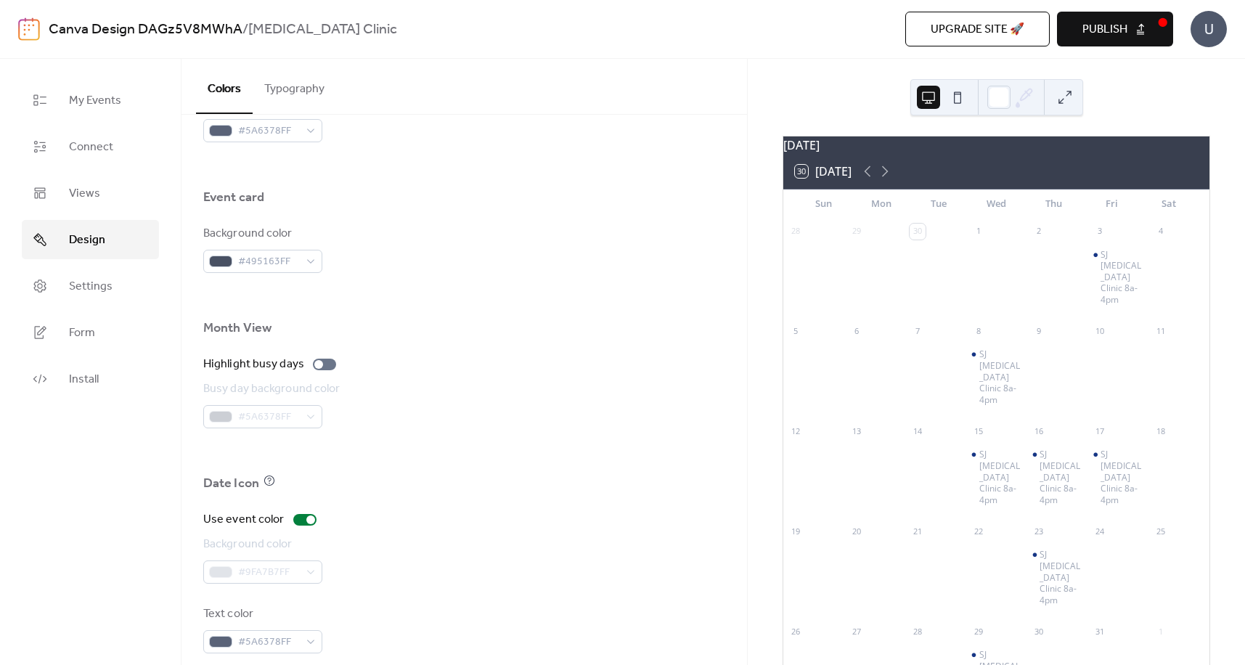
scroll to position [857, 0]
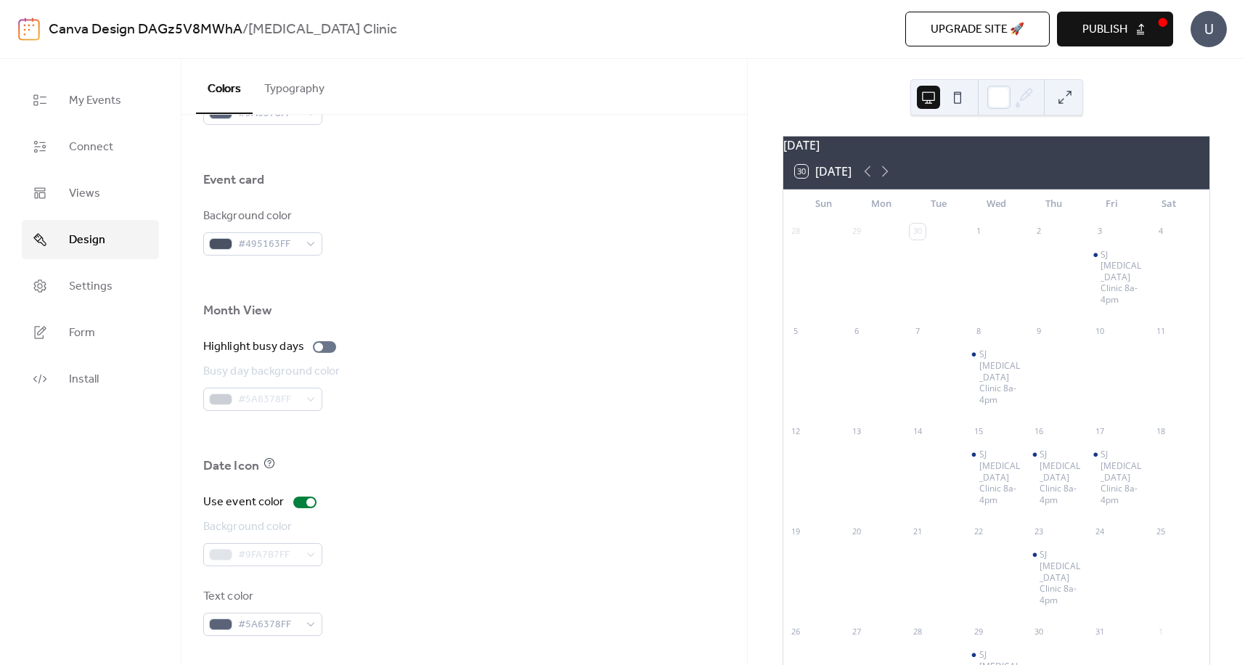
click at [314, 555] on div "#9FA7B7FF" at bounding box center [262, 554] width 119 height 23
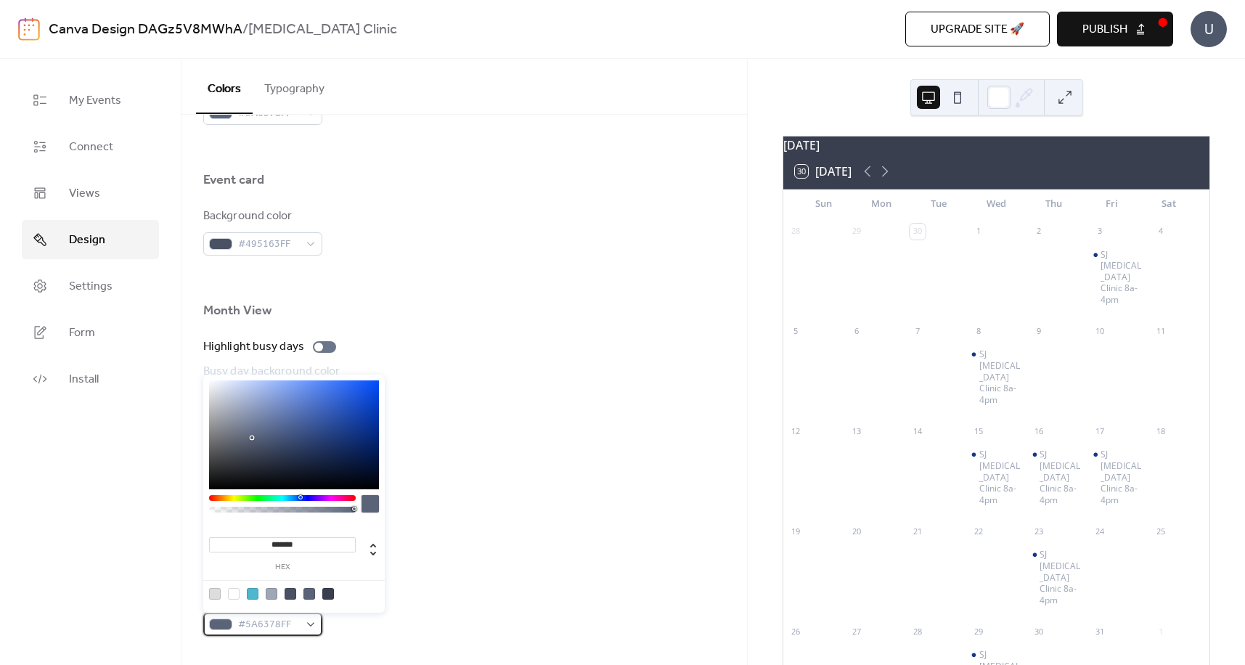
click at [312, 622] on div "#5A6378FF" at bounding box center [262, 624] width 119 height 23
click at [330, 594] on div at bounding box center [328, 594] width 12 height 12
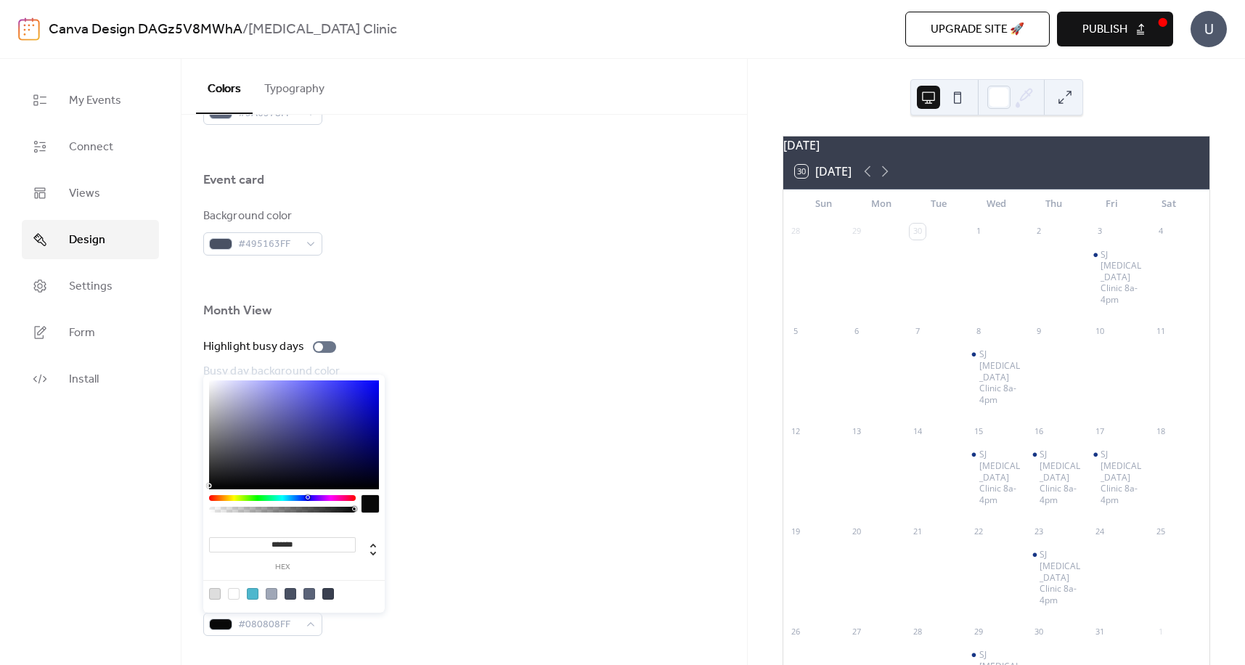
type input "*******"
drag, startPoint x: 256, startPoint y: 455, endPoint x: 213, endPoint y: 485, distance: 52.2
click at [213, 485] on div at bounding box center [294, 434] width 170 height 109
click at [474, 457] on div at bounding box center [464, 434] width 522 height 46
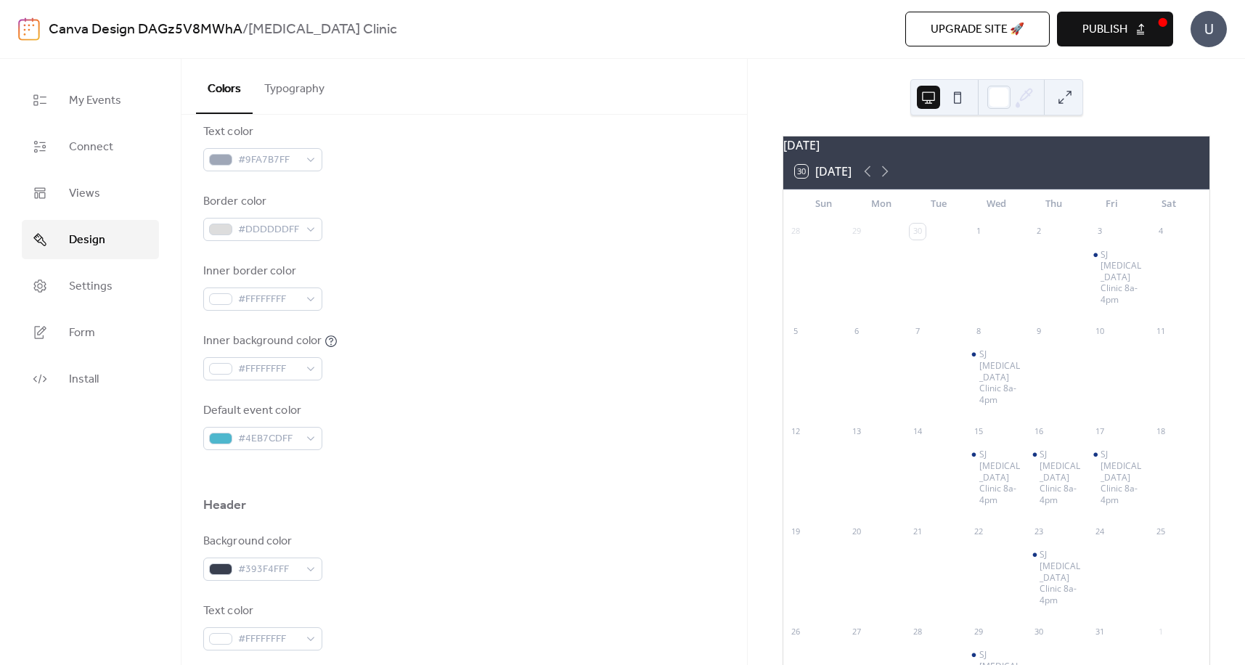
scroll to position [131, 0]
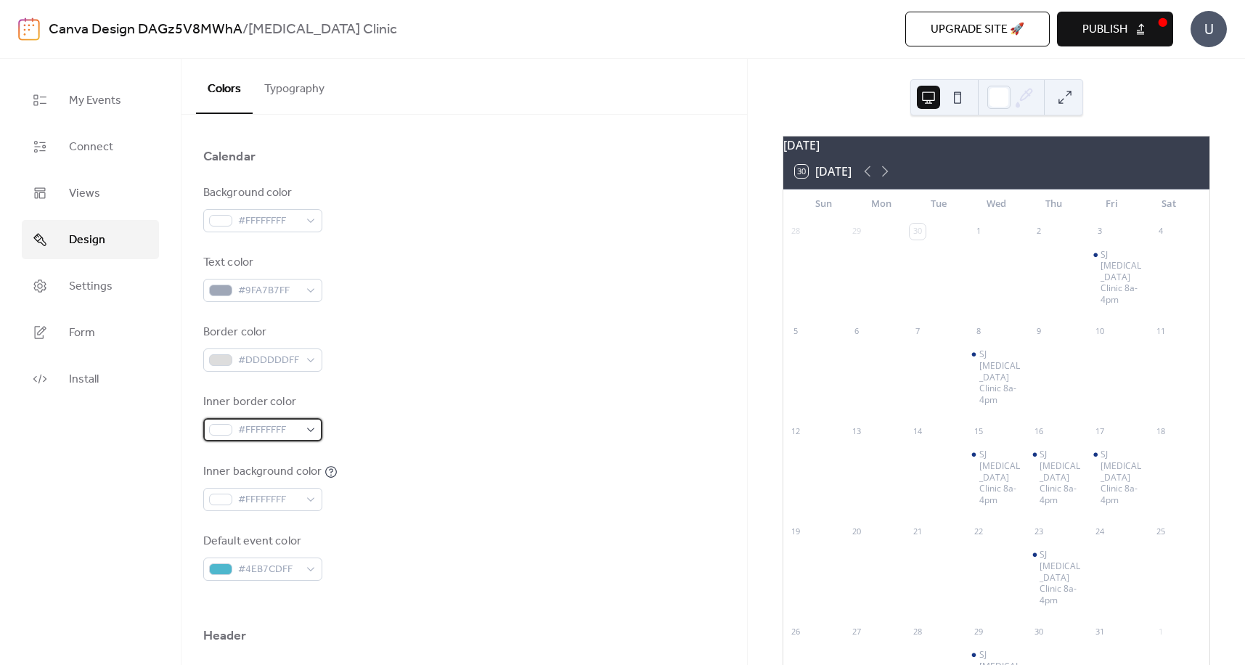
click at [310, 431] on div "#FFFFFFFF" at bounding box center [262, 429] width 119 height 23
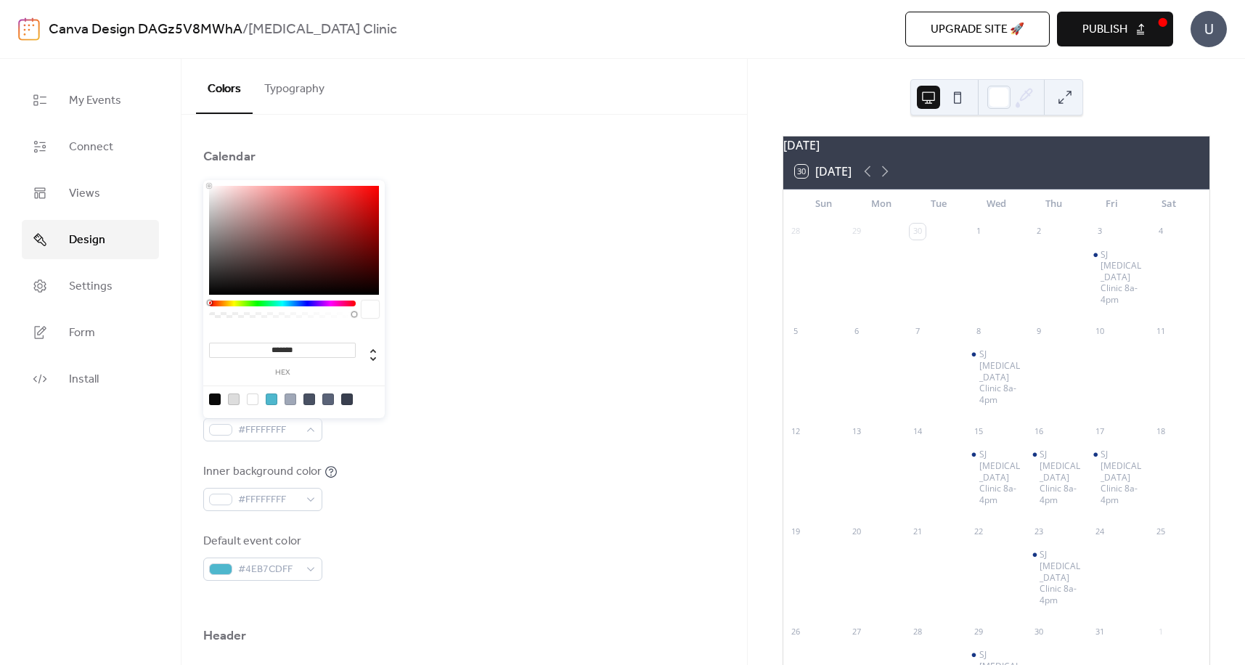
click at [344, 399] on div at bounding box center [347, 399] width 12 height 12
type input "*******"
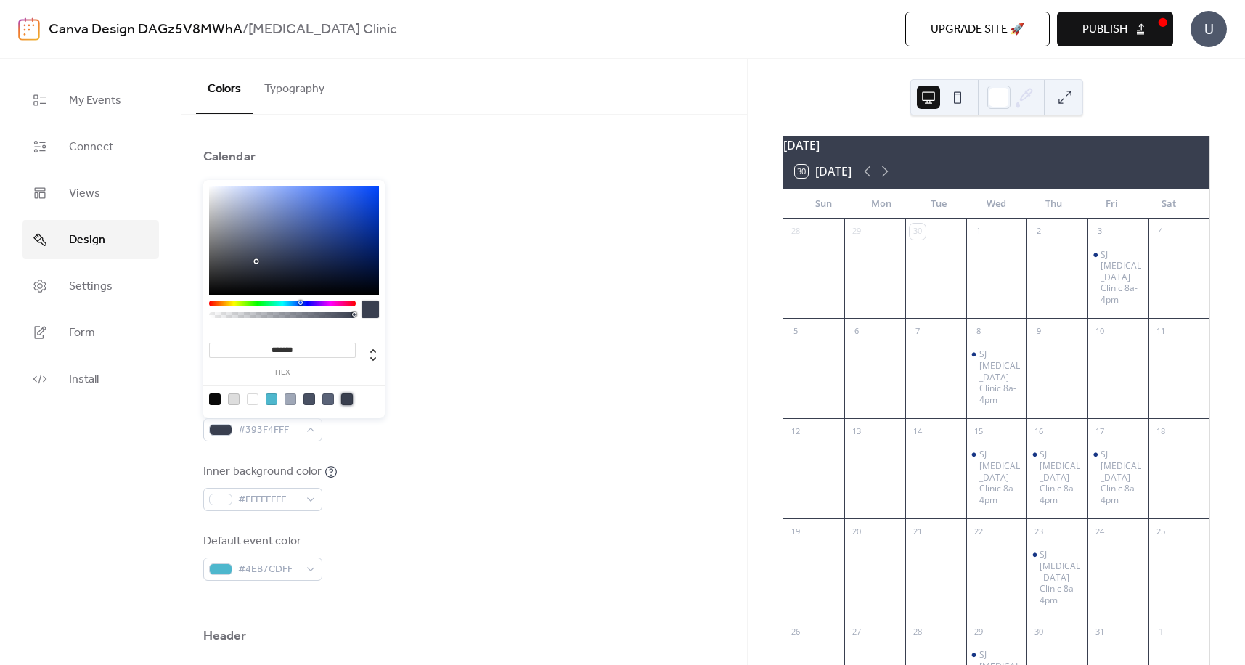
click at [509, 381] on div "Background color #FFFFFFFF Text color #9FA7B7FF Border color #DDDDDDFF Inner bo…" at bounding box center [464, 382] width 522 height 396
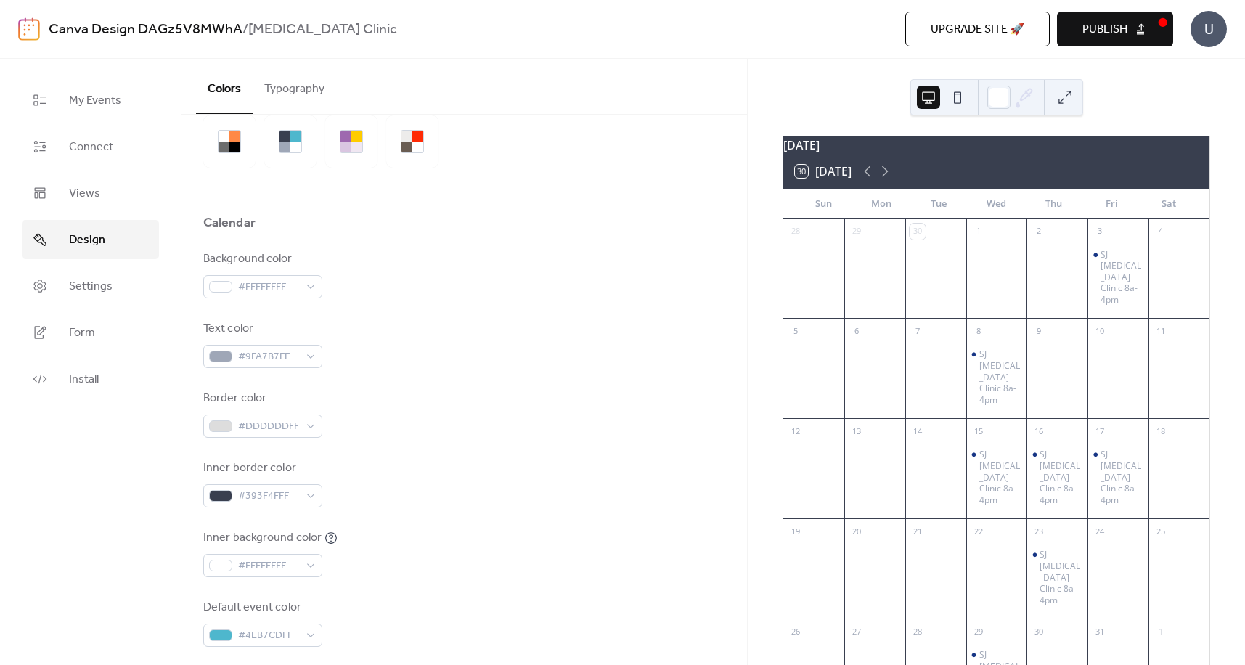
scroll to position [0, 0]
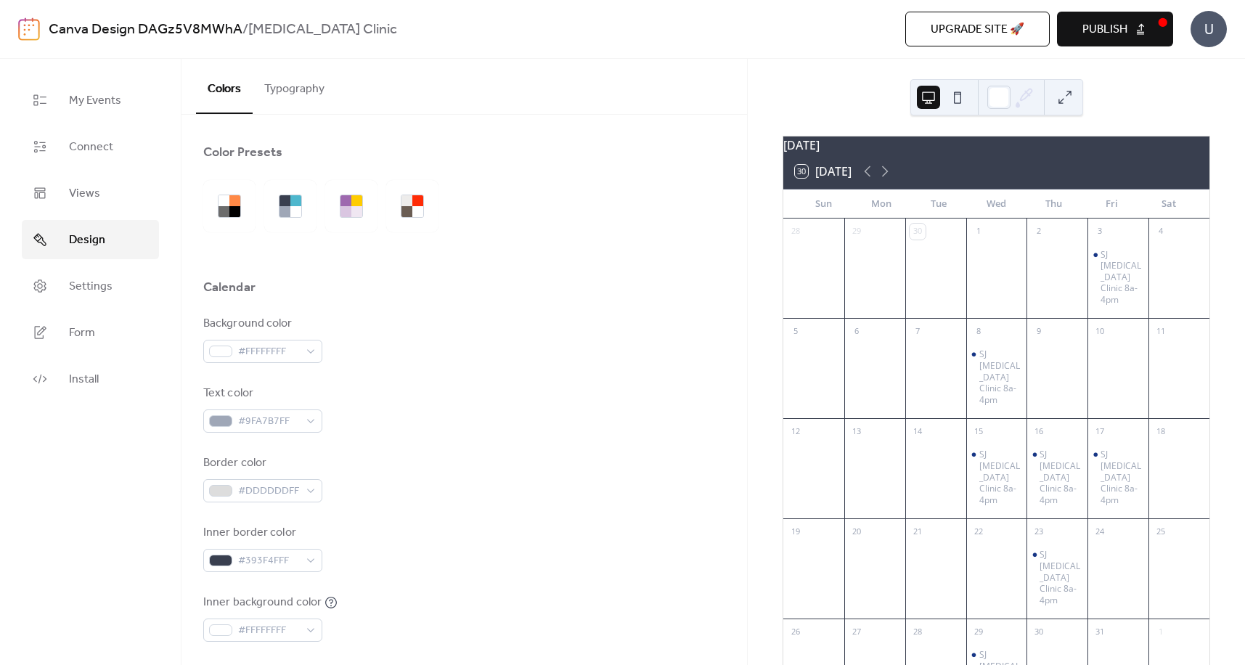
click at [290, 86] on button "Typography" at bounding box center [294, 86] width 83 height 54
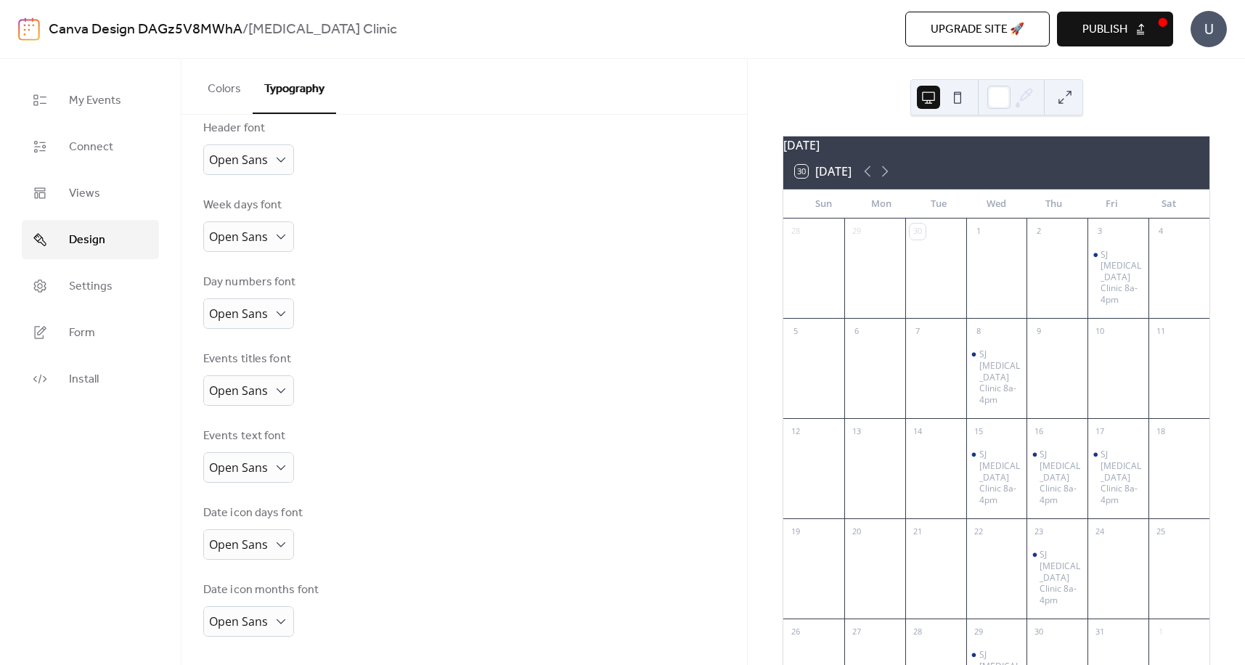
scroll to position [161, 0]
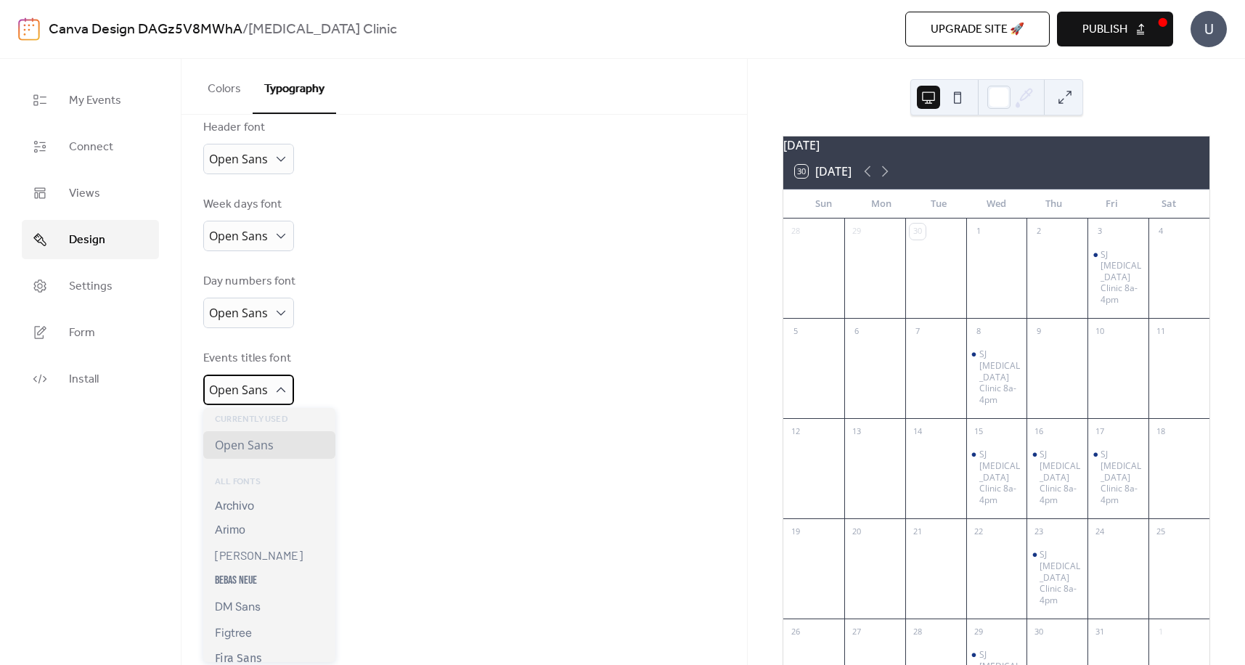
click at [283, 388] on icon at bounding box center [281, 390] width 15 height 15
click at [388, 360] on div "Events titles font Open Sans" at bounding box center [464, 377] width 522 height 55
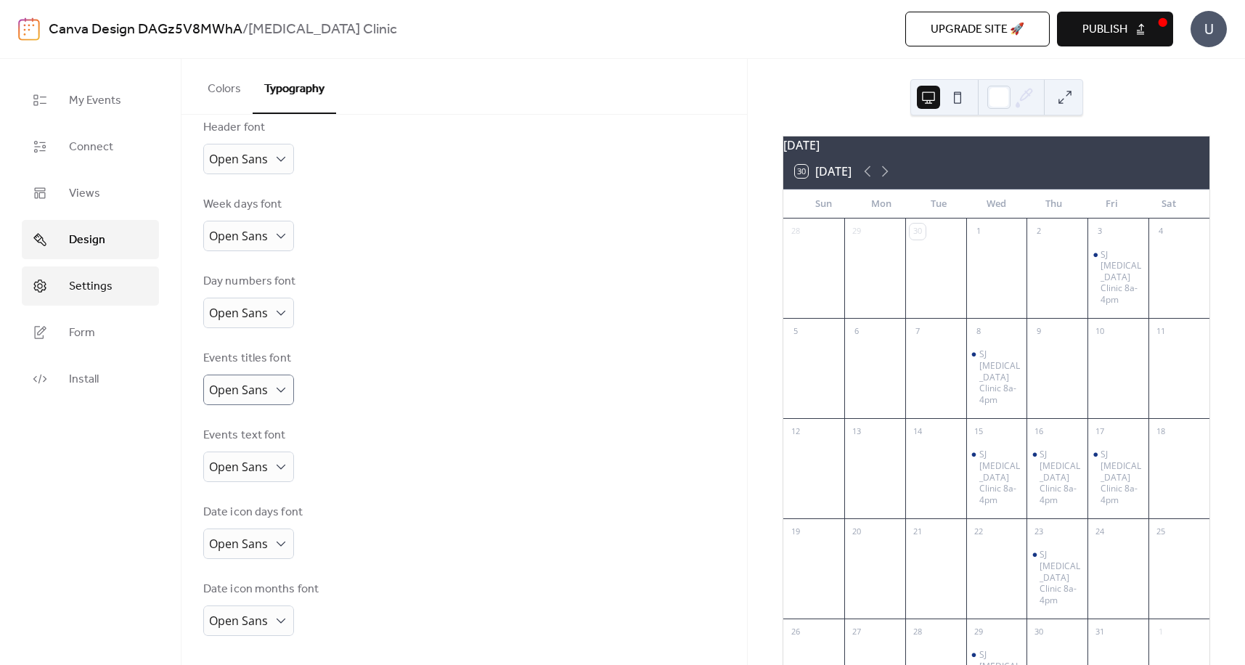
click at [85, 287] on span "Settings" at bounding box center [91, 286] width 44 height 17
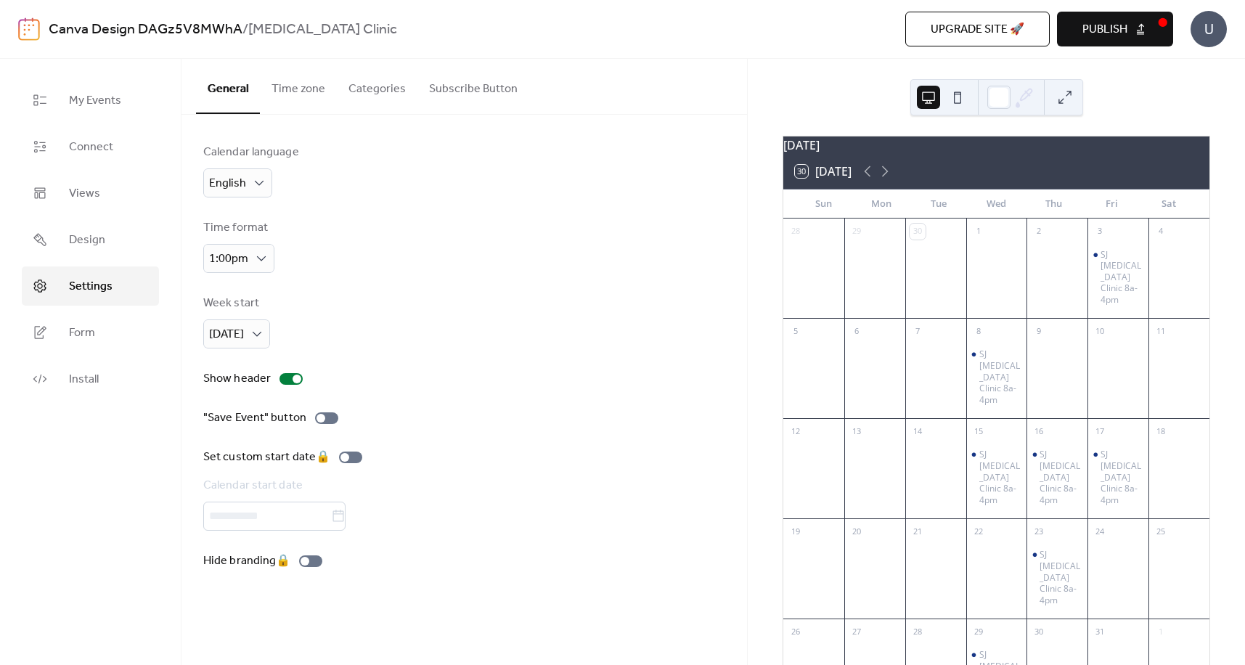
click at [460, 93] on button "Subscribe Button" at bounding box center [473, 86] width 112 height 54
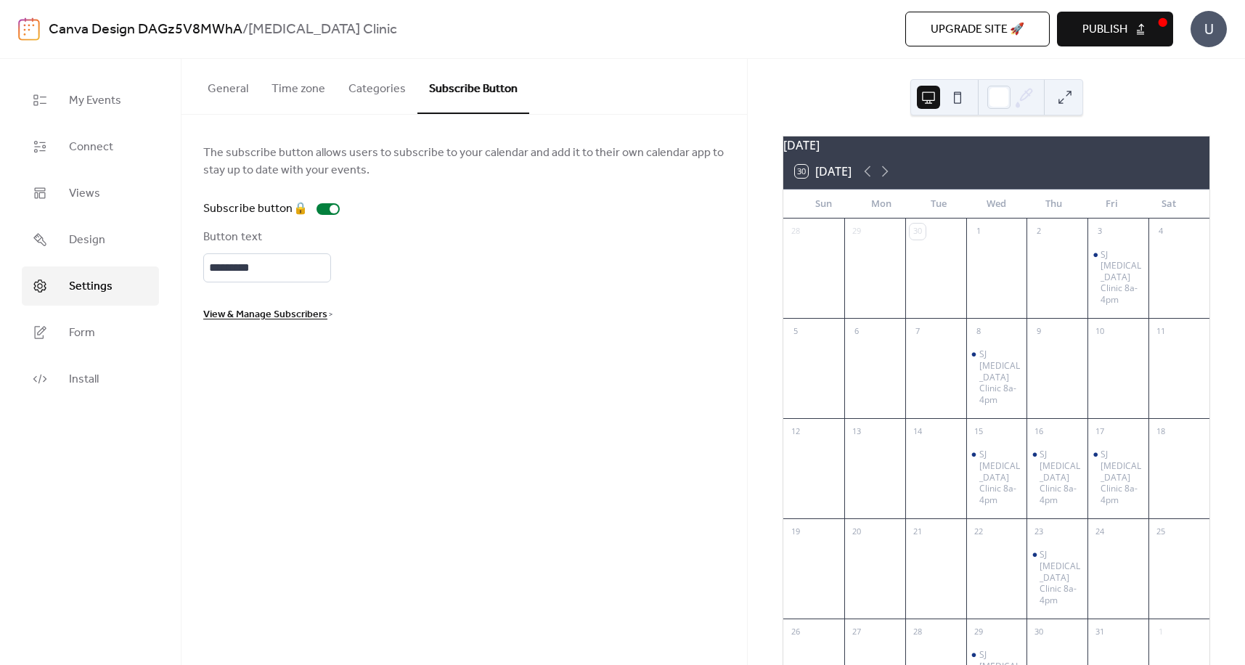
click at [376, 91] on button "Categories" at bounding box center [377, 86] width 81 height 54
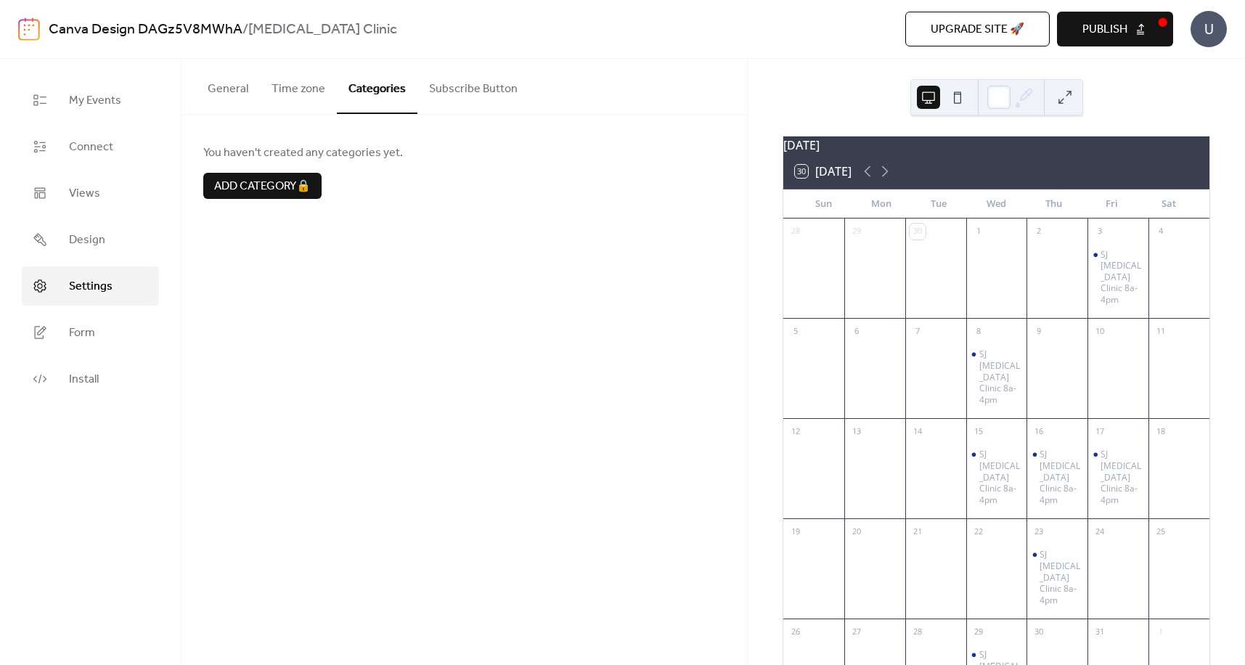
click at [303, 87] on button "Time zone" at bounding box center [298, 86] width 77 height 54
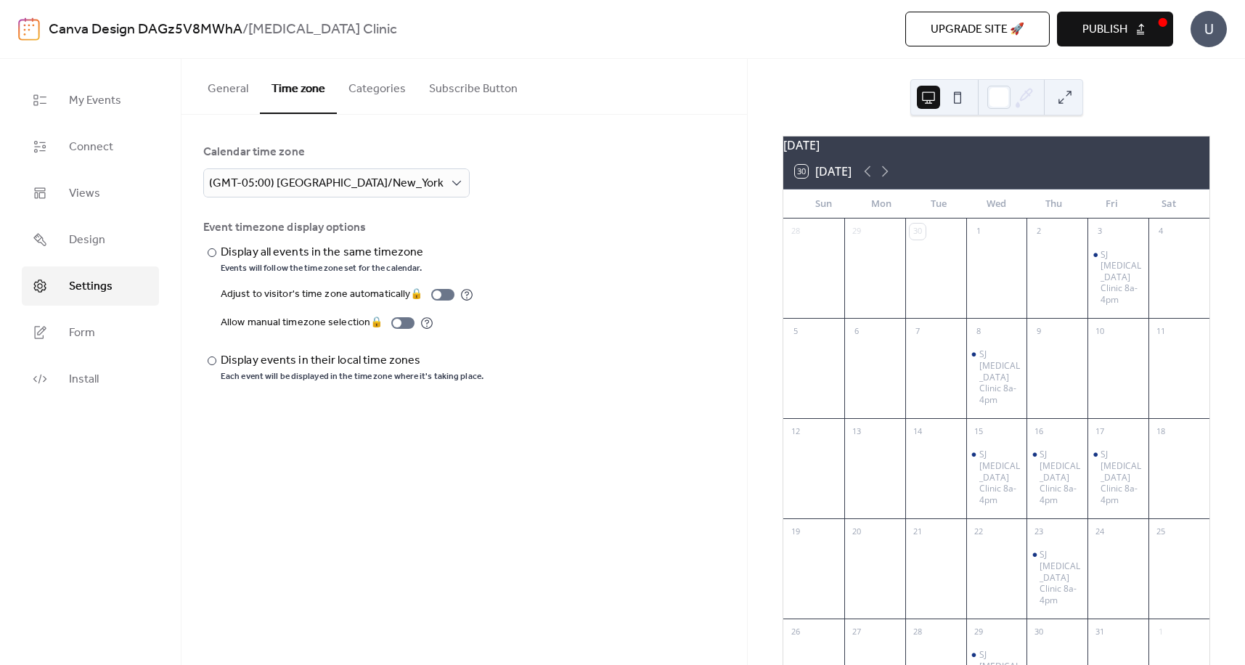
click at [228, 89] on button "General" at bounding box center [228, 86] width 64 height 54
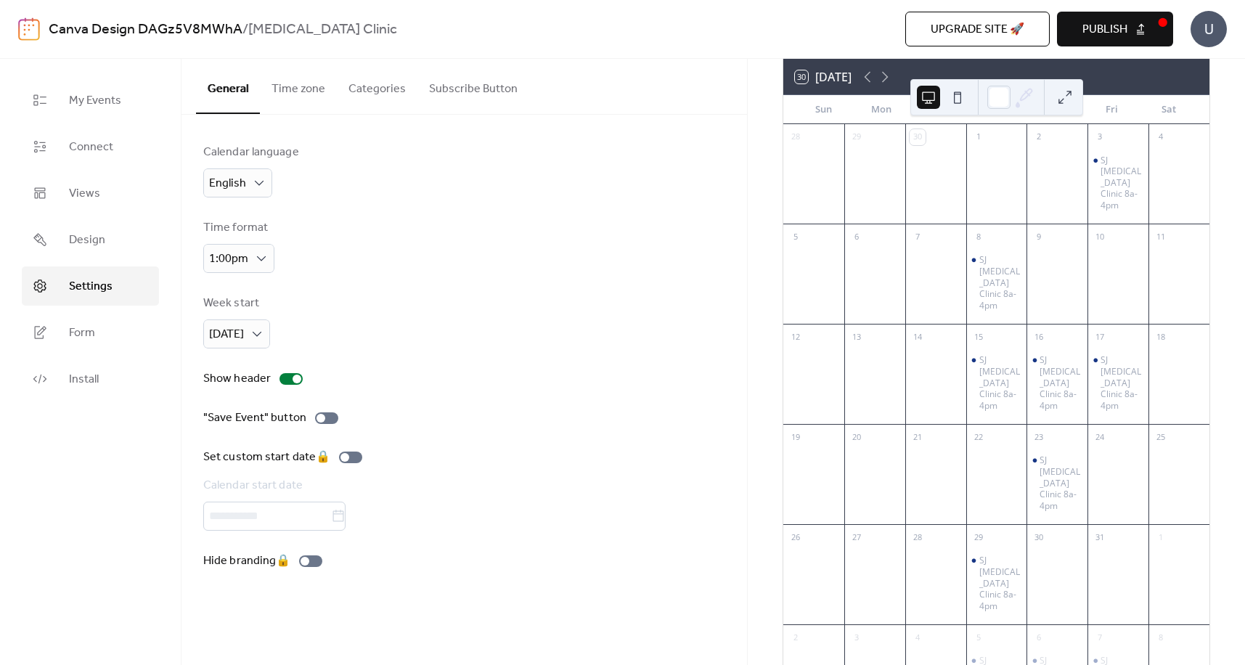
scroll to position [22, 0]
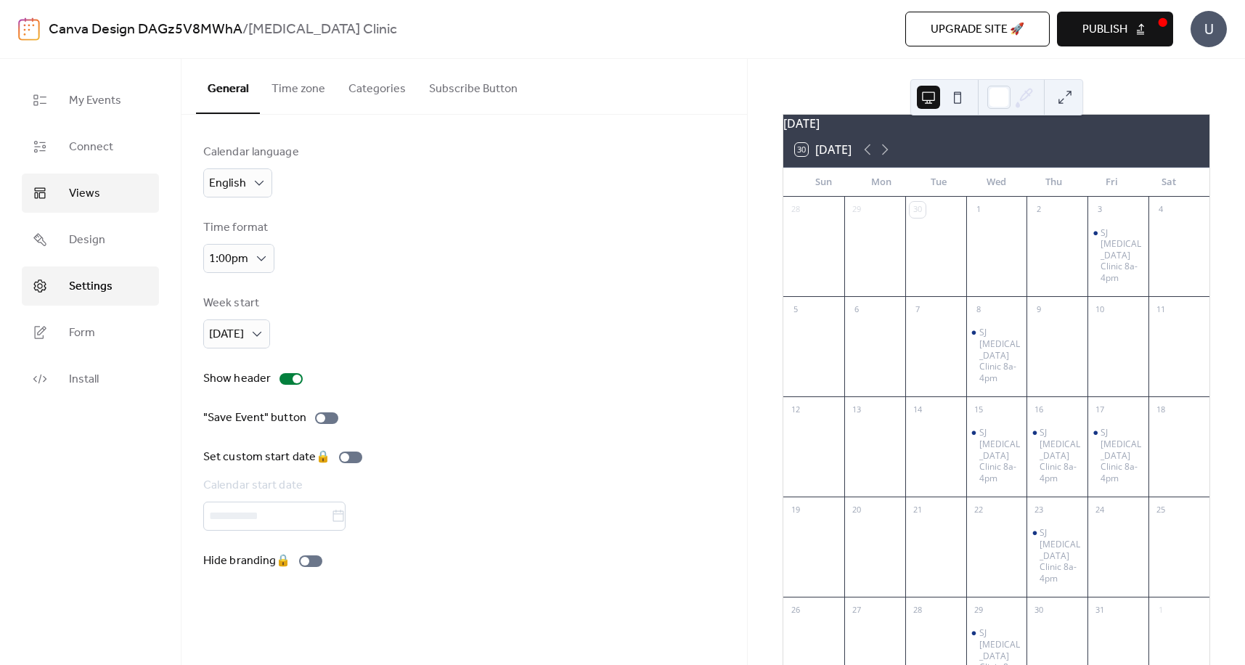
click at [78, 192] on span "Views" at bounding box center [84, 193] width 31 height 17
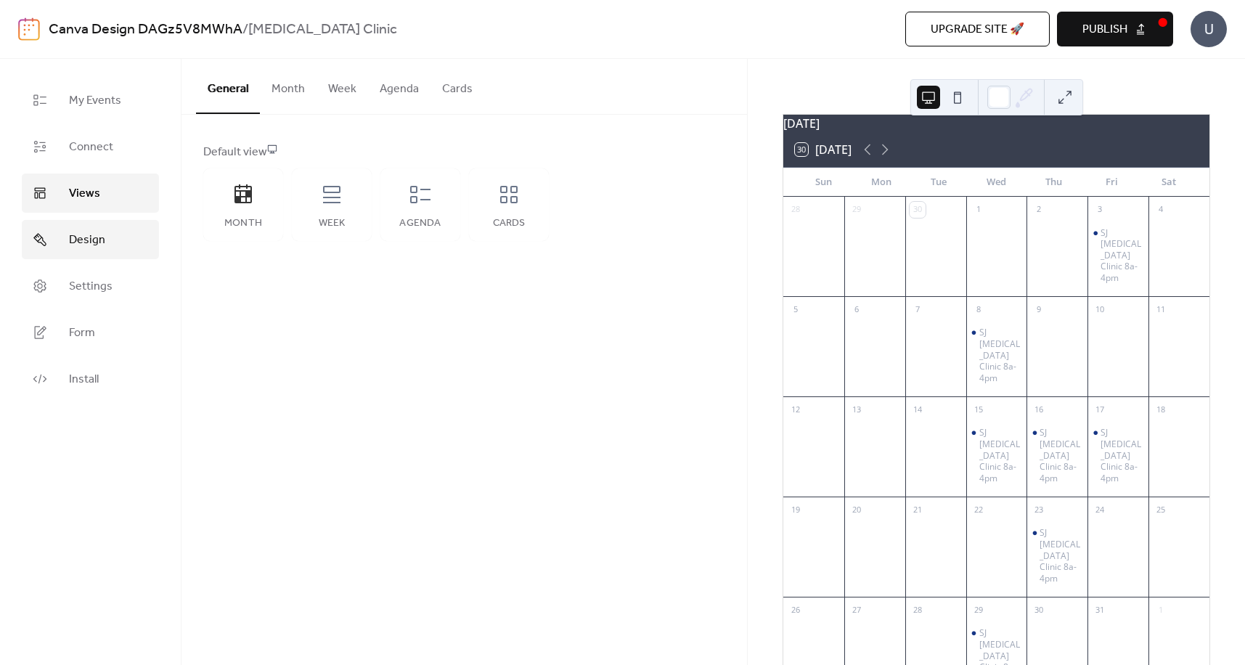
click at [94, 242] on span "Design" at bounding box center [87, 240] width 36 height 17
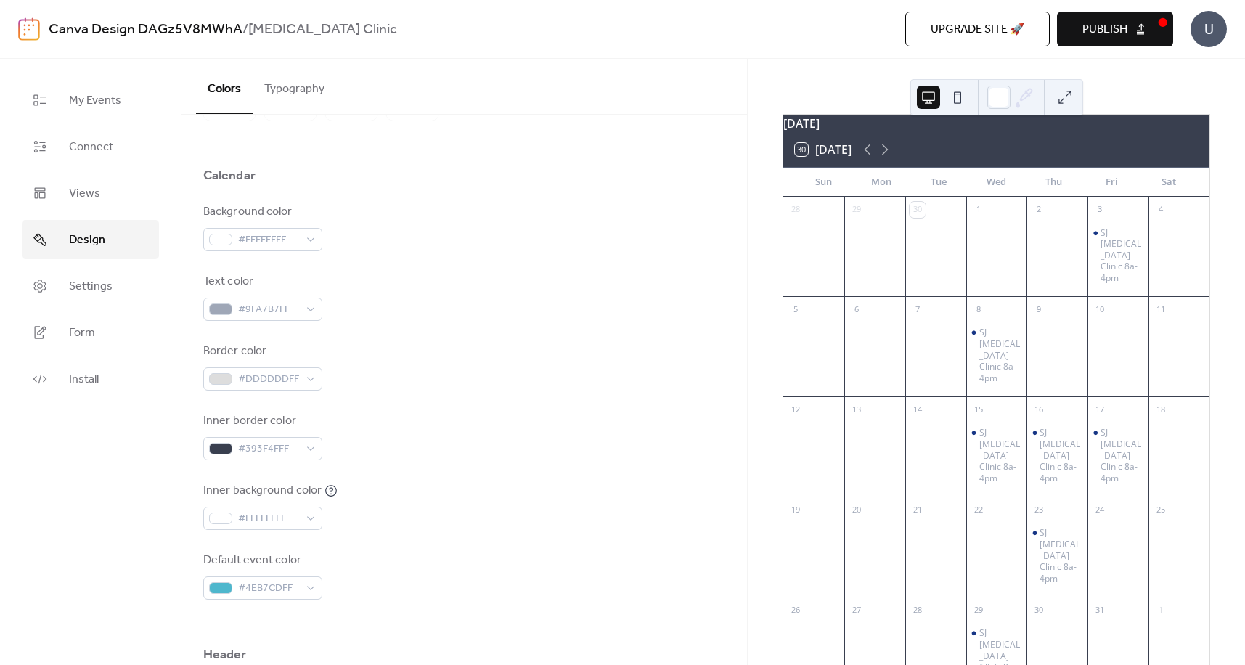
scroll to position [145, 0]
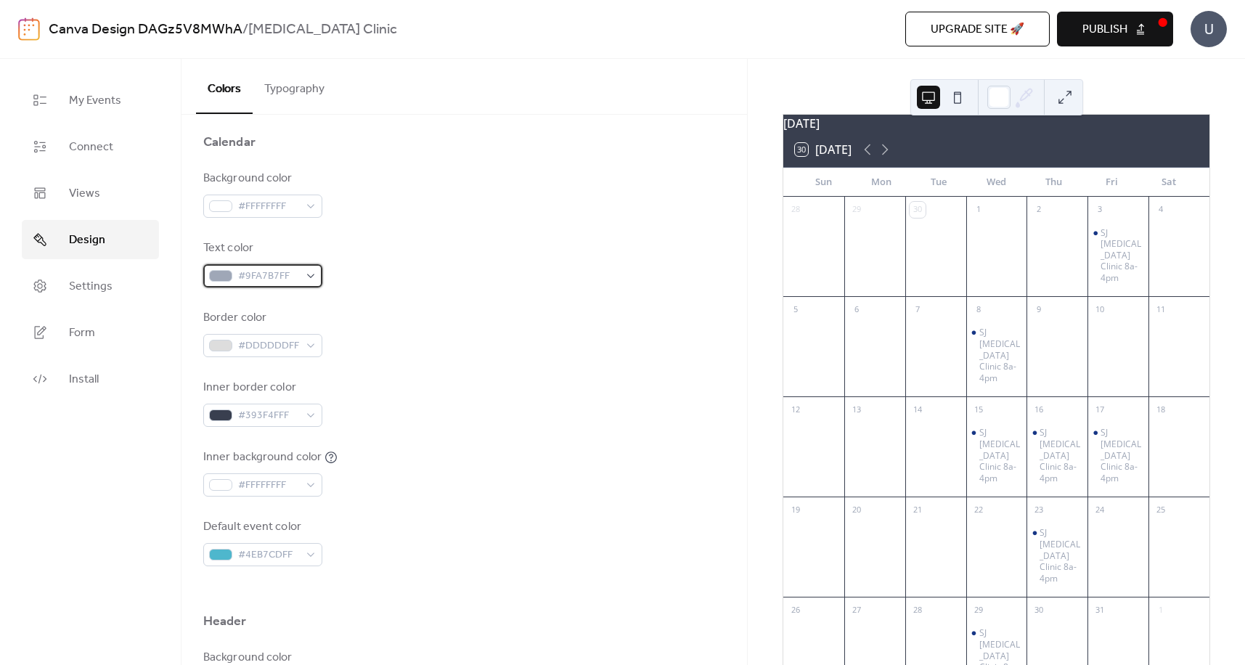
click at [309, 273] on div "#9FA7B7FF" at bounding box center [262, 275] width 119 height 23
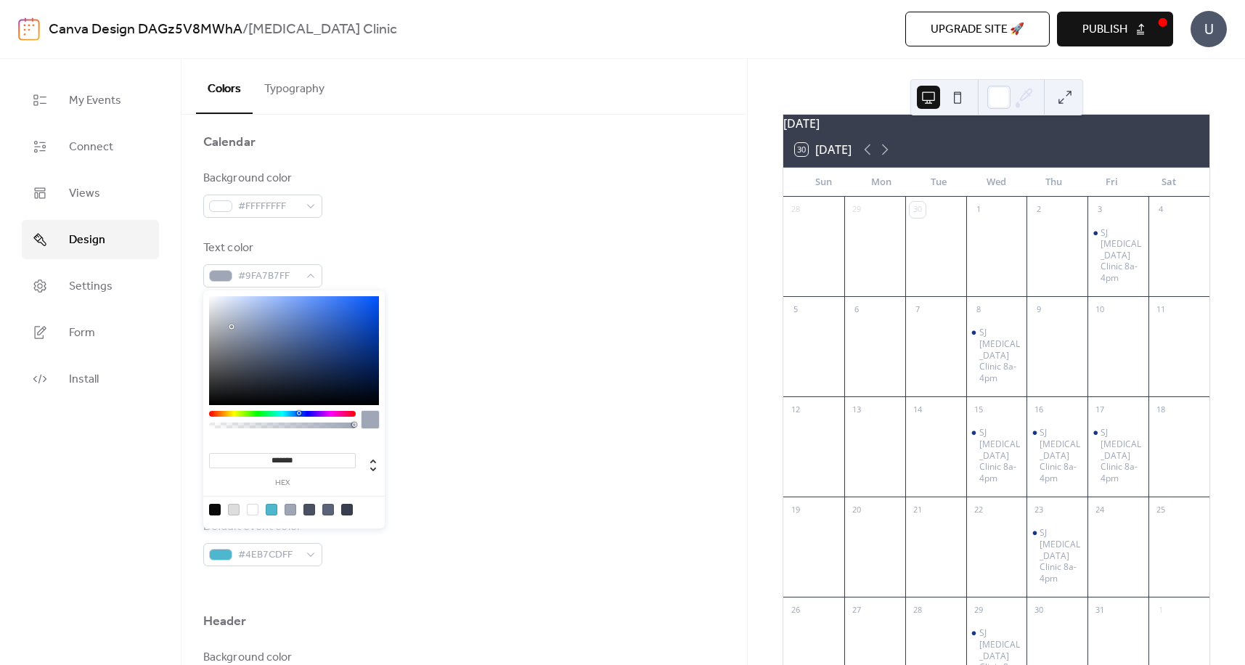
type input "*******"
click at [213, 397] on div at bounding box center [294, 350] width 170 height 109
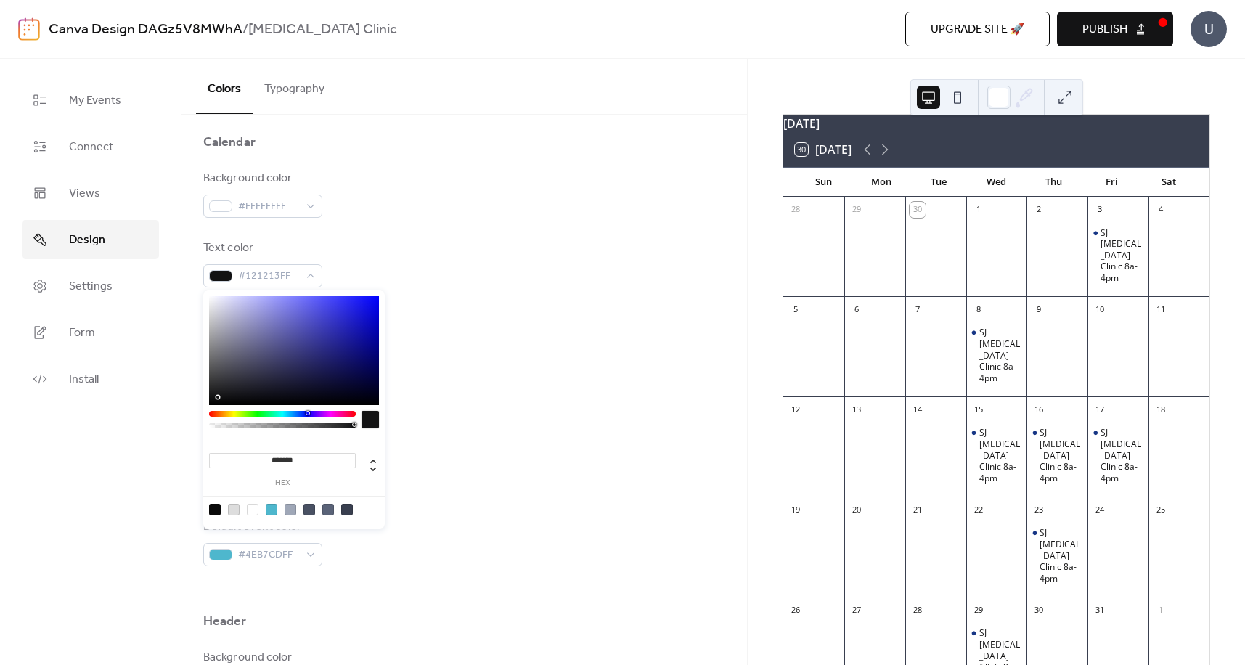
click at [459, 355] on div "Border color #DDDDDDFF" at bounding box center [464, 333] width 522 height 48
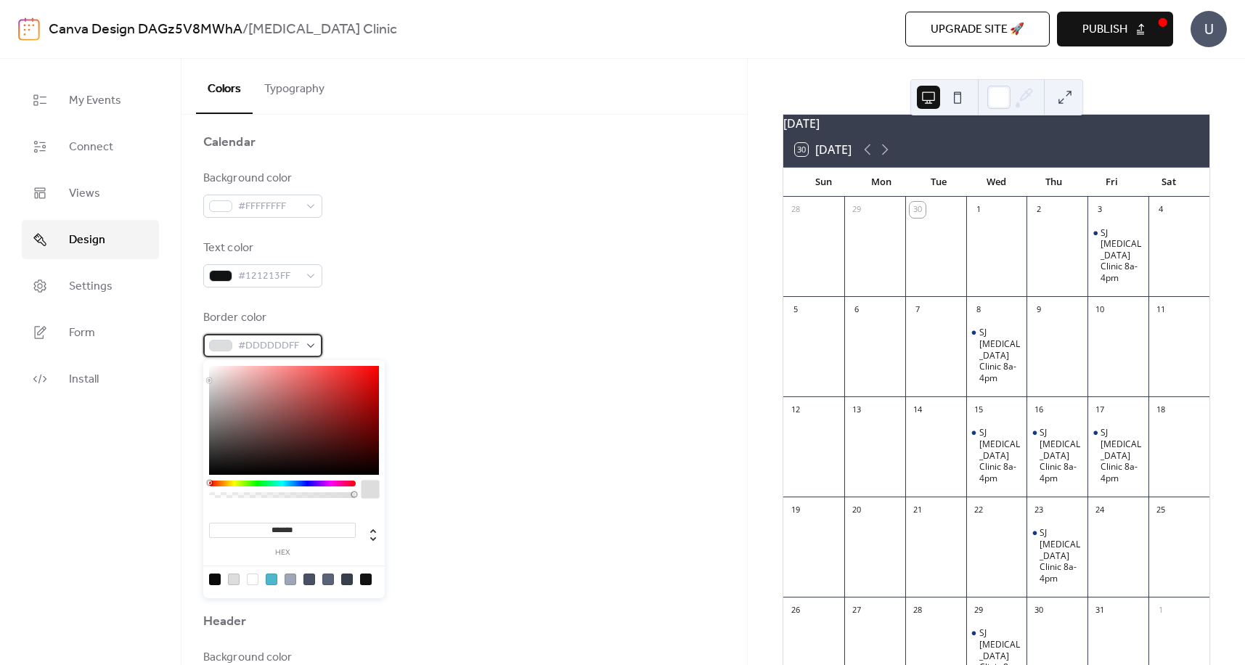
click at [311, 343] on div "#DDDDDDFF" at bounding box center [262, 345] width 119 height 23
type input "*******"
click at [322, 379] on div at bounding box center [294, 420] width 170 height 109
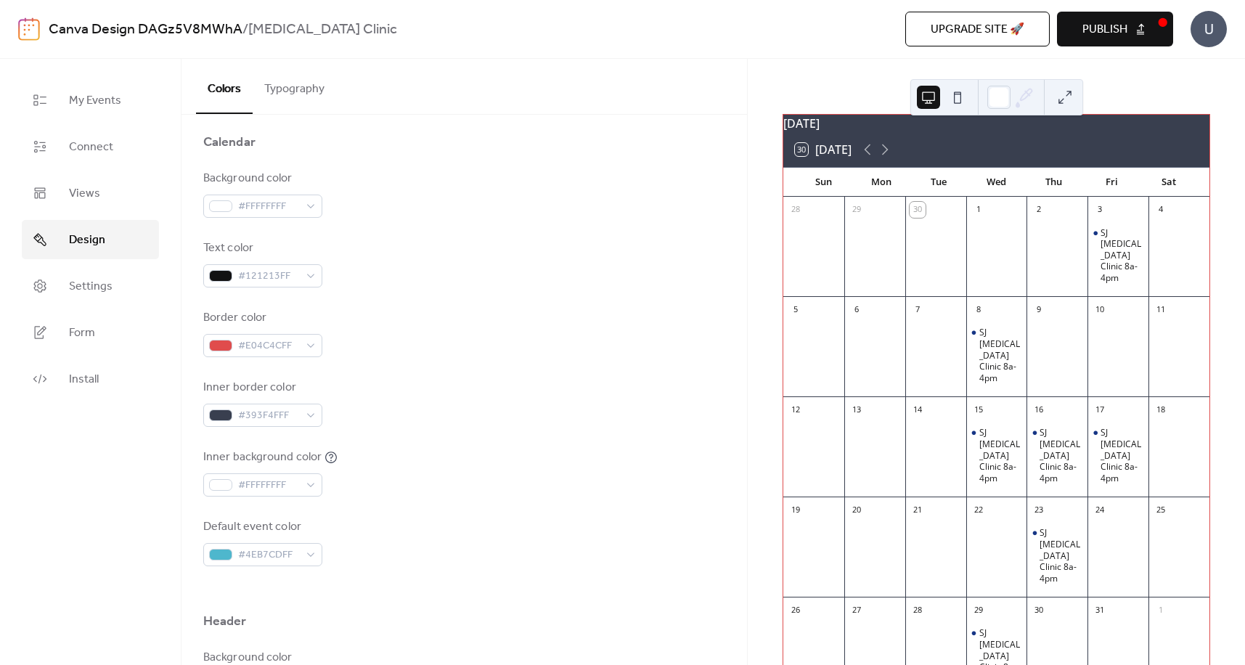
click at [455, 334] on div "Border color #E04C4CFF" at bounding box center [464, 333] width 522 height 48
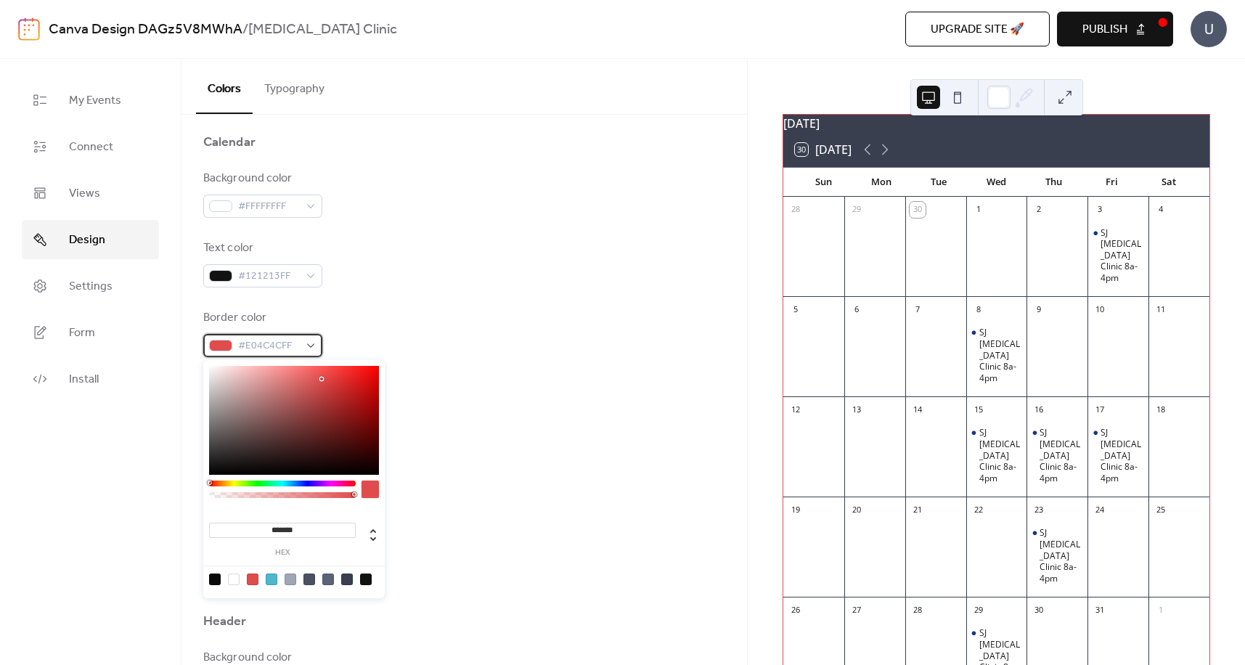
click at [316, 344] on div "#E04C4CFF" at bounding box center [262, 345] width 119 height 23
type input "*******"
click at [214, 395] on div at bounding box center [294, 420] width 170 height 109
click at [531, 272] on div "Text color #121213FF" at bounding box center [464, 264] width 522 height 48
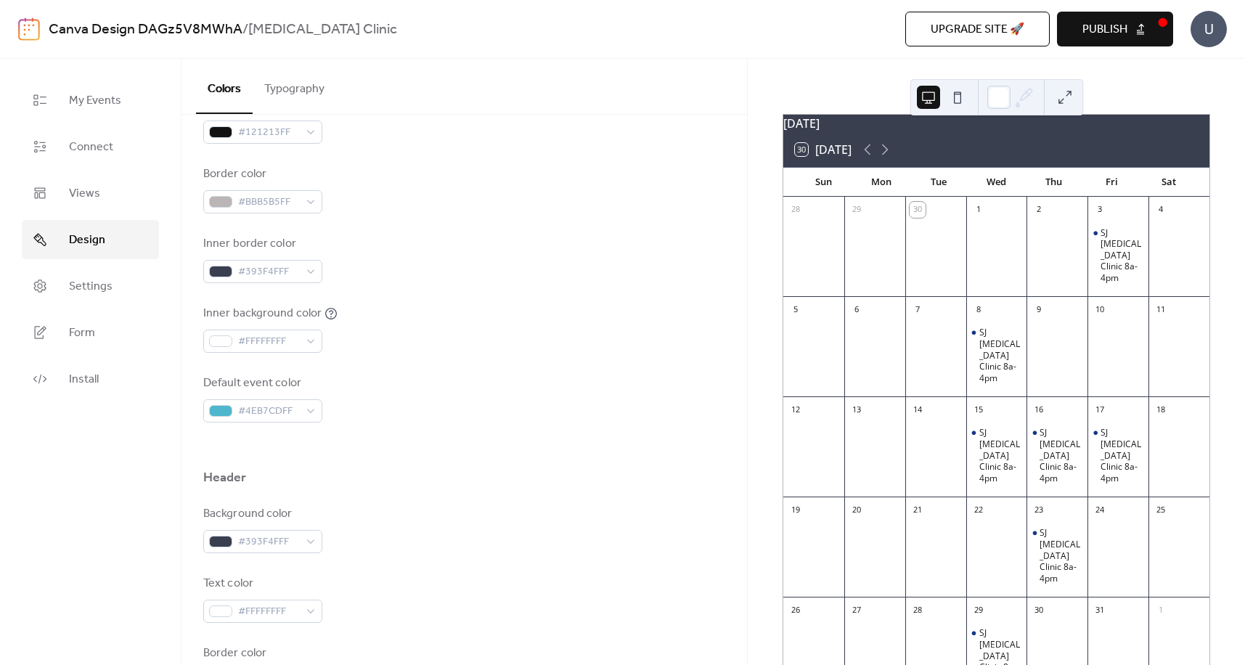
scroll to position [290, 0]
click at [309, 338] on div "#FFFFFFFF" at bounding box center [262, 339] width 119 height 23
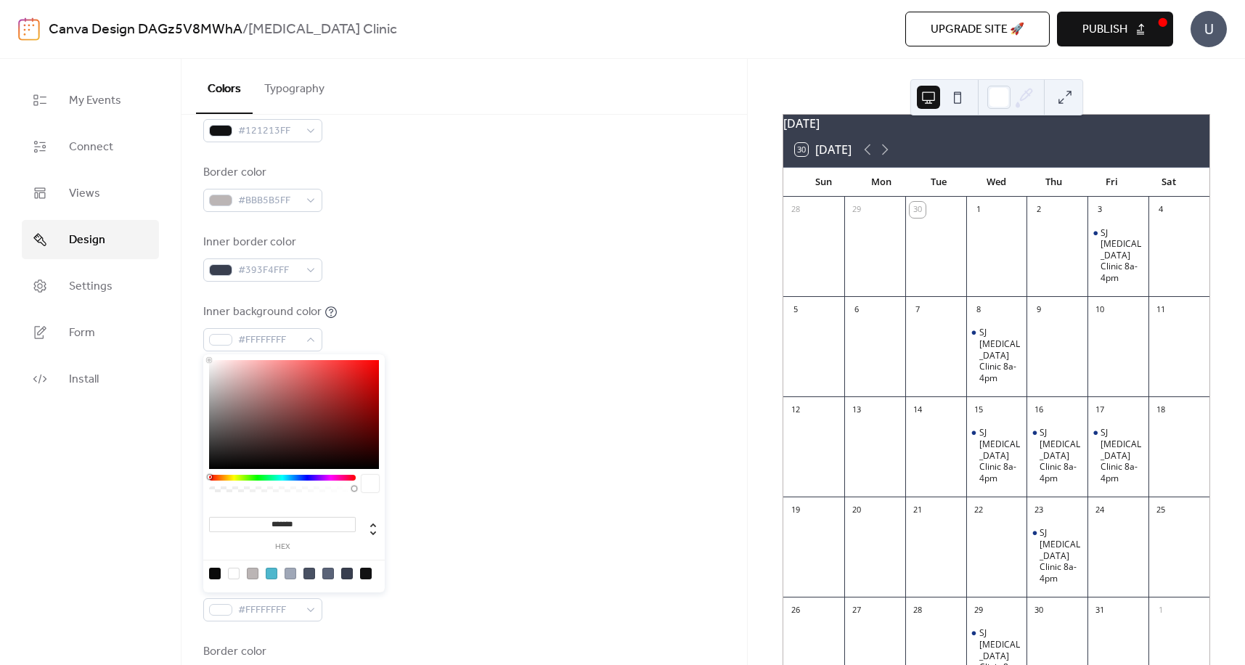
click at [248, 574] on div at bounding box center [253, 574] width 12 height 12
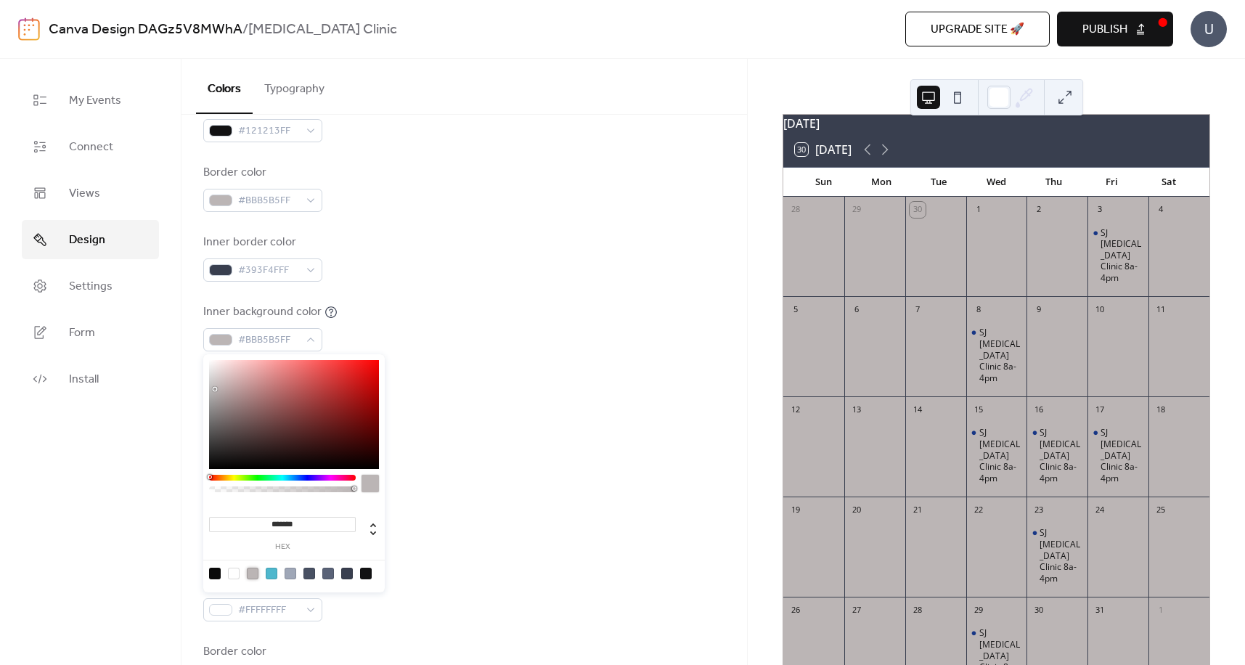
click at [234, 576] on div at bounding box center [234, 574] width 12 height 12
type input "*******"
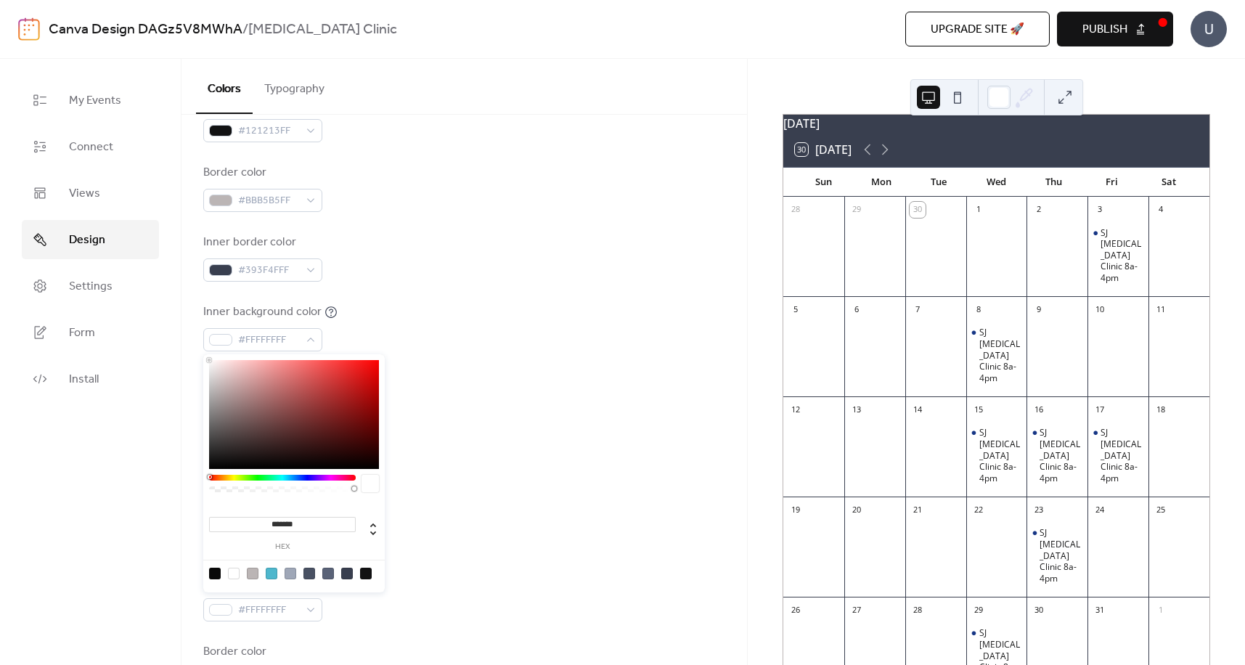
click at [515, 440] on div at bounding box center [464, 444] width 522 height 46
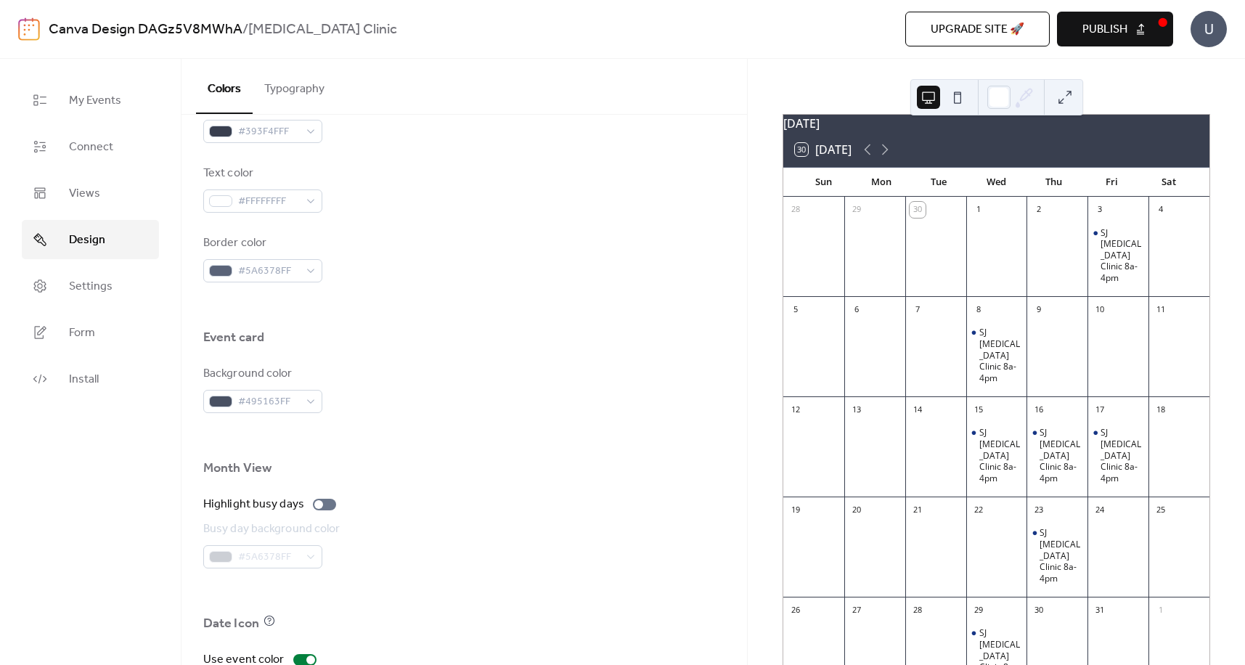
scroll to position [857, 0]
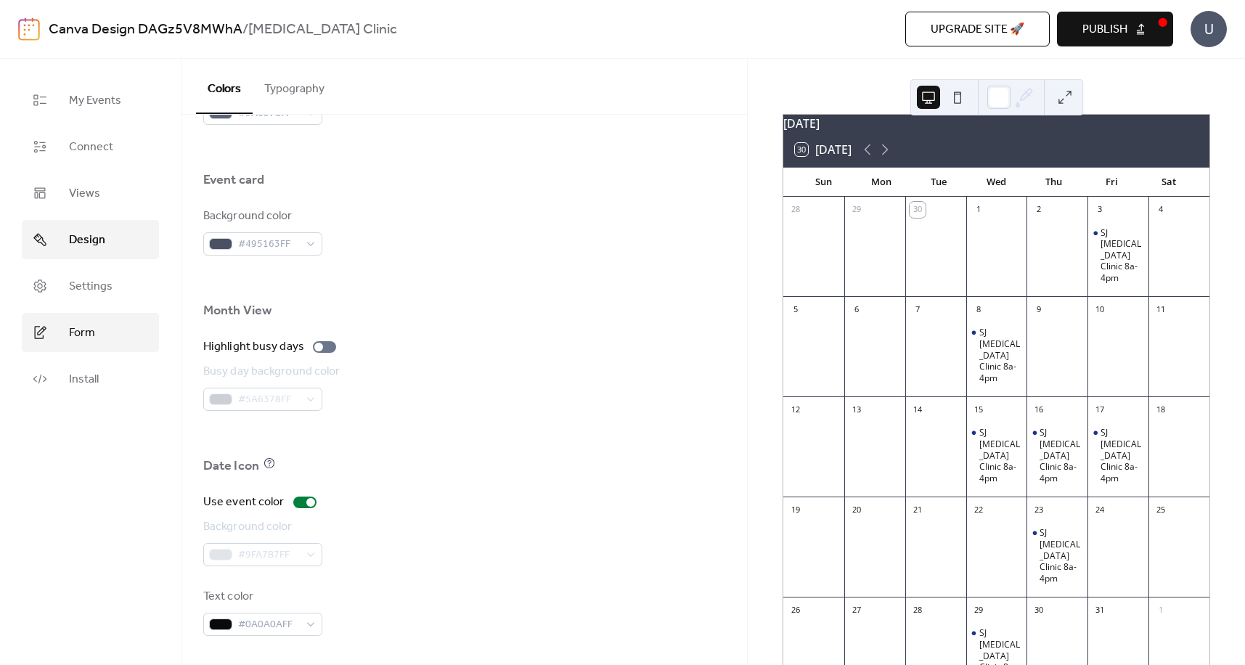
click at [75, 331] on span "Form" at bounding box center [82, 333] width 26 height 17
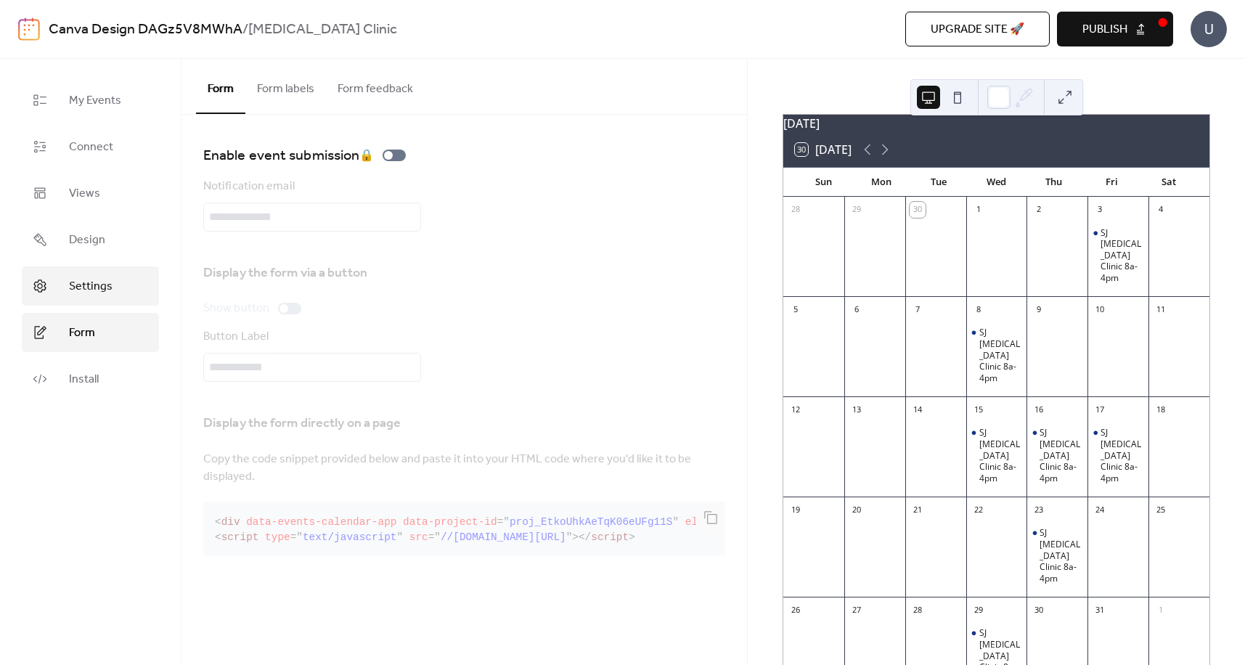
click at [97, 287] on span "Settings" at bounding box center [91, 286] width 44 height 17
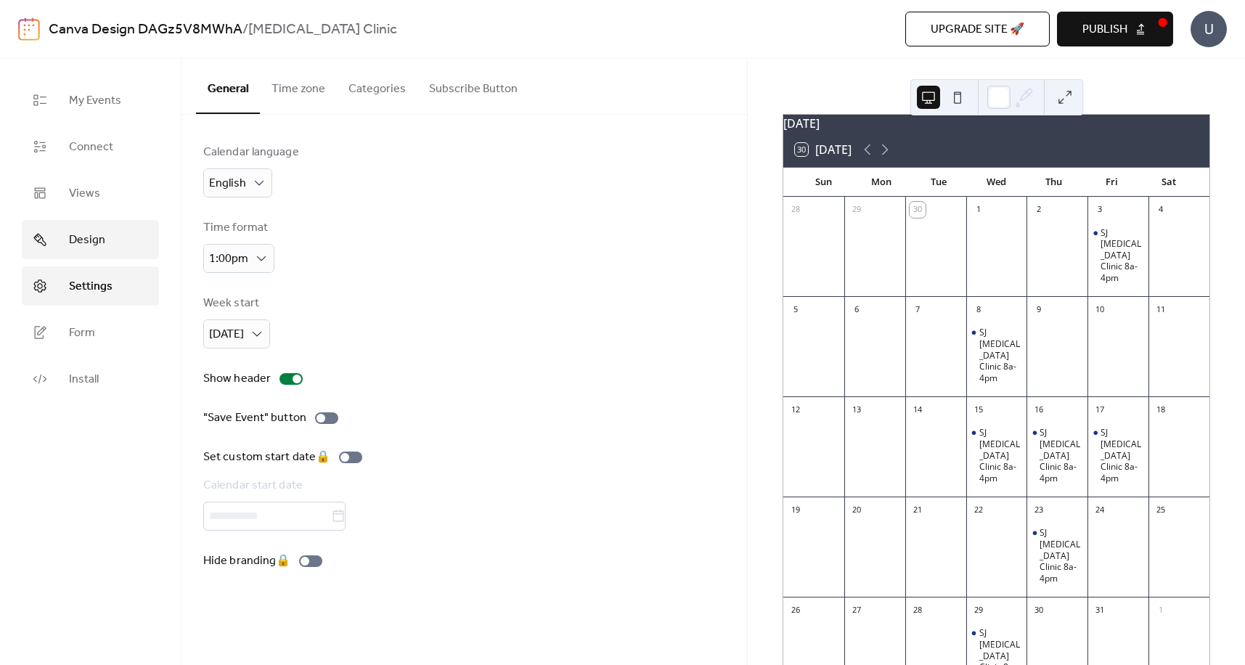
click at [86, 234] on span "Design" at bounding box center [87, 240] width 36 height 17
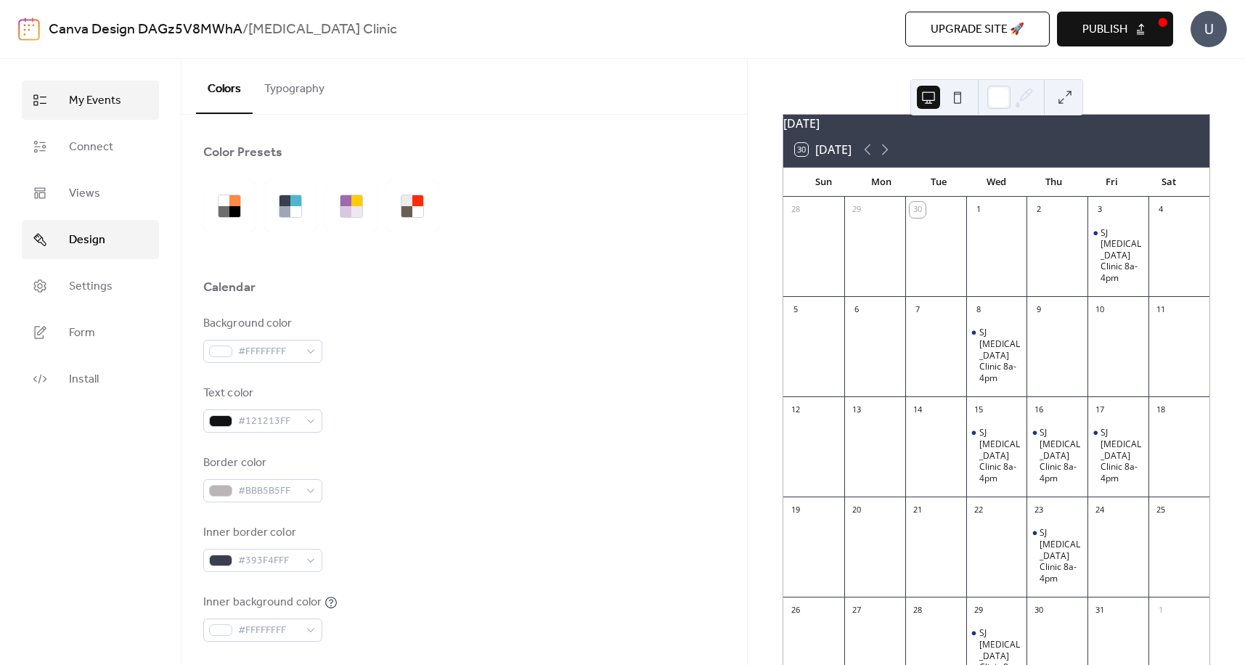
click at [86, 103] on span "My Events" at bounding box center [95, 100] width 52 height 17
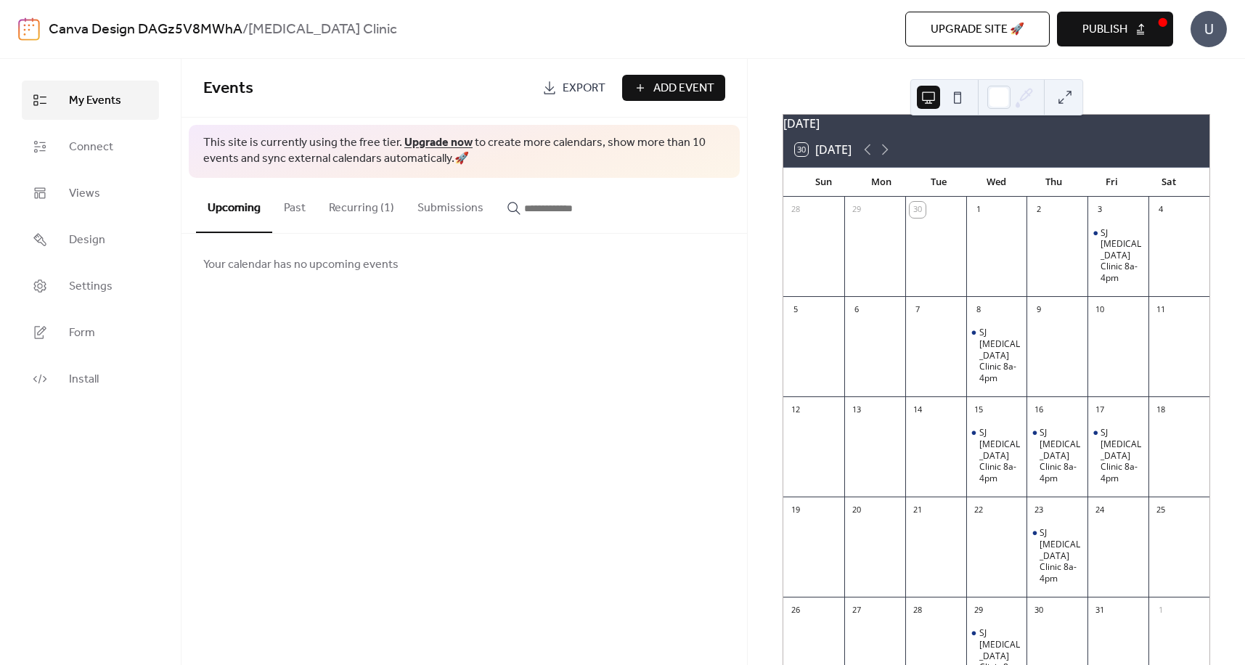
click at [359, 210] on button "Recurring (1)" at bounding box center [361, 205] width 89 height 54
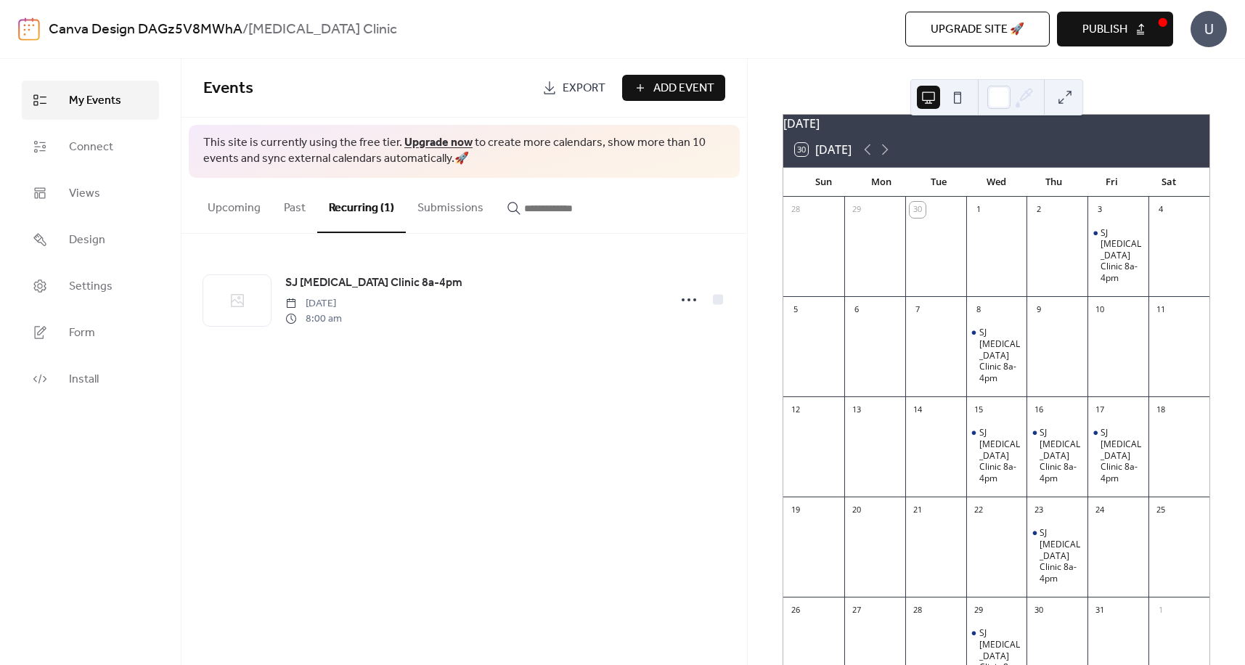
click at [658, 89] on span "Add Event" at bounding box center [683, 88] width 61 height 17
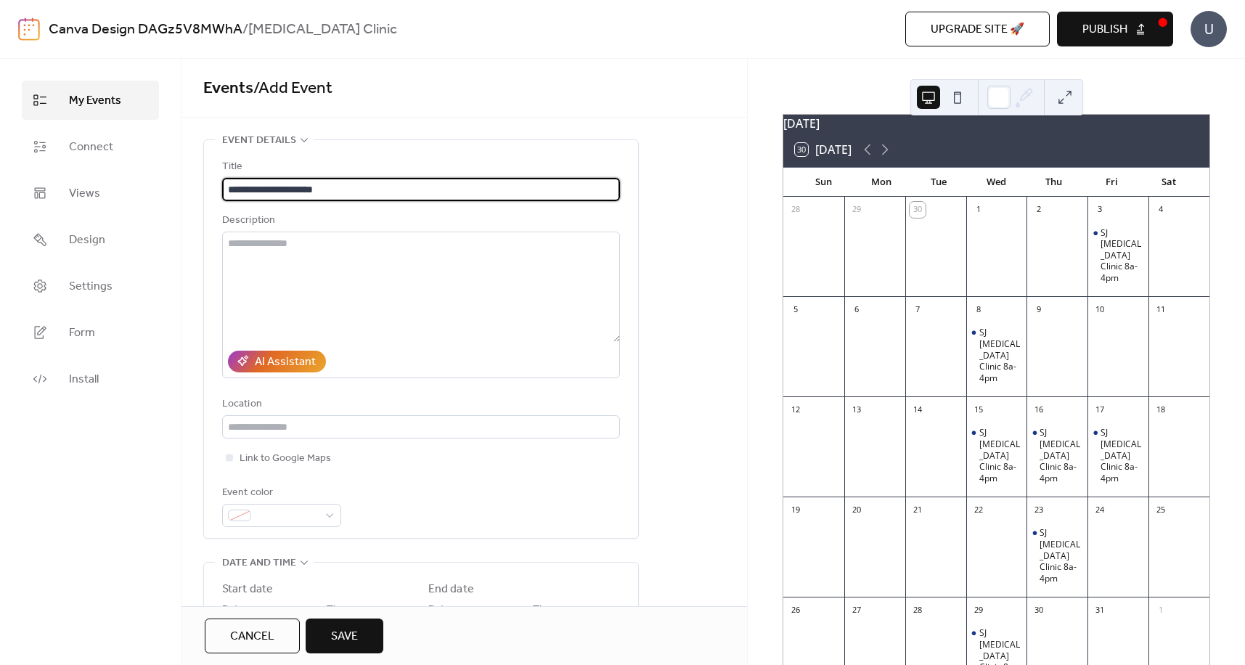
type input "**********"
click at [670, 220] on div "**********" at bounding box center [464, 607] width 566 height 936
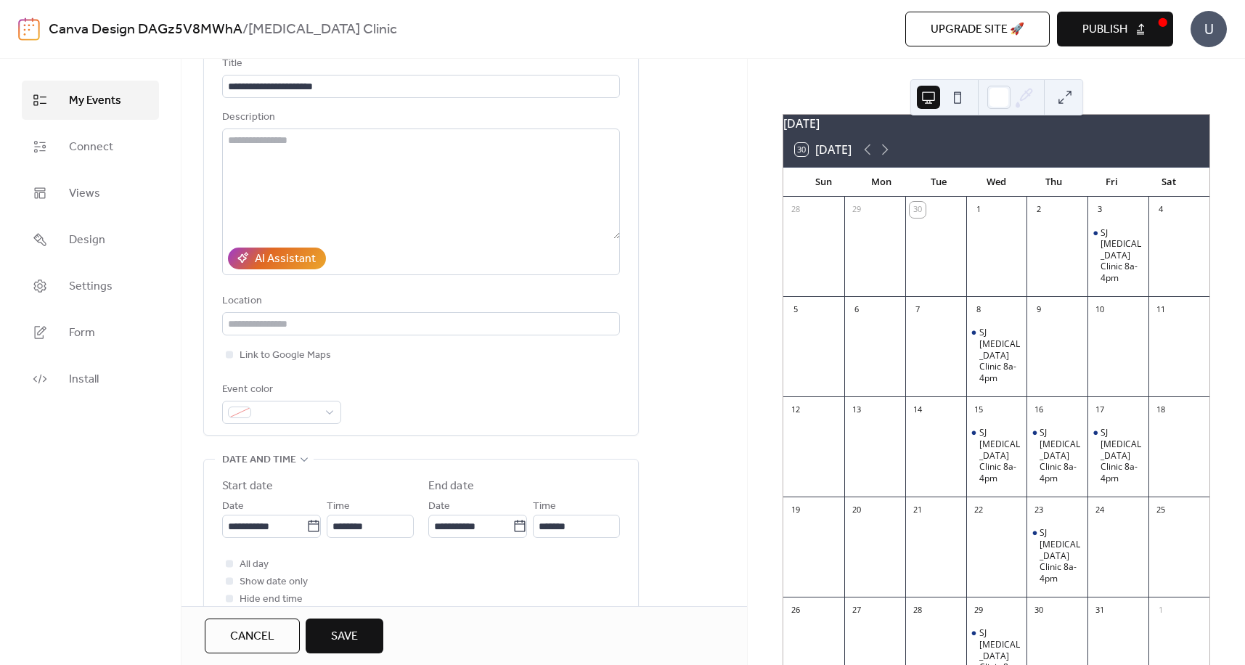
scroll to position [145, 0]
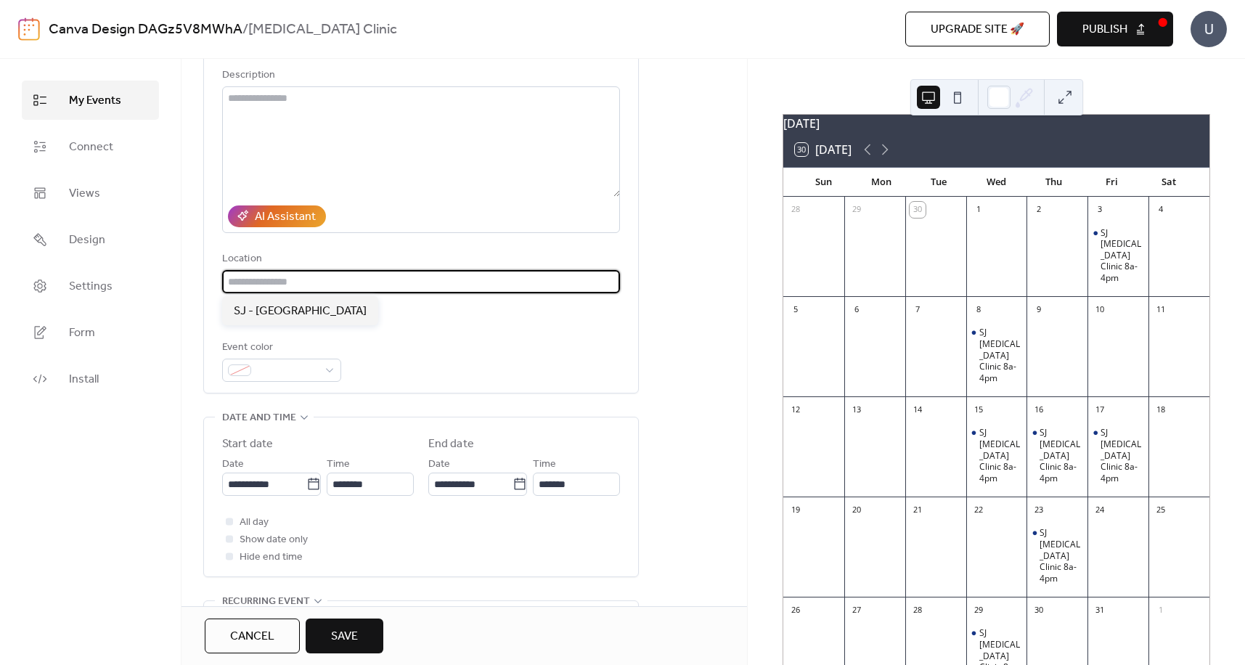
click at [273, 280] on input "text" at bounding box center [421, 281] width 398 height 23
type input "*"
type input "**********"
click at [381, 332] on div "**********" at bounding box center [421, 197] width 398 height 369
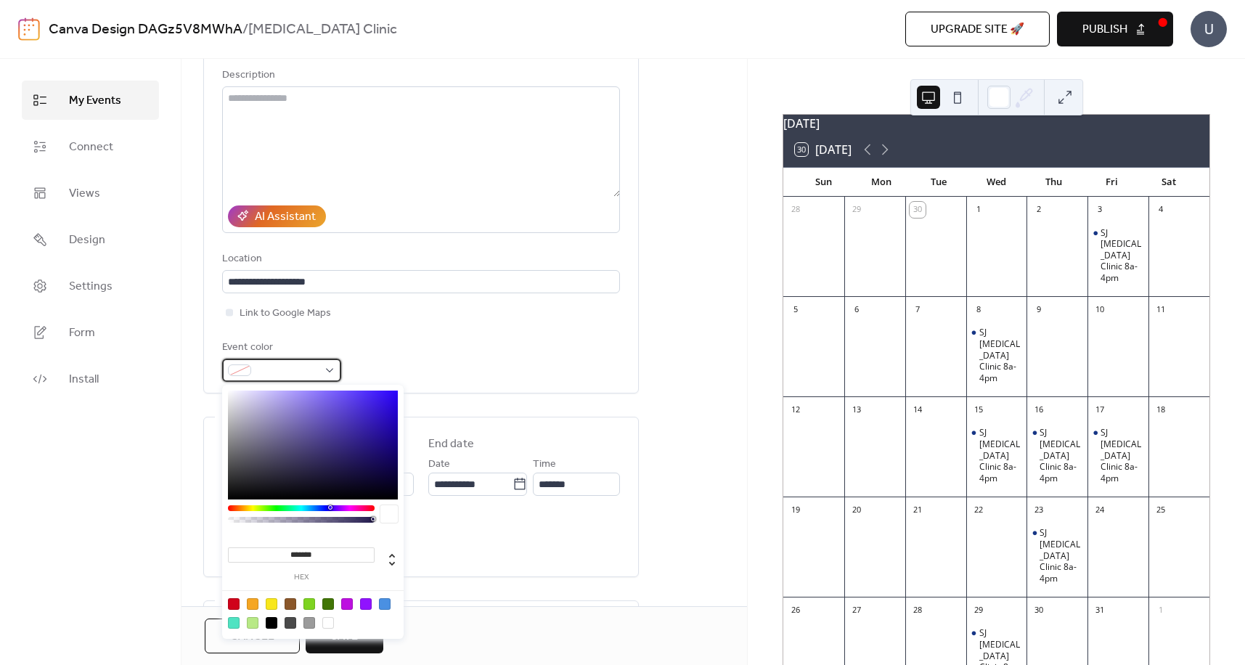
click at [326, 365] on div at bounding box center [281, 370] width 119 height 23
click at [311, 604] on div at bounding box center [309, 604] width 12 height 12
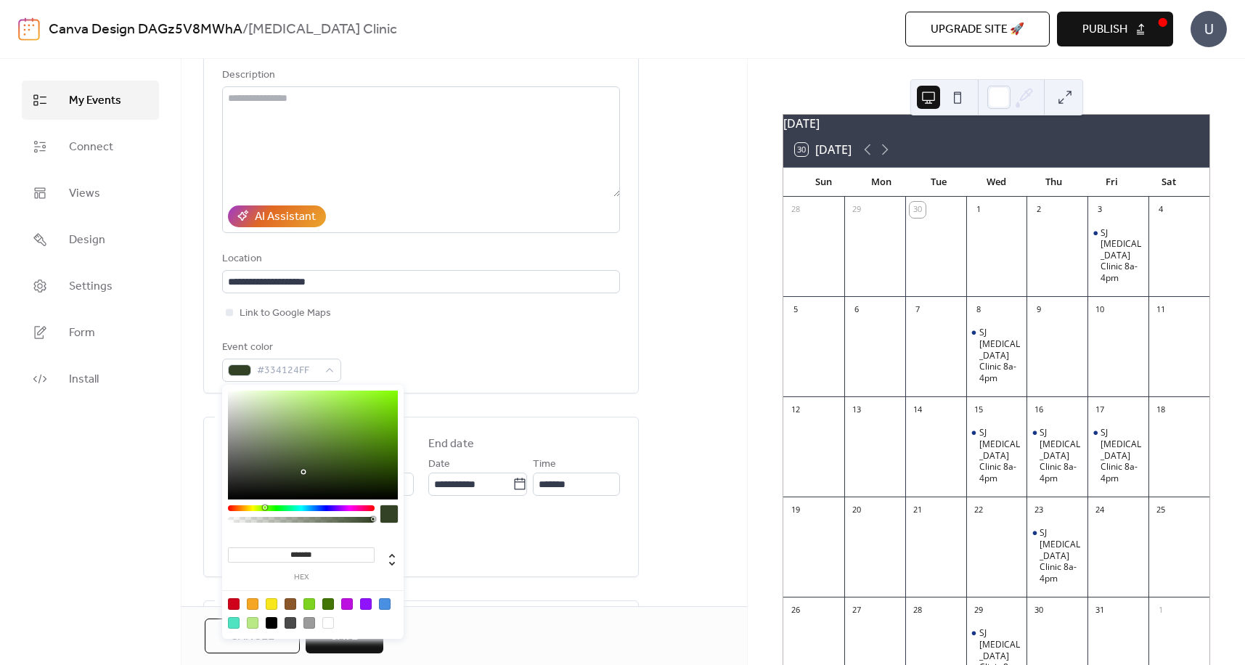
click at [303, 472] on div at bounding box center [313, 445] width 170 height 109
click at [312, 454] on div at bounding box center [313, 445] width 170 height 109
click at [313, 445] on div at bounding box center [313, 445] width 170 height 109
click at [327, 438] on div at bounding box center [313, 445] width 170 height 109
click at [340, 454] on div at bounding box center [313, 445] width 170 height 109
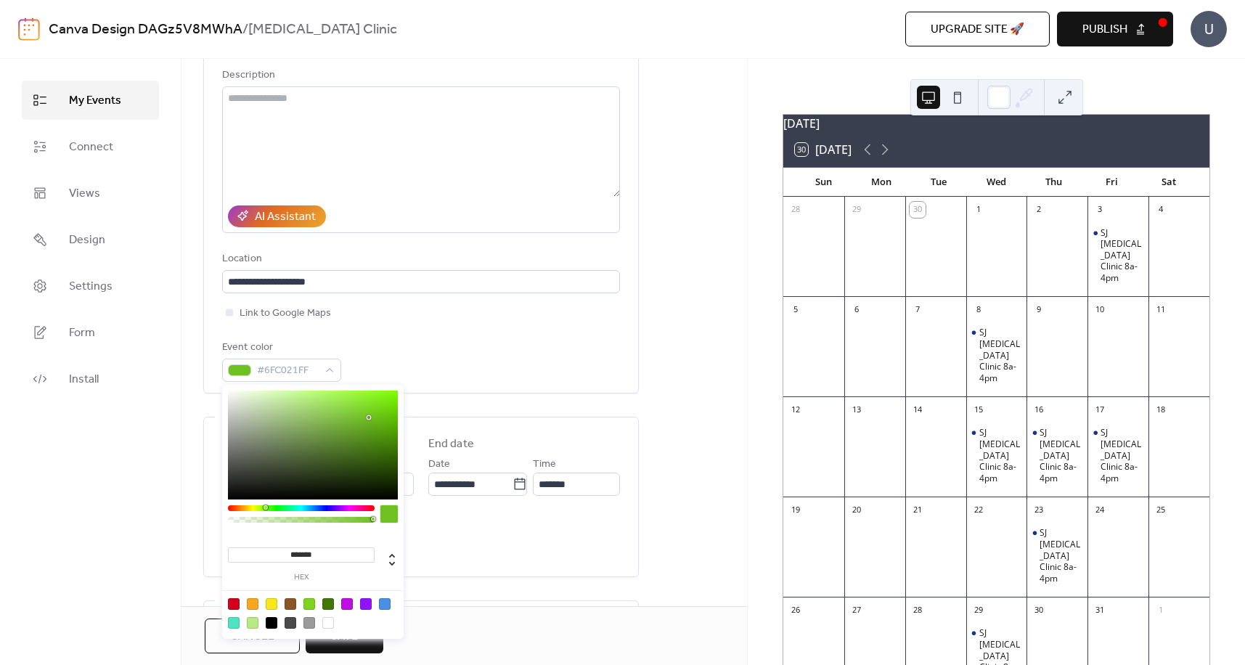
type input "*******"
click at [370, 418] on div at bounding box center [313, 445] width 170 height 109
click at [633, 353] on div "**********" at bounding box center [421, 194] width 434 height 398
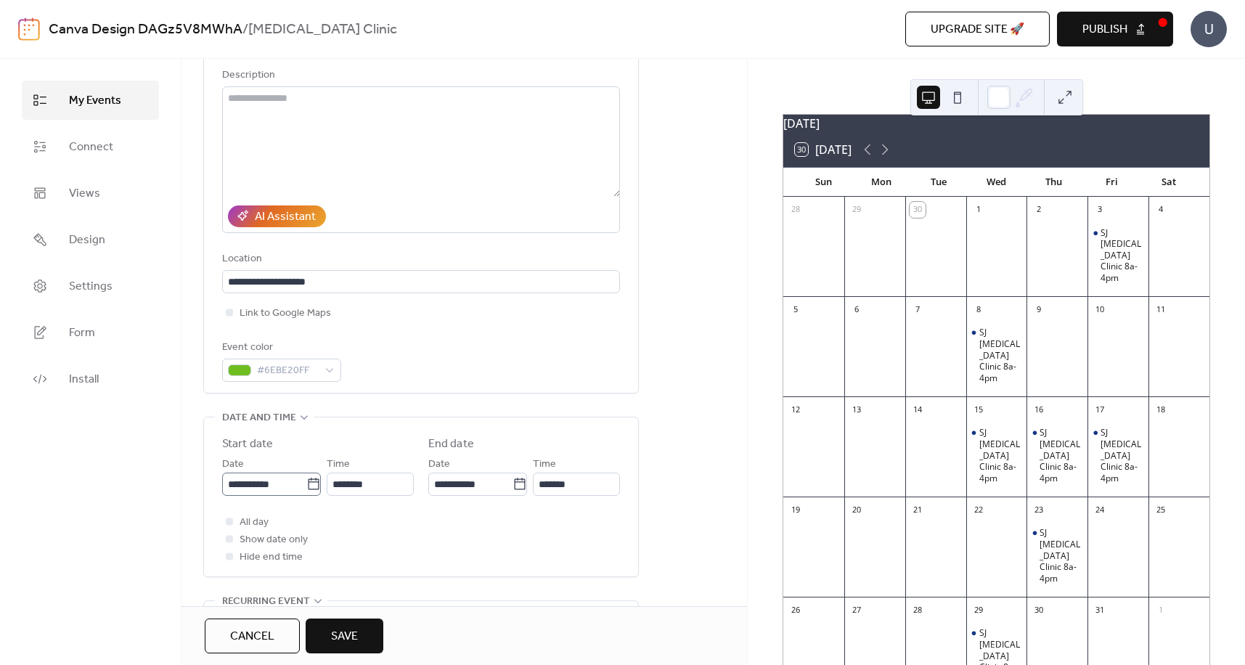
click at [314, 481] on icon at bounding box center [313, 484] width 11 height 12
click at [306, 481] on input "**********" at bounding box center [264, 484] width 84 height 23
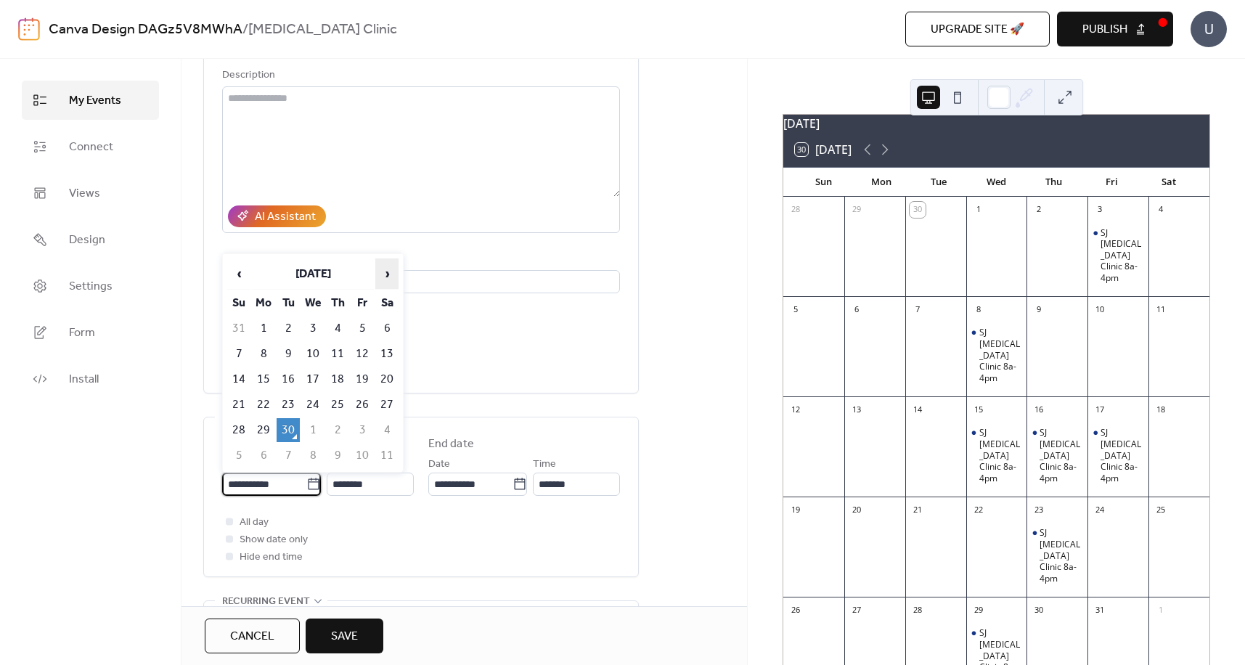
click at [388, 272] on span "›" at bounding box center [387, 273] width 22 height 29
click at [319, 328] on td "1" at bounding box center [312, 329] width 23 height 24
type input "**********"
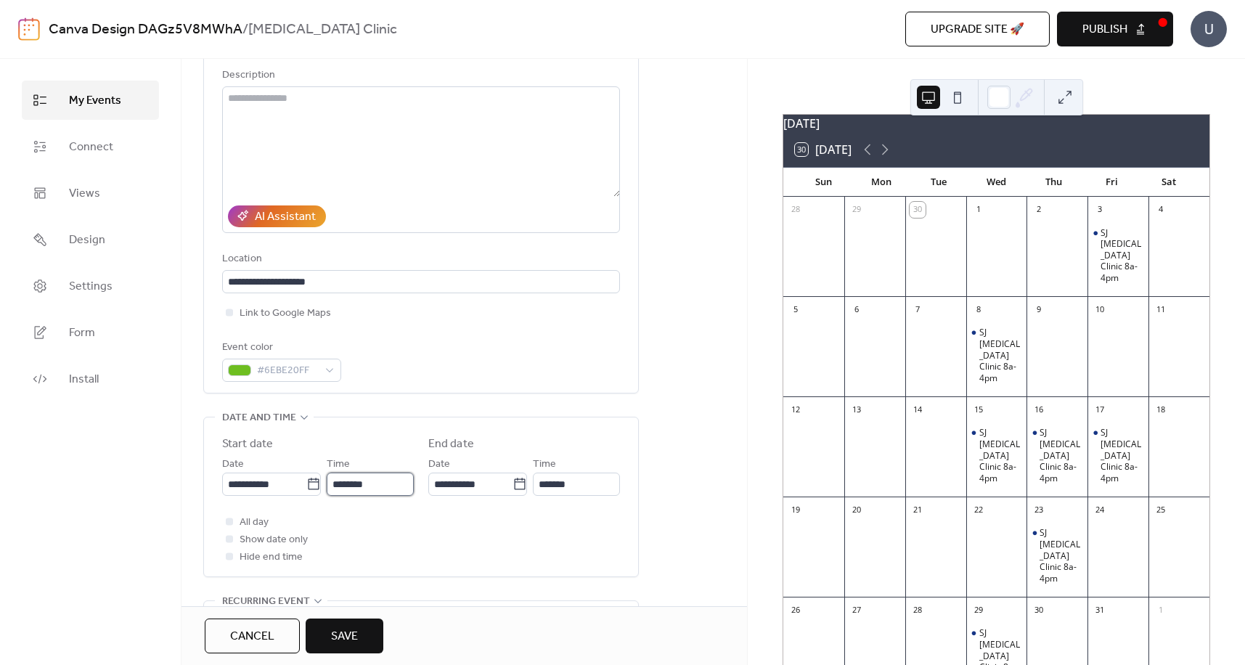
click at [382, 481] on input "********" at bounding box center [370, 484] width 87 height 23
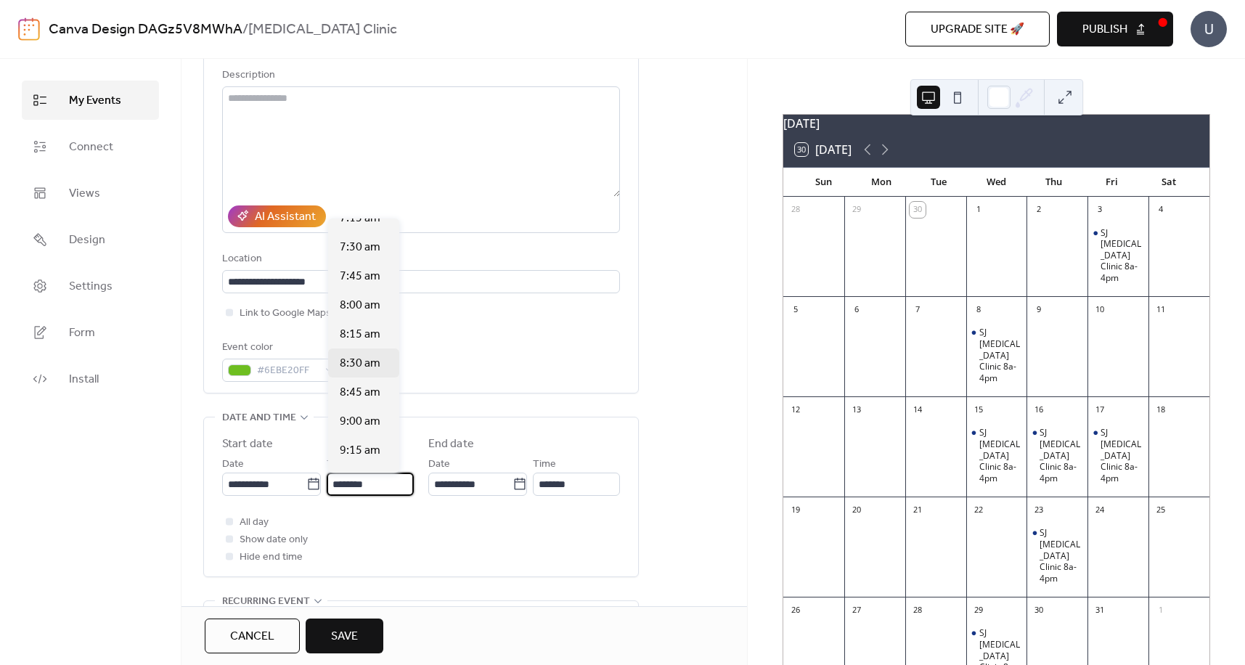
scroll to position [813, 0]
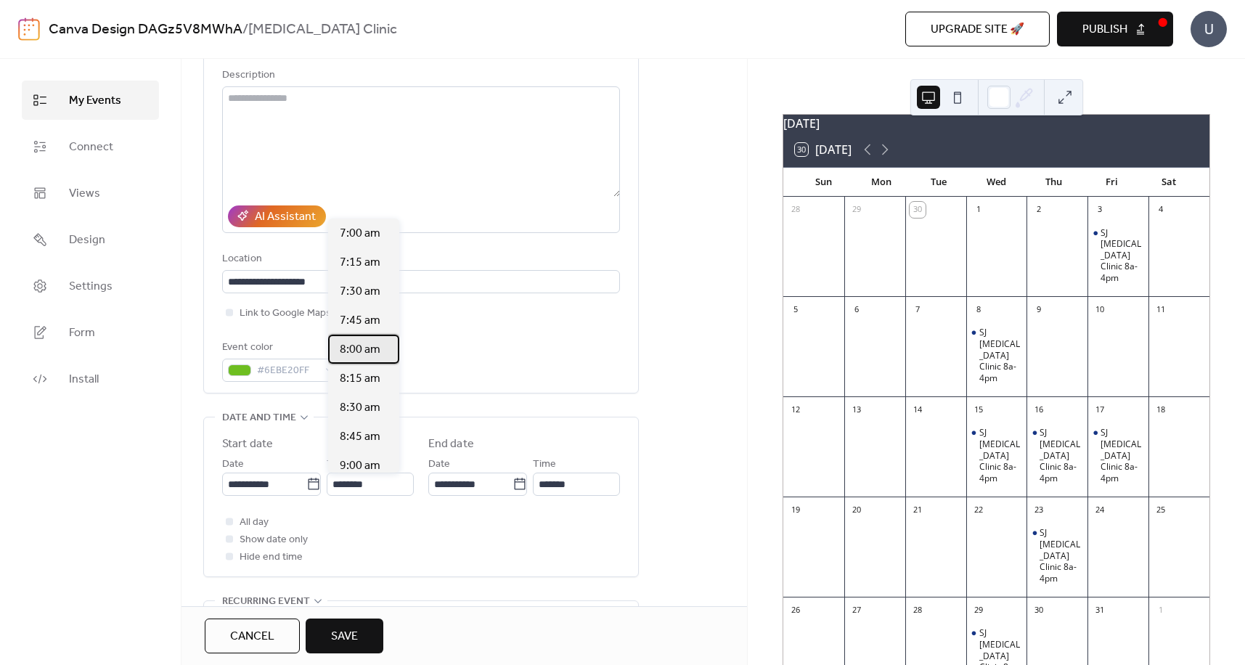
click at [357, 350] on span "8:00 am" at bounding box center [360, 349] width 41 height 17
type input "*******"
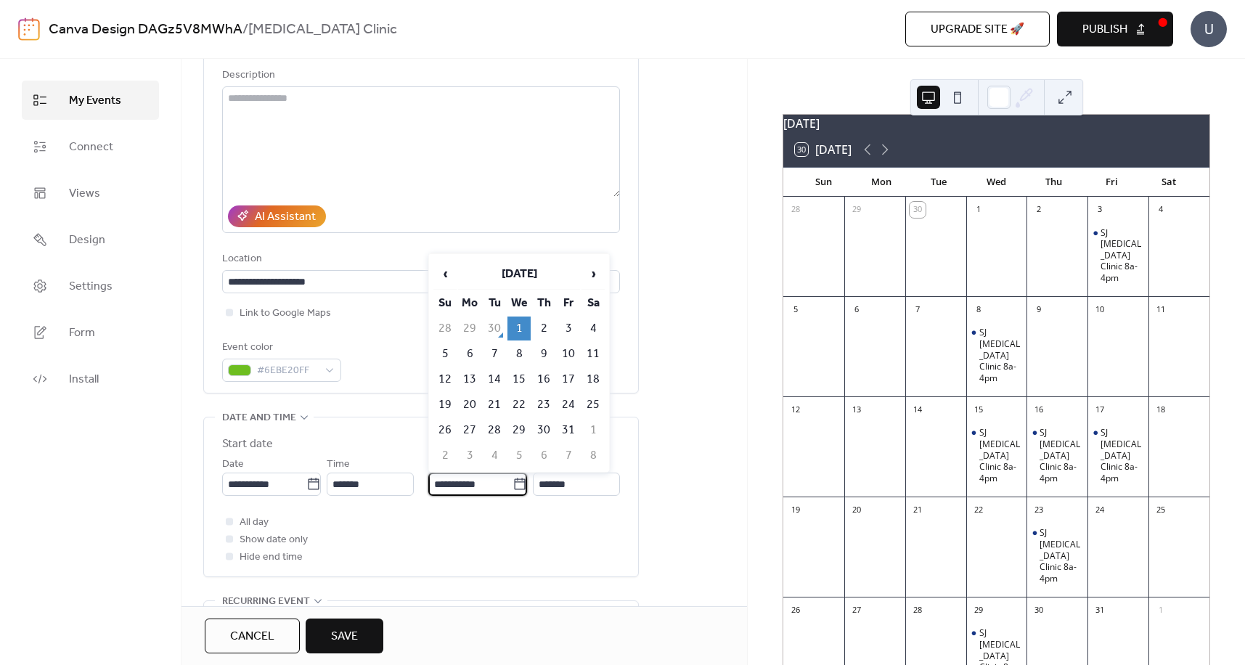
click at [466, 484] on input "**********" at bounding box center [470, 484] width 84 height 23
click at [516, 404] on td "22" at bounding box center [518, 405] width 23 height 24
type input "**********"
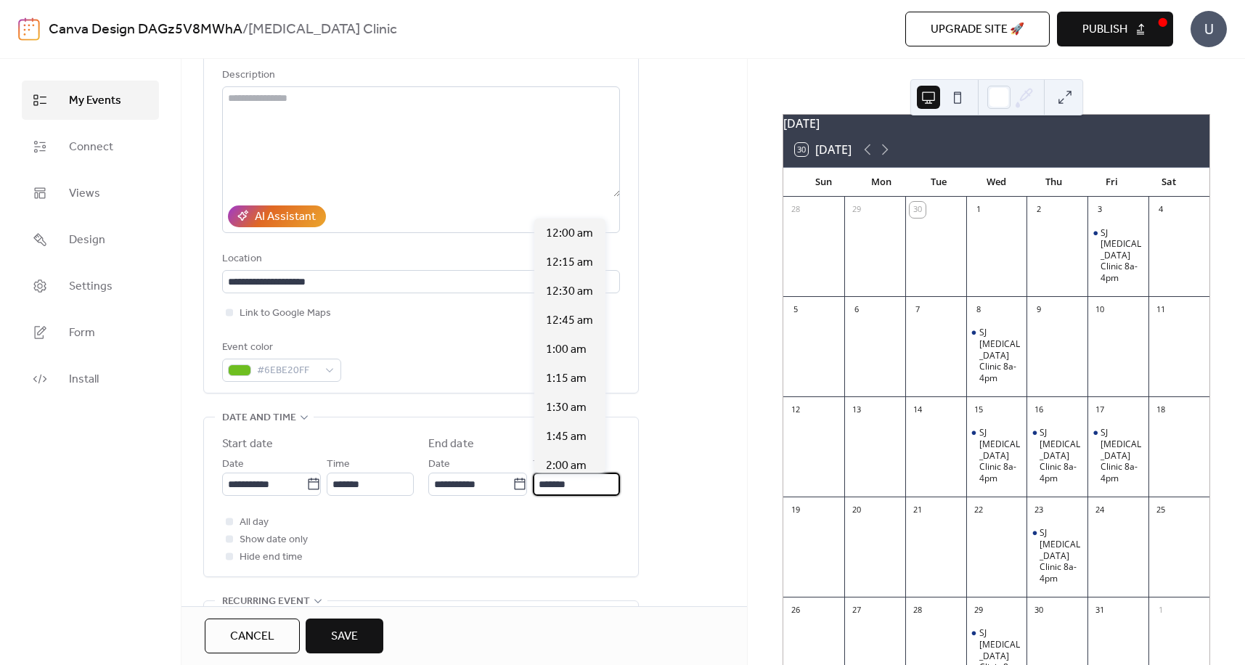
click at [574, 483] on input "*******" at bounding box center [576, 484] width 87 height 23
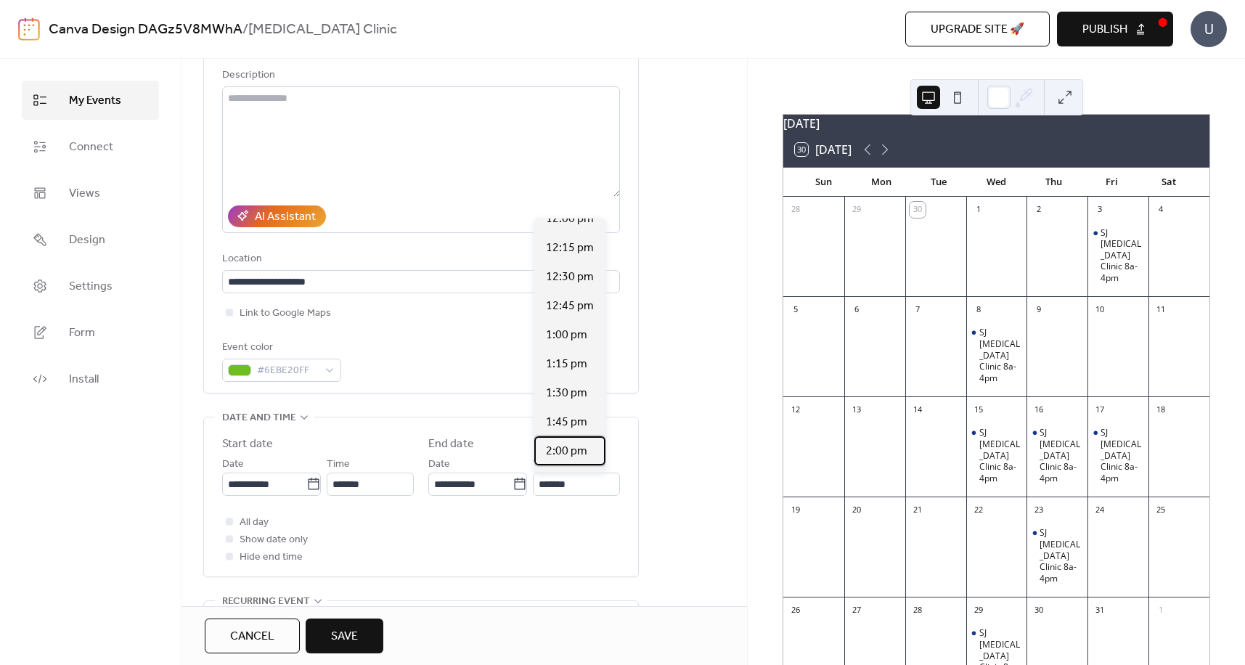
click at [573, 452] on span "2:00 pm" at bounding box center [566, 451] width 41 height 17
type input "*******"
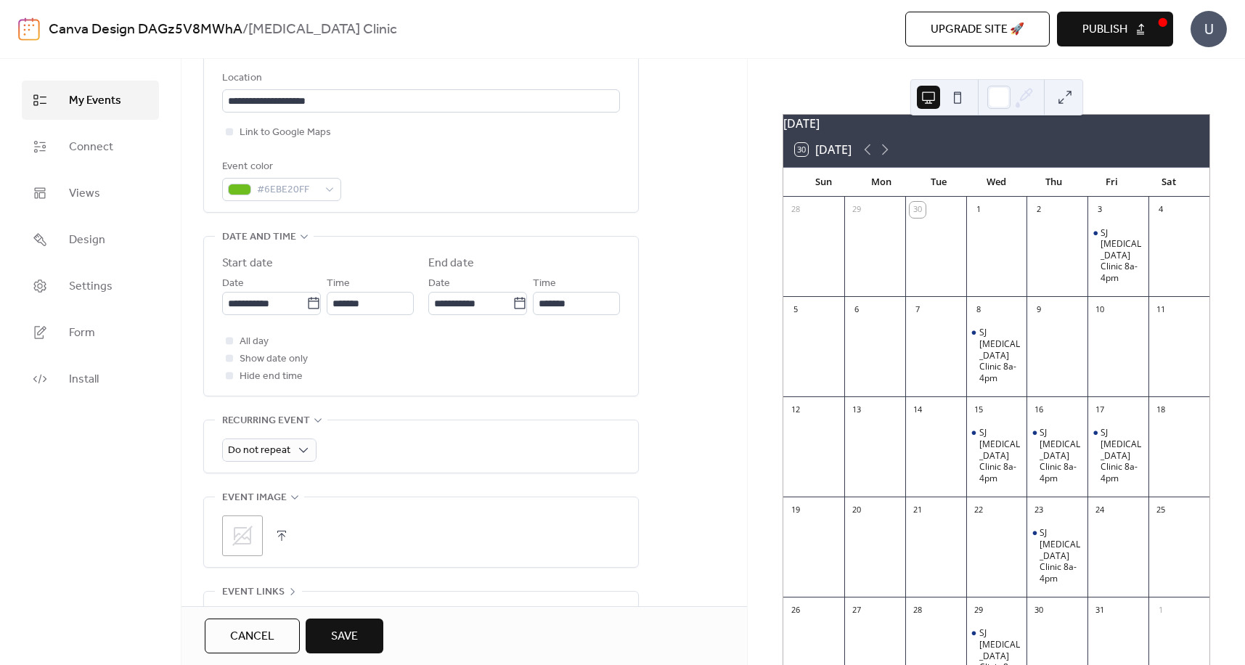
scroll to position [363, 0]
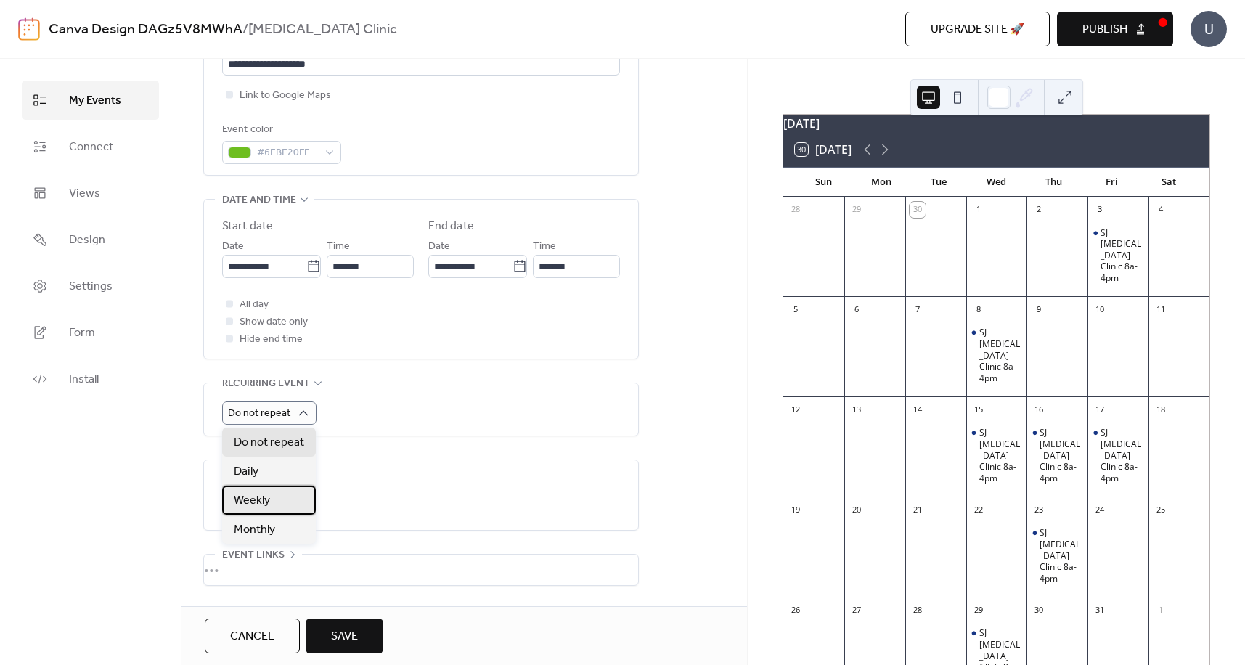
click at [279, 497] on div "Weekly" at bounding box center [269, 500] width 94 height 29
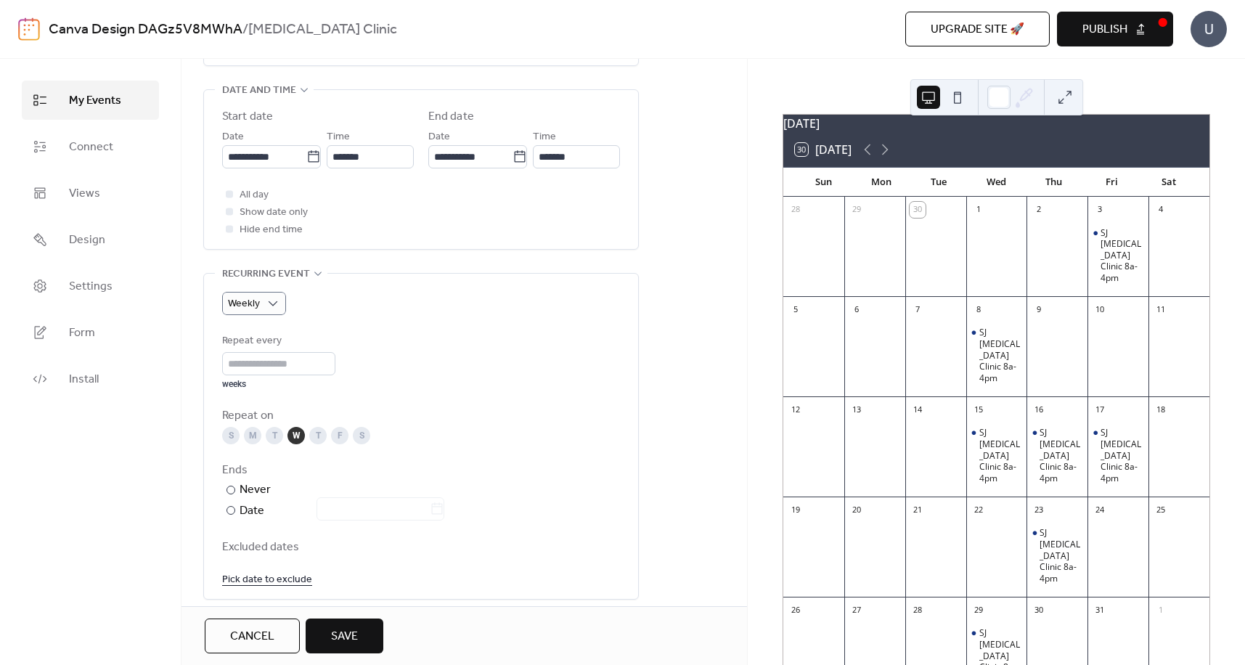
scroll to position [508, 0]
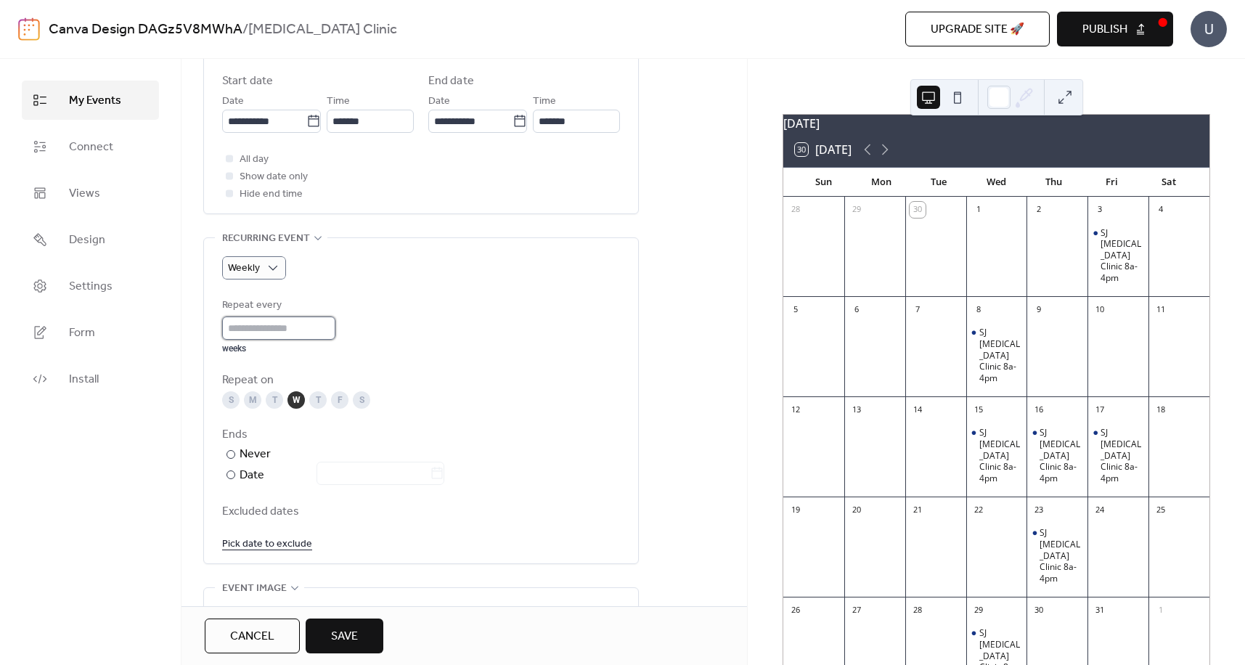
click at [335, 322] on input "*" at bounding box center [278, 328] width 113 height 23
click at [454, 333] on div "Repeat every * weeks" at bounding box center [421, 325] width 398 height 57
click at [285, 548] on link "Pick date to exclude" at bounding box center [267, 543] width 90 height 18
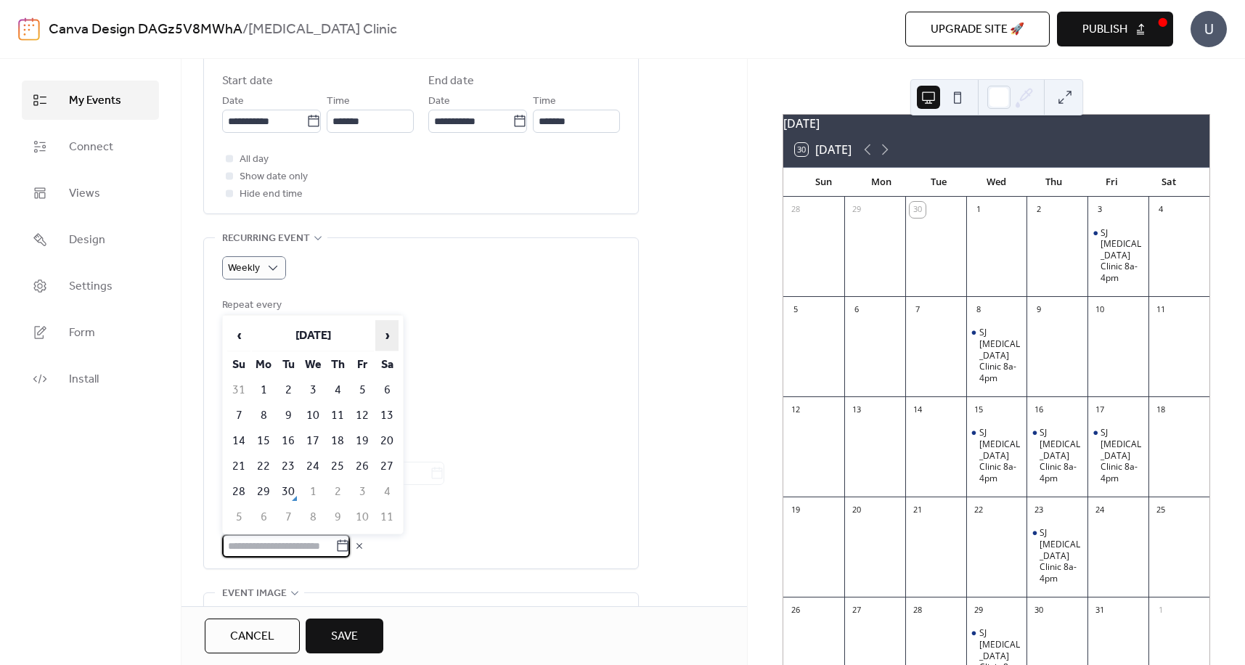
click at [388, 333] on span "›" at bounding box center [387, 335] width 22 height 29
click at [477, 441] on div "Ends" at bounding box center [419, 434] width 395 height 17
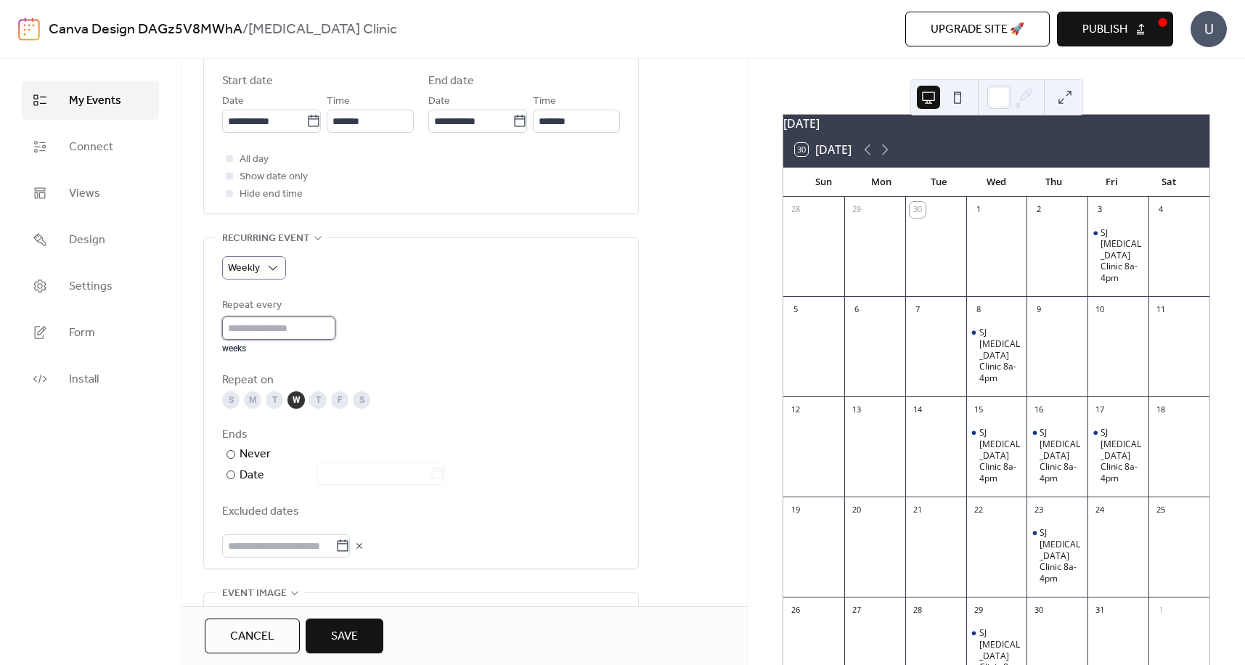
type input "*"
click at [335, 326] on input "*" at bounding box center [278, 328] width 113 height 23
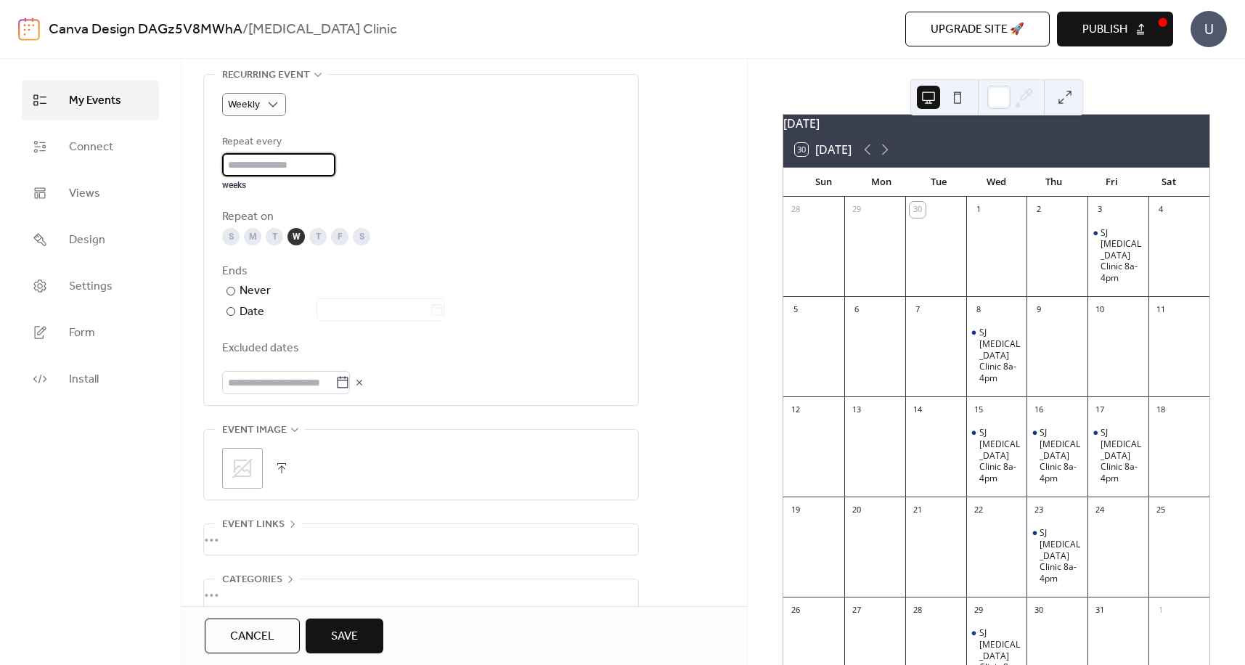
scroll to position [750, 0]
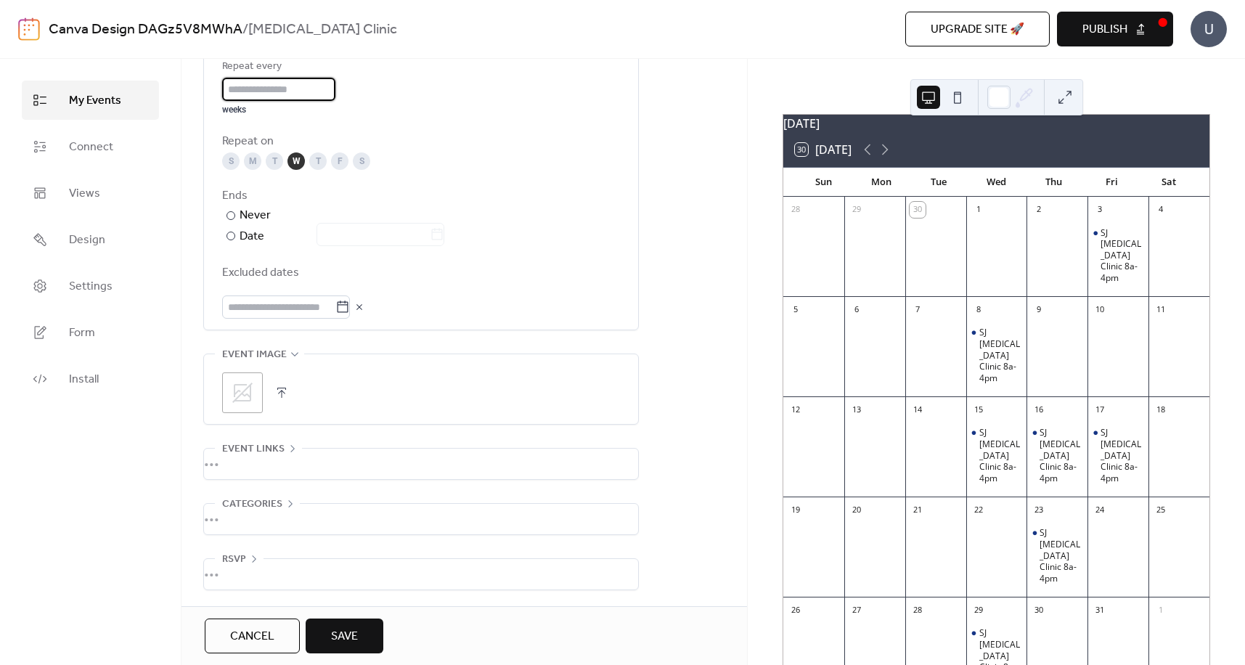
click at [345, 635] on span "Save" at bounding box center [344, 636] width 27 height 17
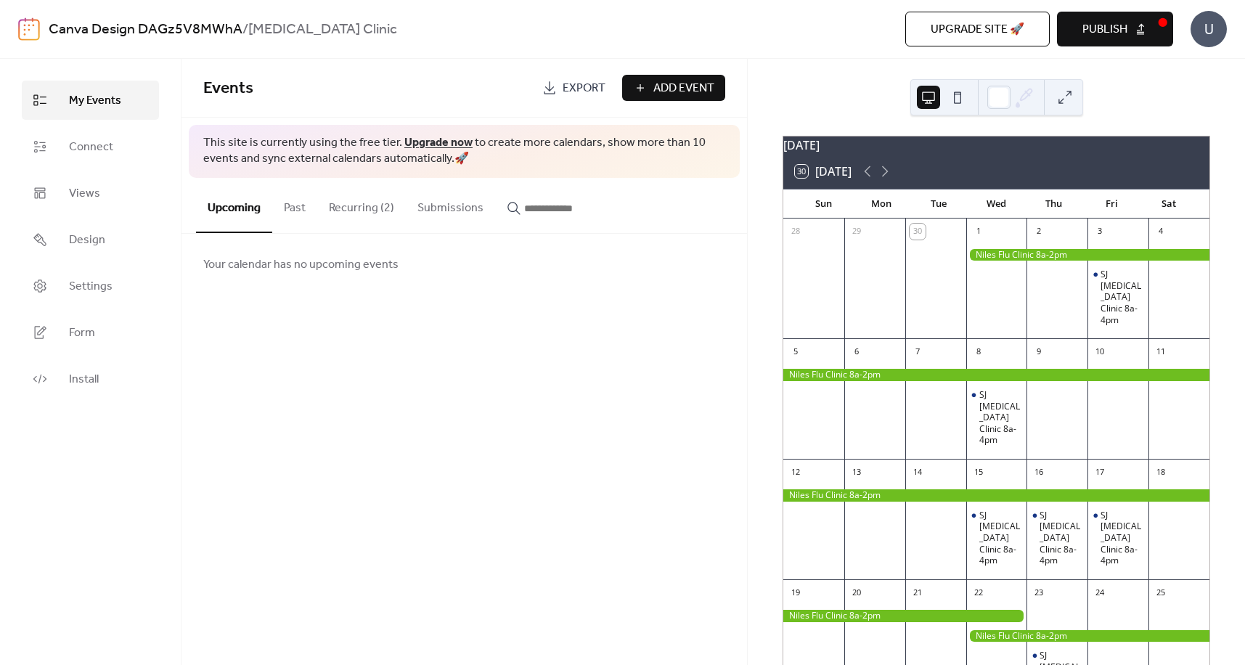
click at [355, 211] on button "Recurring (2)" at bounding box center [361, 205] width 89 height 54
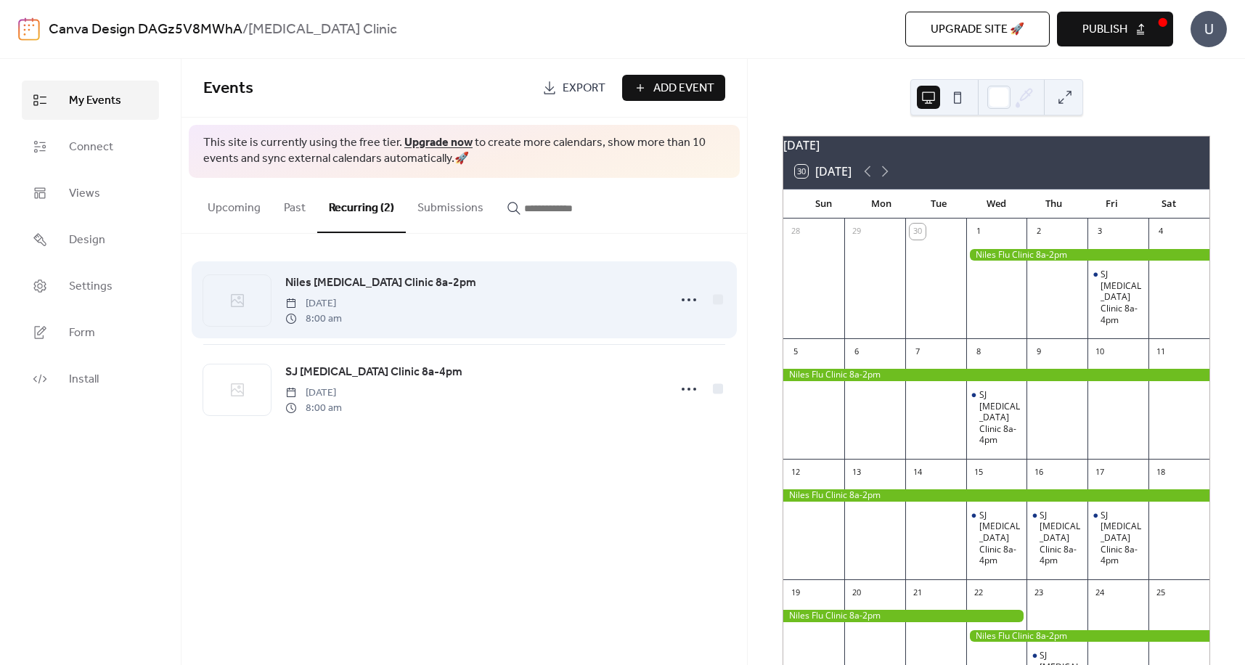
click at [342, 301] on span "[DATE]" at bounding box center [313, 303] width 57 height 15
click at [332, 283] on span "Niles [MEDICAL_DATA] Clinic 8a-2pm" at bounding box center [380, 282] width 191 height 17
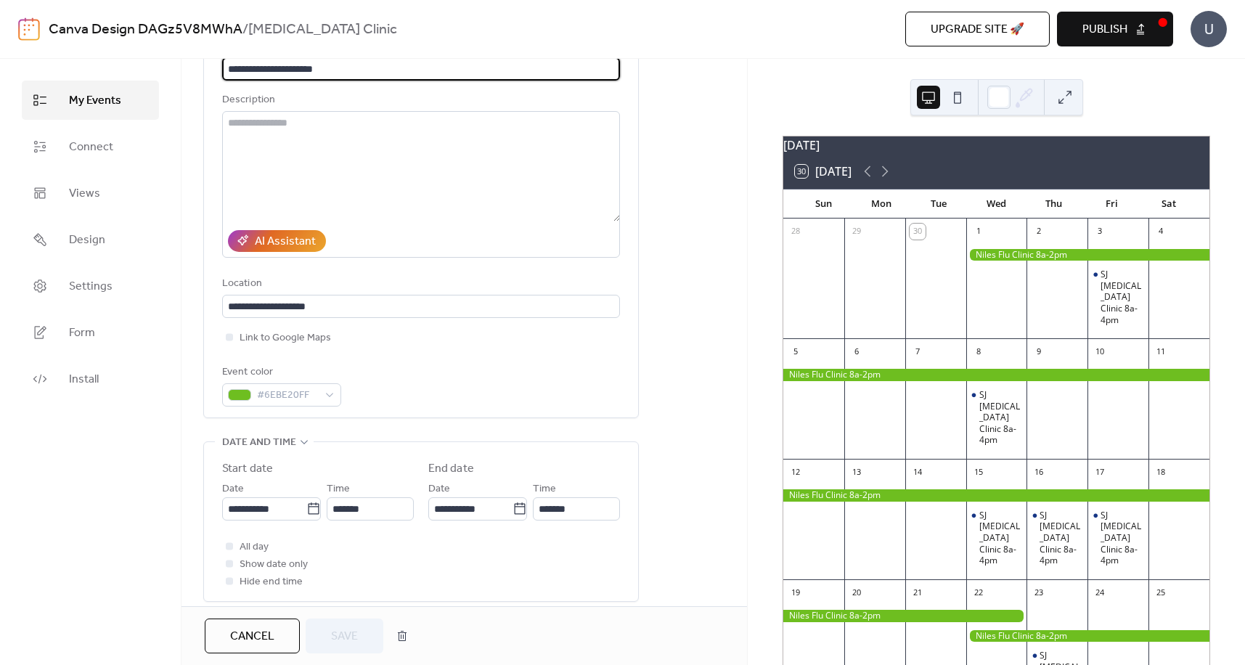
scroll to position [145, 0]
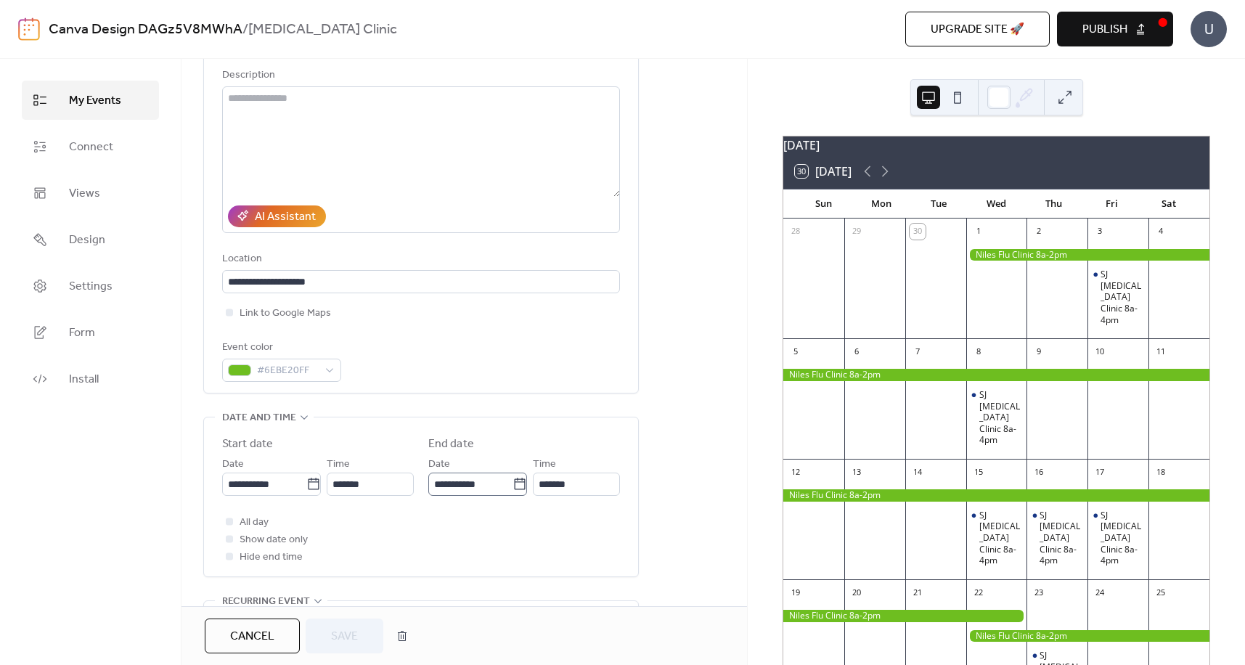
click at [513, 484] on icon at bounding box center [520, 484] width 15 height 15
click at [513, 484] on input "**********" at bounding box center [470, 484] width 84 height 23
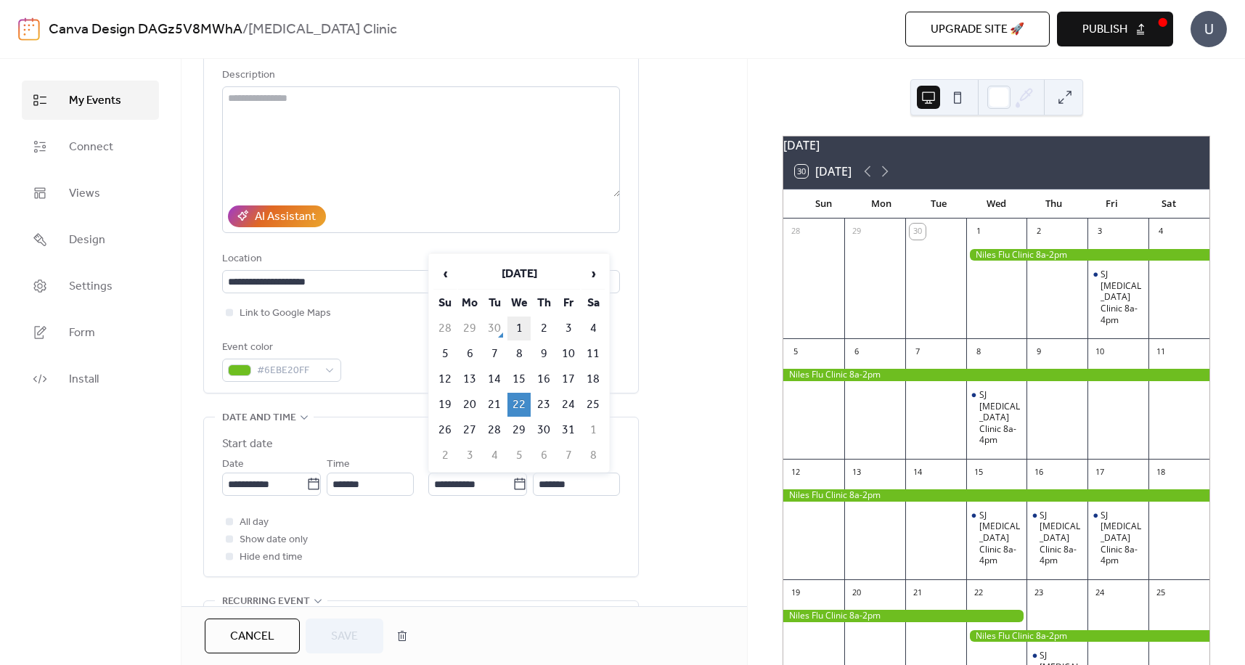
click at [523, 327] on td "1" at bounding box center [518, 329] width 23 height 24
type input "**********"
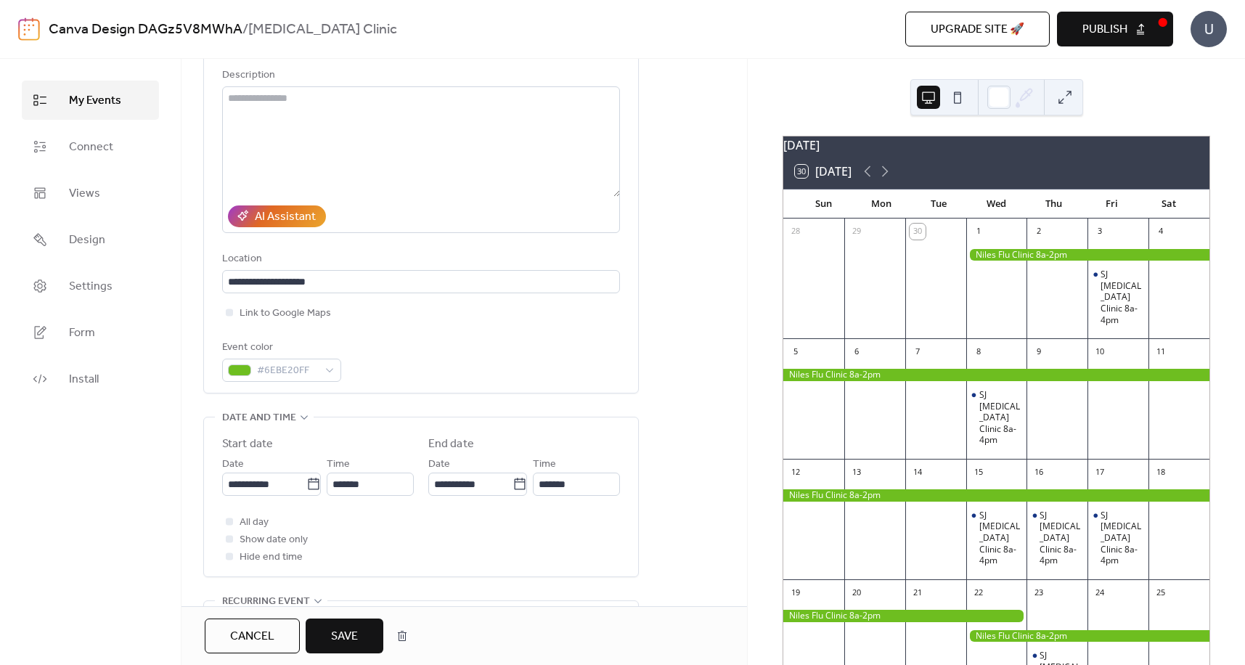
click at [527, 526] on div "All day Show date only Hide end time" at bounding box center [421, 539] width 398 height 52
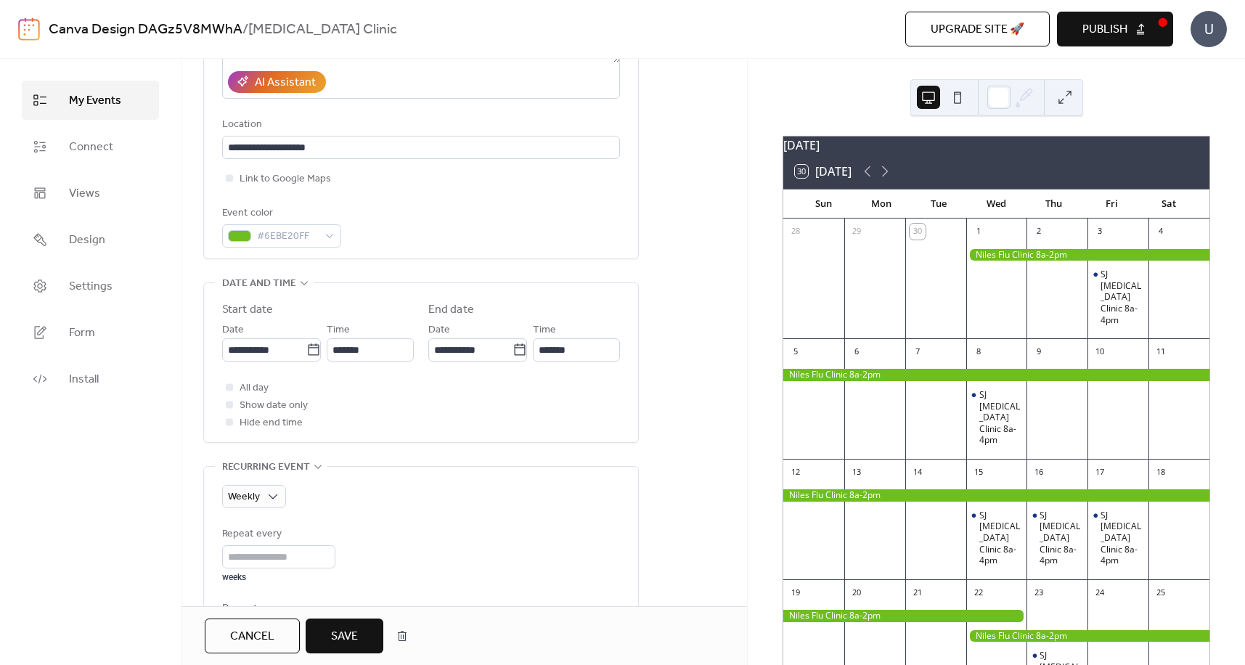
scroll to position [290, 0]
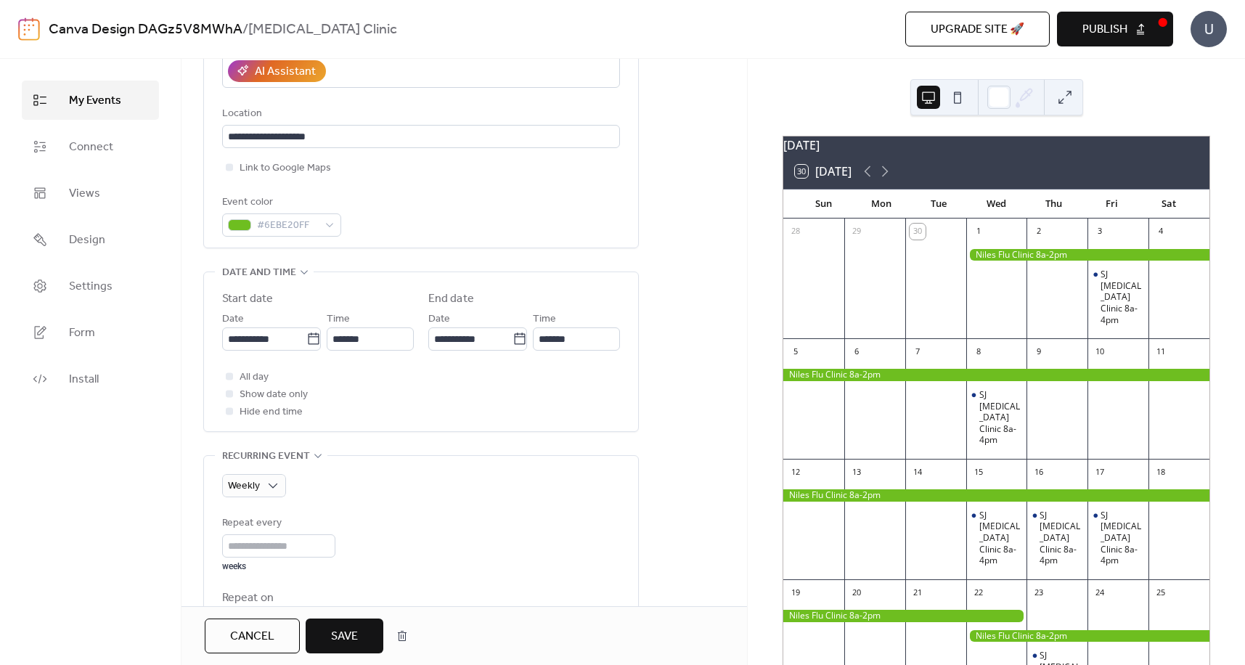
click at [333, 636] on span "Save" at bounding box center [344, 636] width 27 height 17
